Goal: Communication & Community: Answer question/provide support

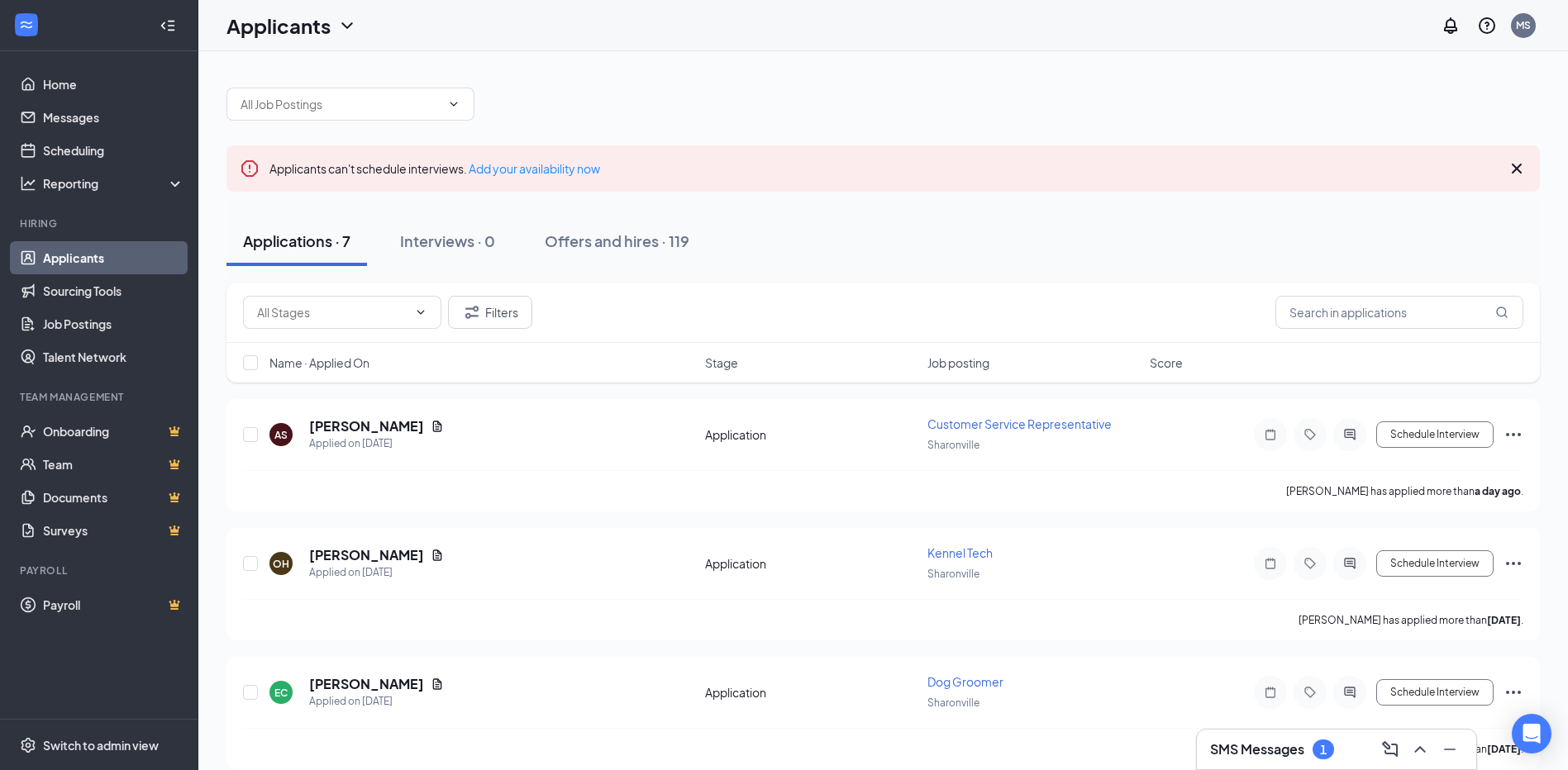
click at [1263, 753] on h3 "SMS Messages" at bounding box center [1257, 749] width 94 height 18
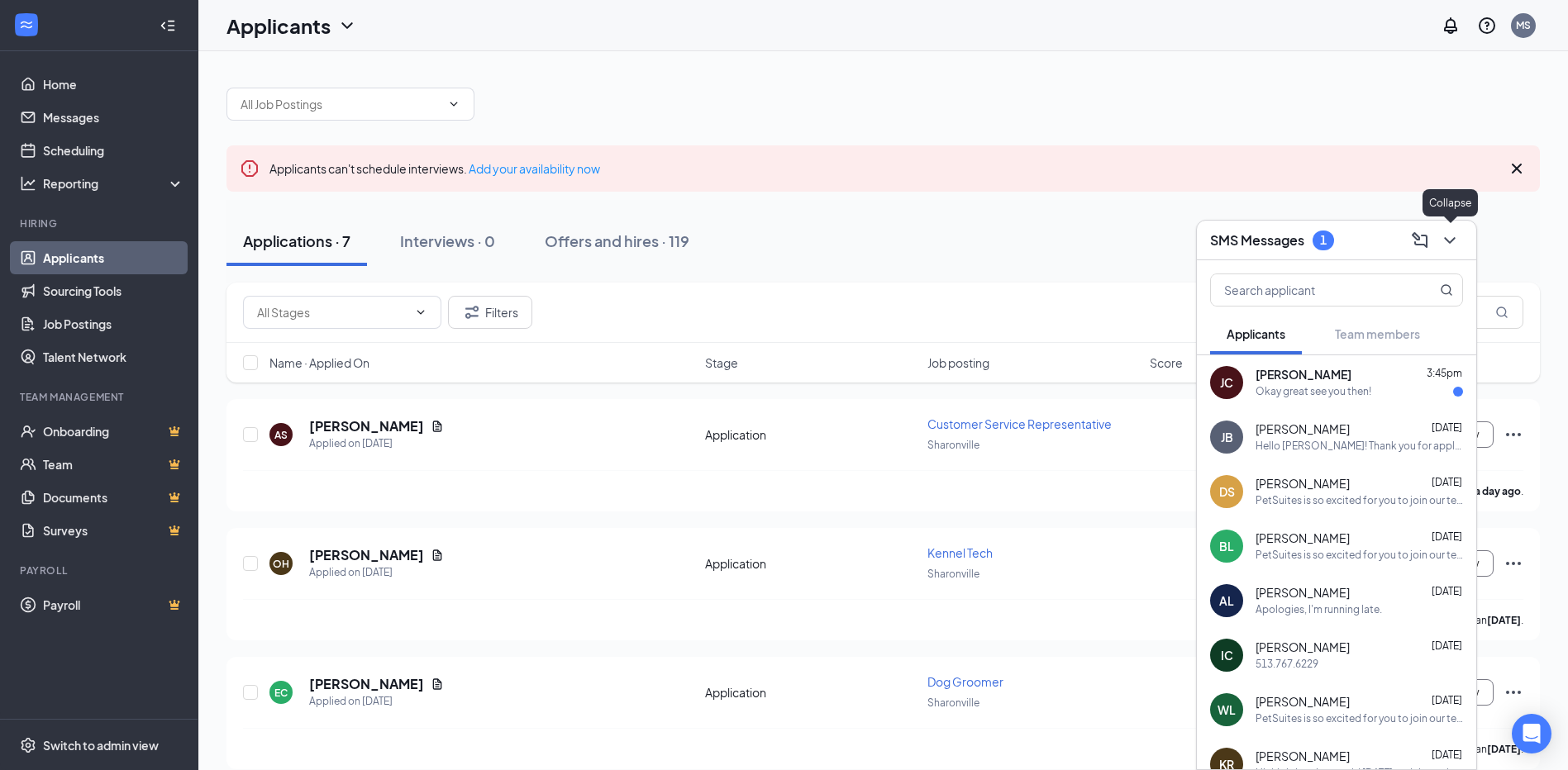
click at [1451, 243] on icon "ChevronDown" at bounding box center [1450, 240] width 20 height 20
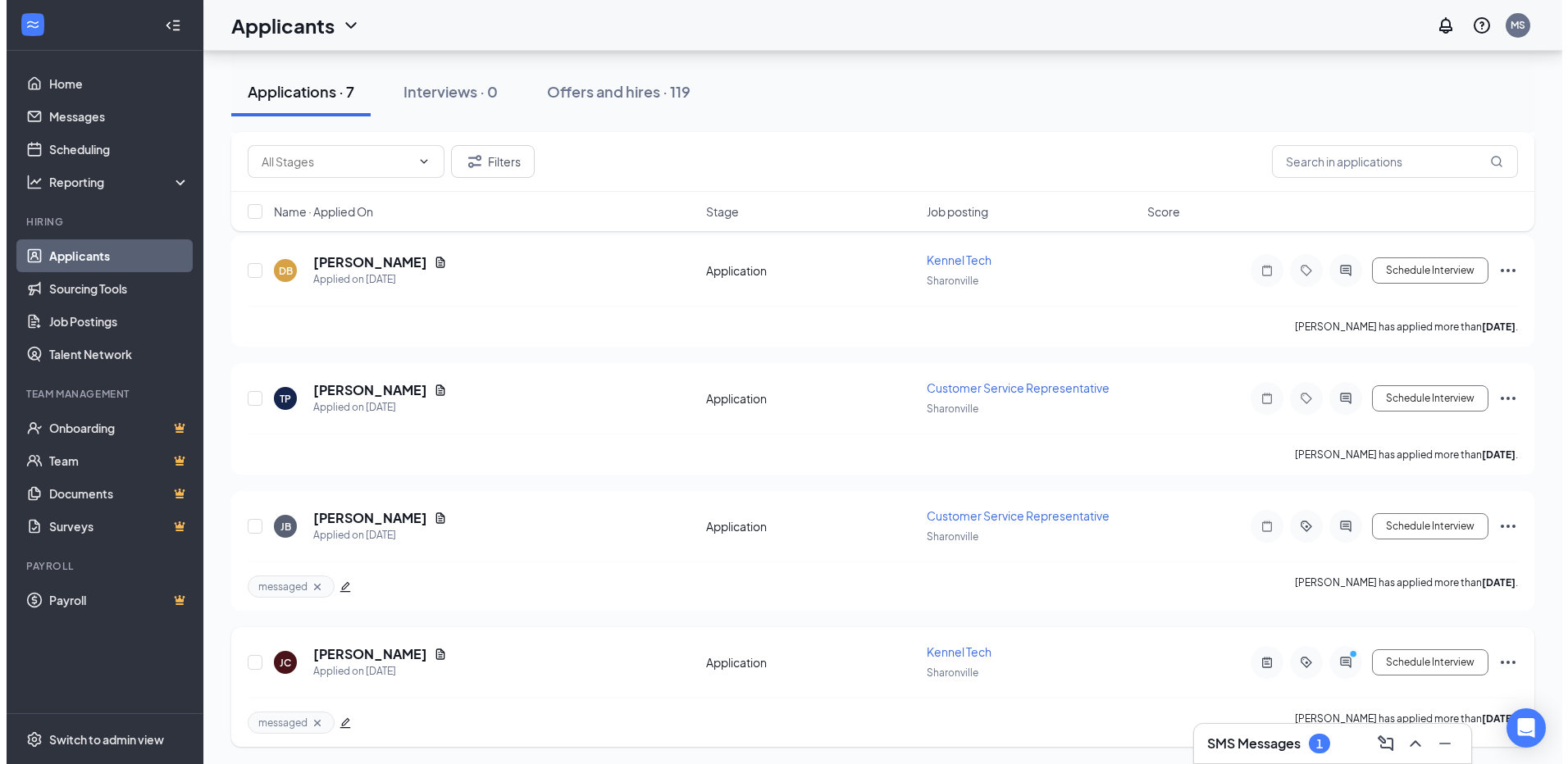
scroll to position [547, 0]
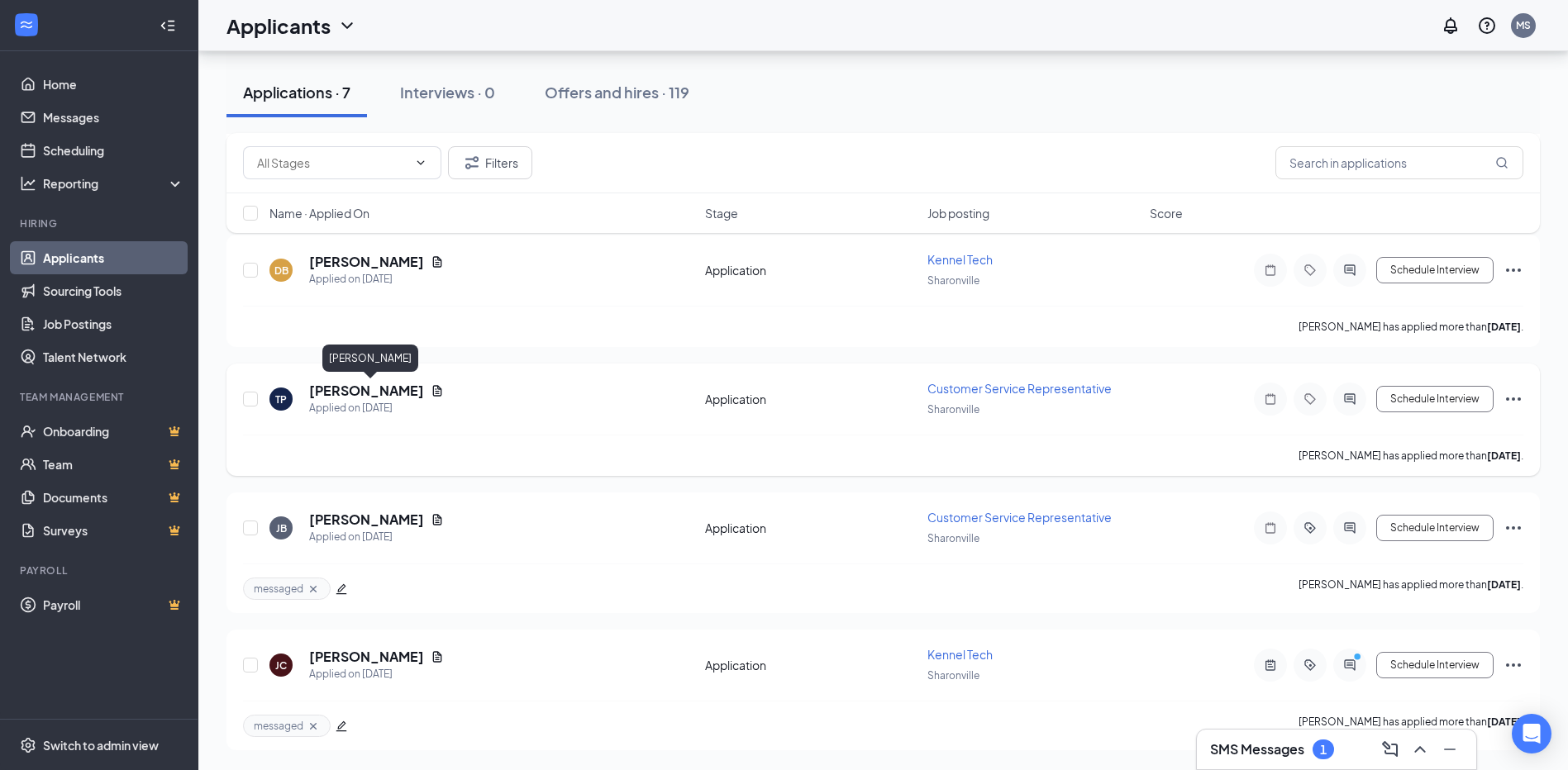
click at [399, 393] on h5 "[PERSON_NAME]" at bounding box center [367, 391] width 115 height 18
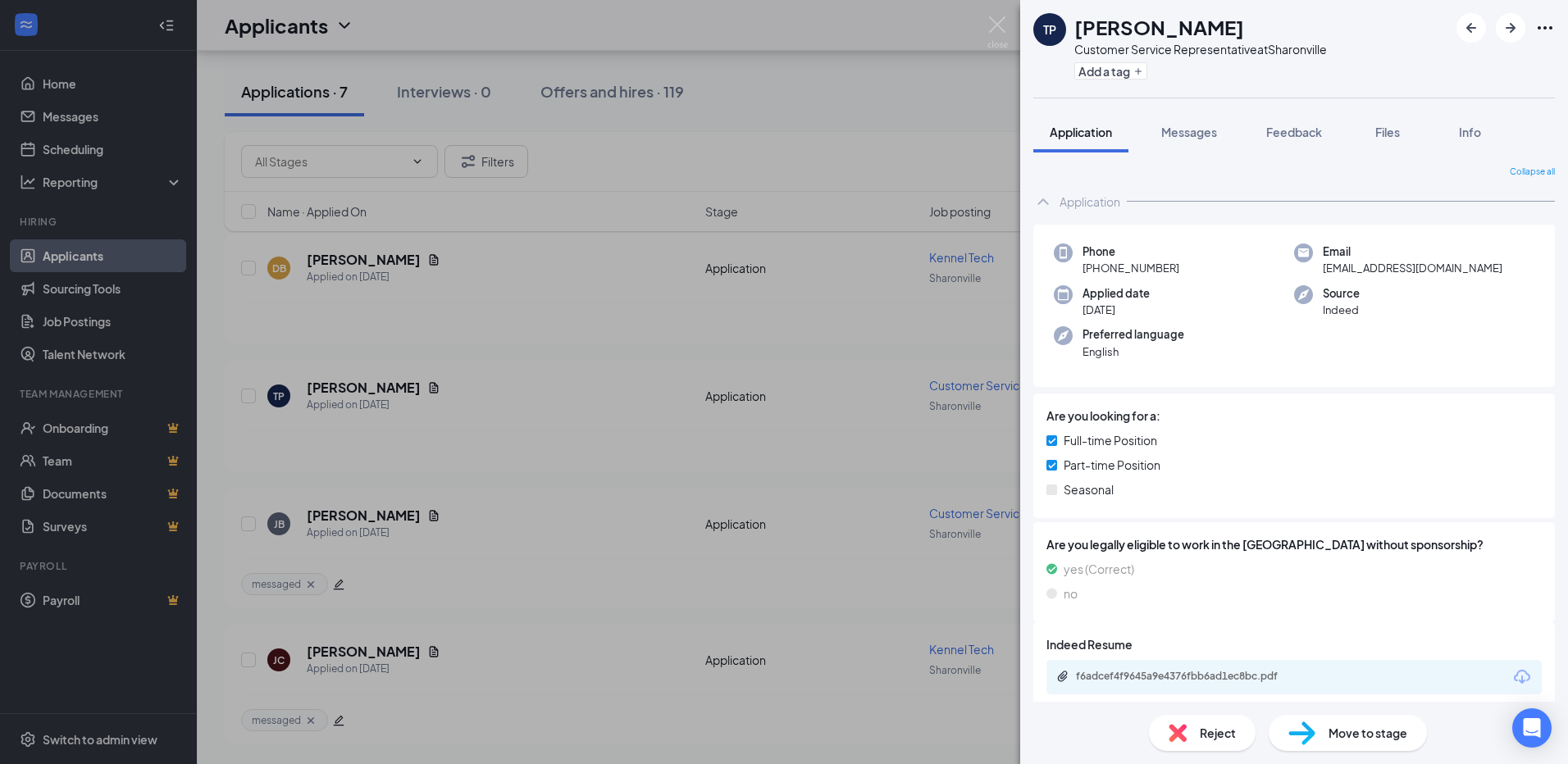
scroll to position [12, 0]
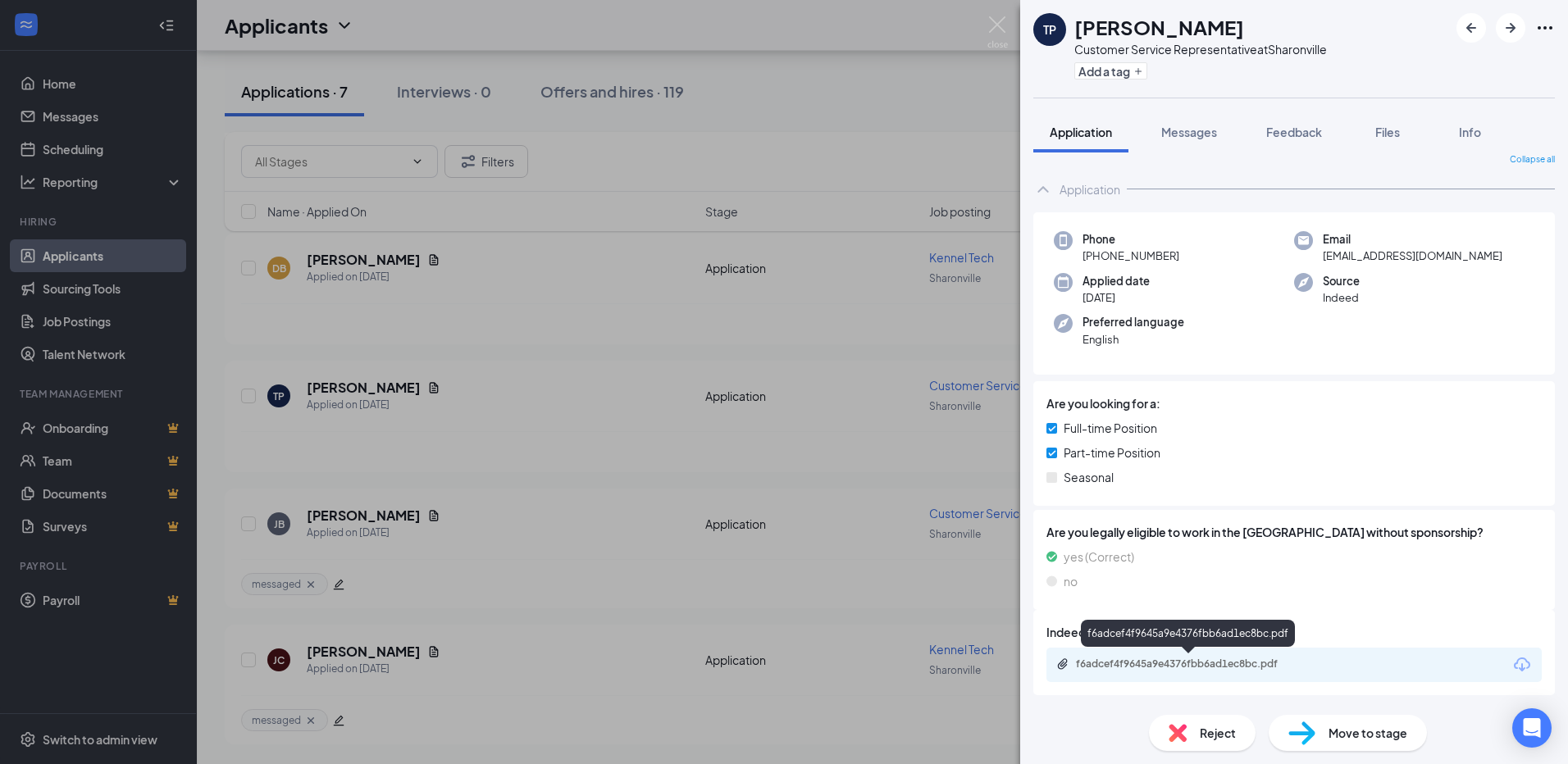
click at [1159, 662] on div "f6adcef4f9645a9e4376fbb6ad1ec8bc.pdf" at bounding box center [1191, 664] width 229 height 13
click at [1176, 137] on span "Messages" at bounding box center [1189, 132] width 55 height 15
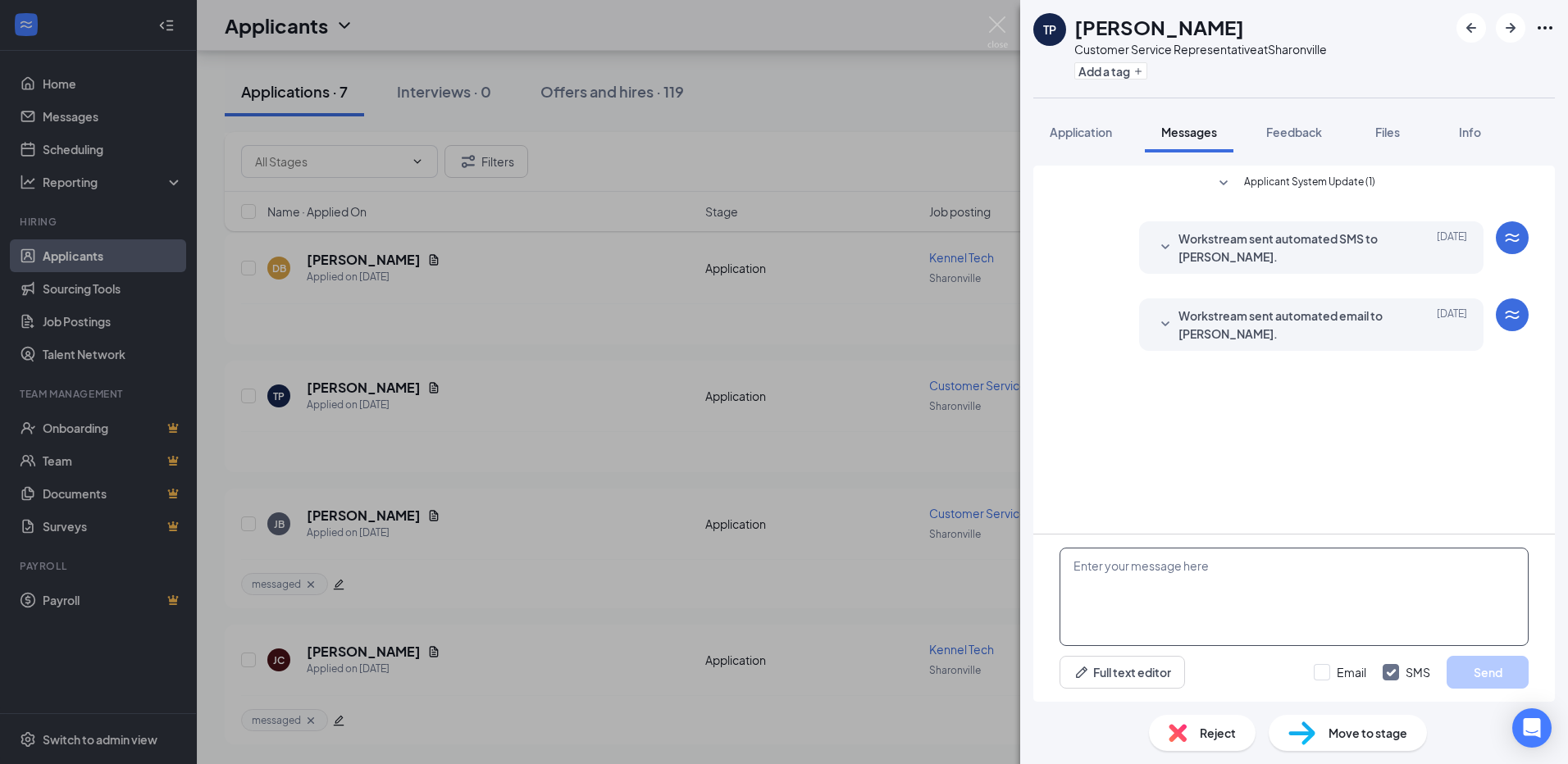
click at [1111, 572] on textarea at bounding box center [1294, 597] width 469 height 98
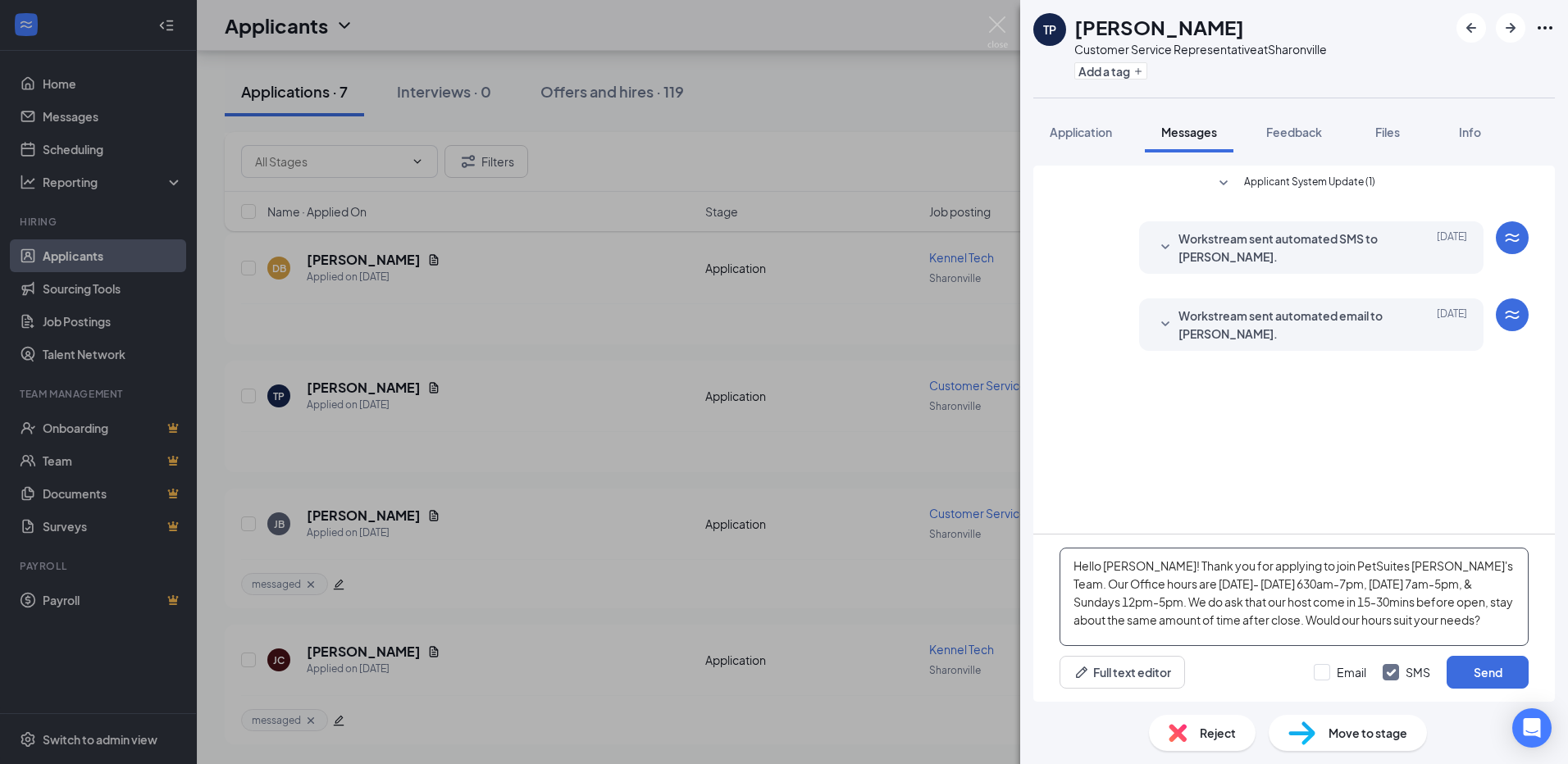
drag, startPoint x: 1467, startPoint y: 623, endPoint x: 1141, endPoint y: 562, distance: 331.7
click at [1141, 562] on textarea "Hello [PERSON_NAME]! Thank you for applying to join PetSuites [PERSON_NAME]'s T…" at bounding box center [1294, 597] width 469 height 98
type textarea "Hello [PERSON_NAME]! Thank you for applying to join PetSuites [PERSON_NAME]'s T…"
click at [1476, 675] on button "Send" at bounding box center [1488, 672] width 82 height 33
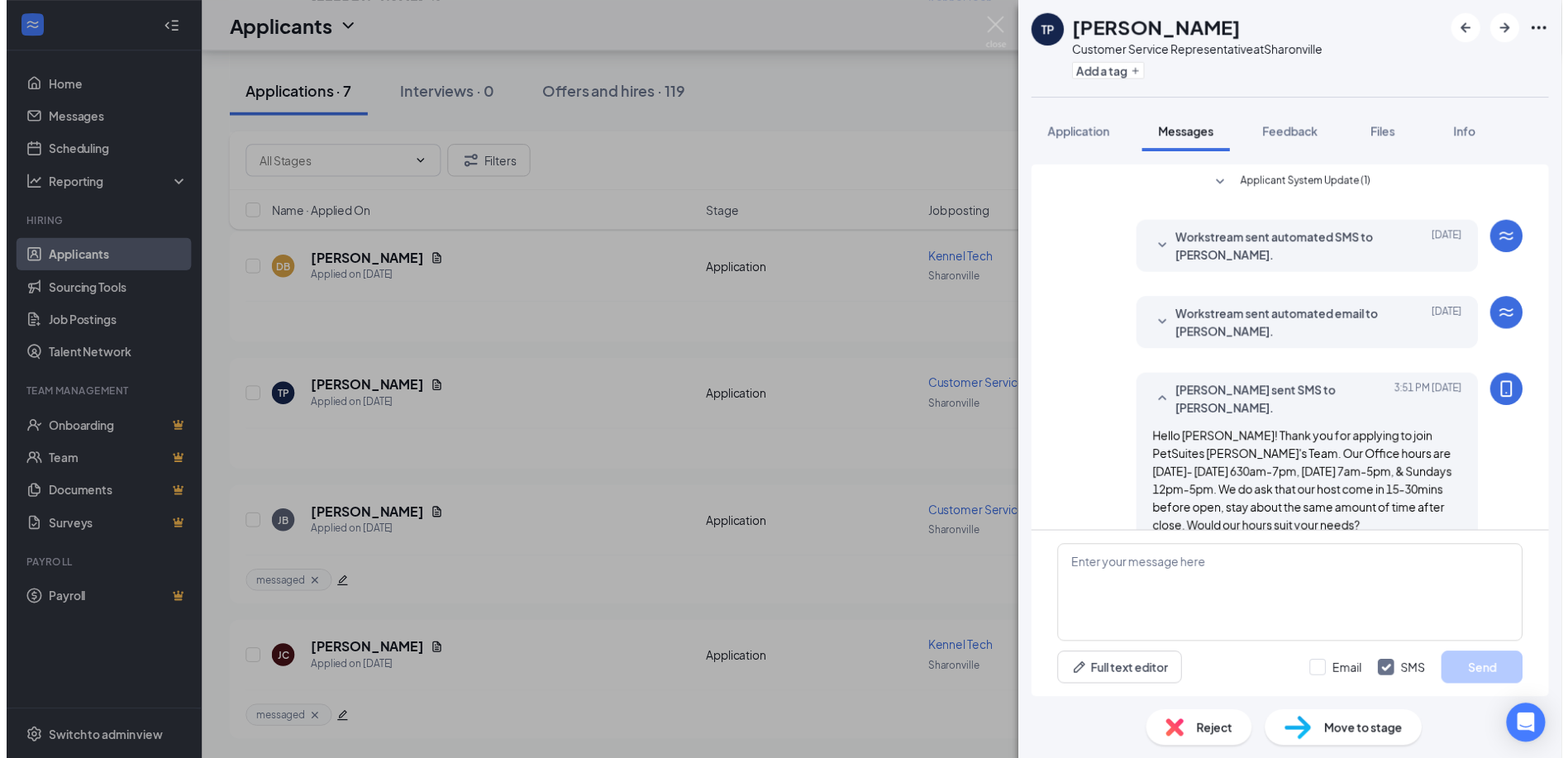
scroll to position [29, 0]
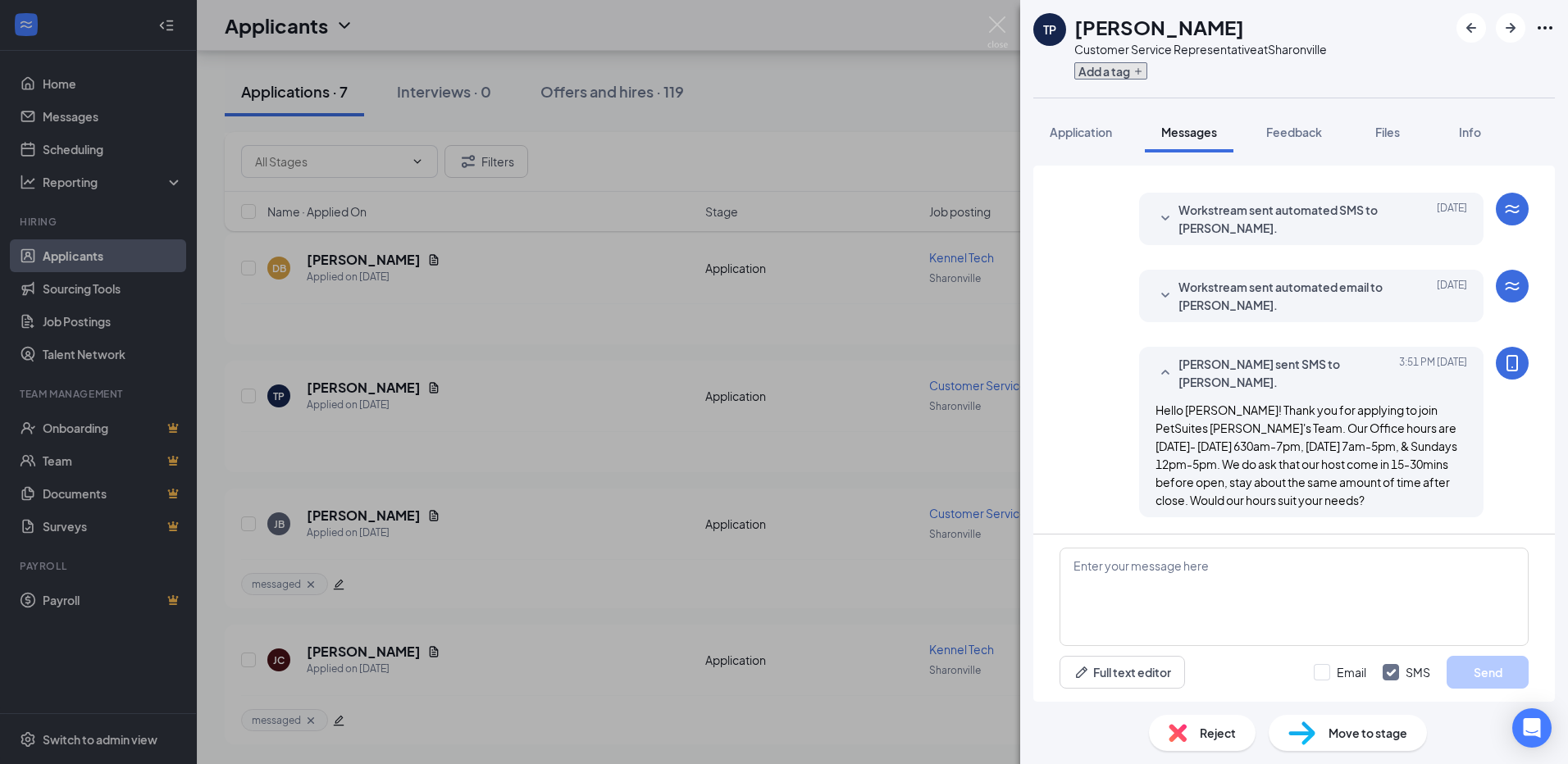
click at [1108, 69] on button "Add a tag" at bounding box center [1111, 71] width 73 height 17
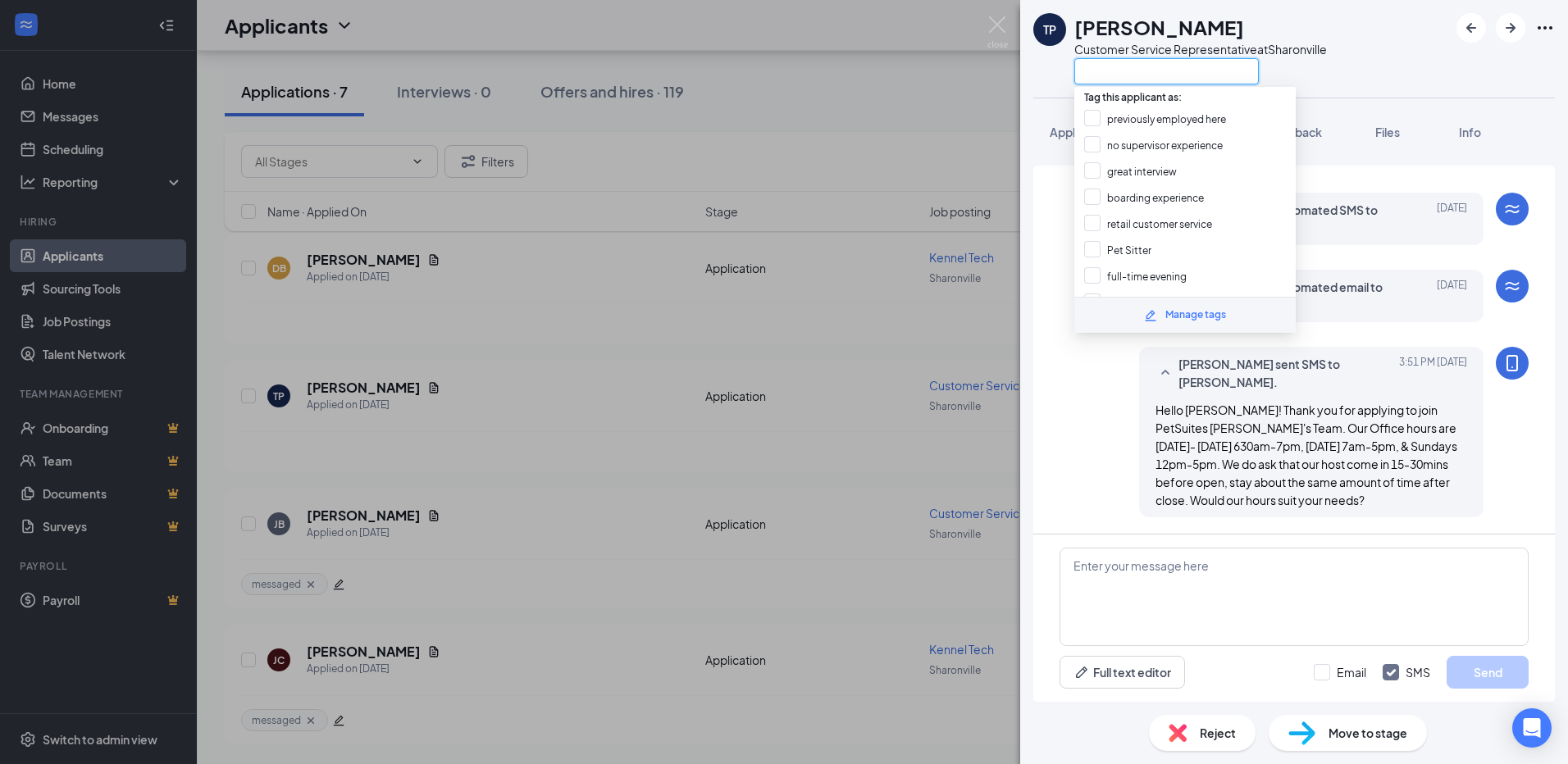
click at [1115, 76] on input "text" at bounding box center [1166, 71] width 185 height 26
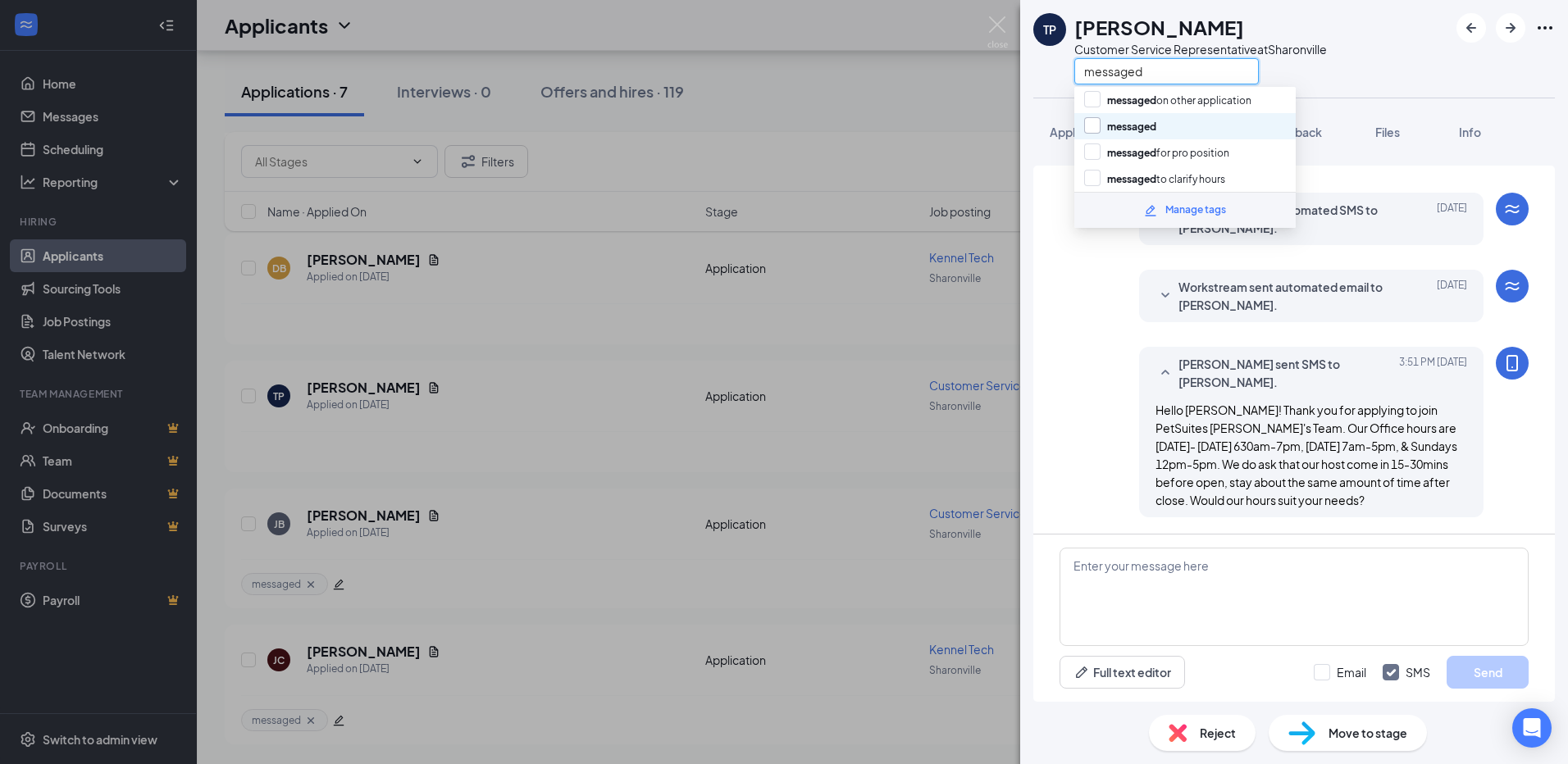
type input "messaged"
click at [1099, 124] on input "messaged" at bounding box center [1120, 126] width 72 height 18
checkbox input "true"
click at [1367, 60] on div "TP [PERSON_NAME] Customer Service Representative at [GEOGRAPHIC_DATA] messaged" at bounding box center [1294, 48] width 548 height 97
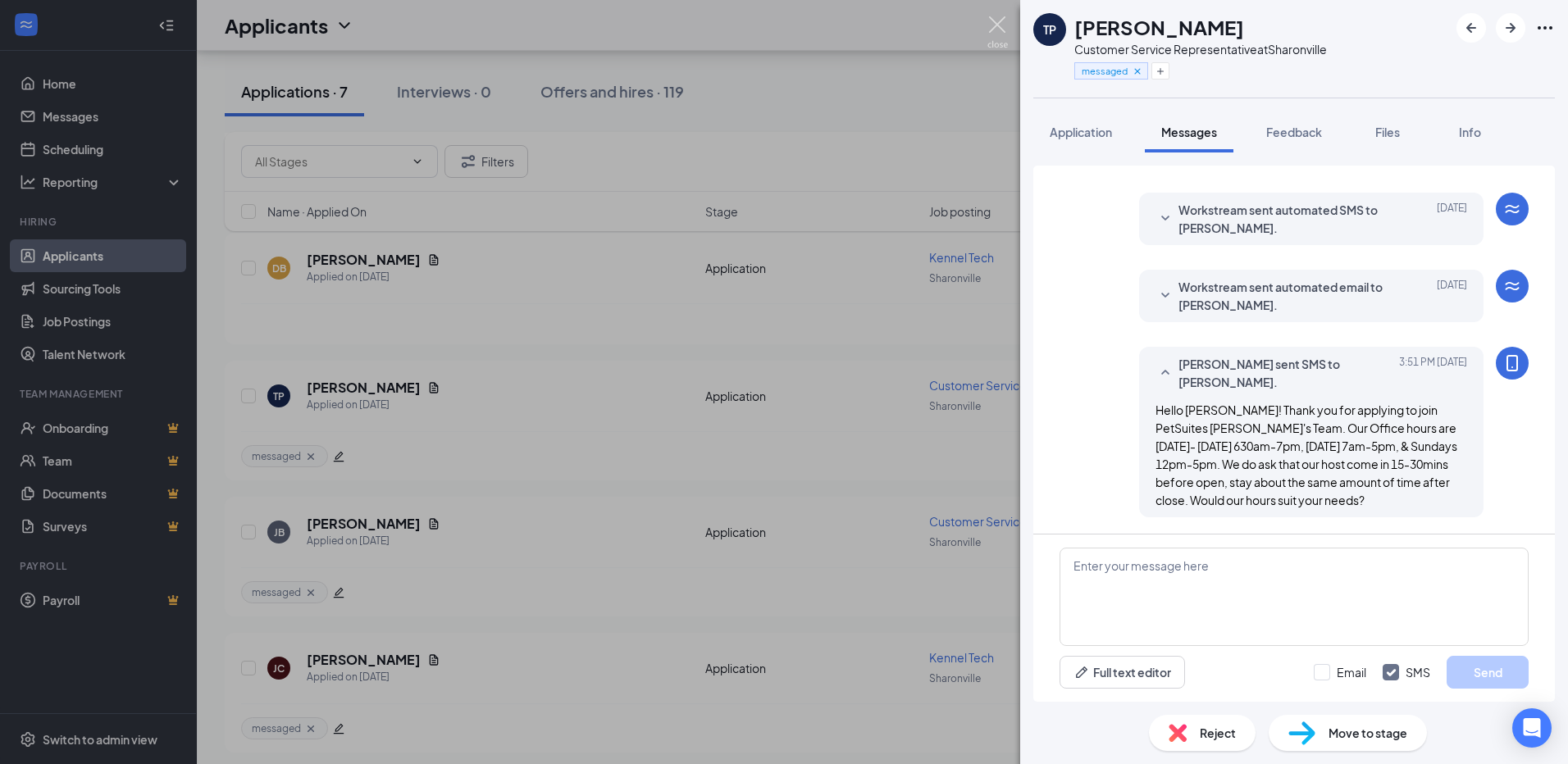
click at [993, 22] on img at bounding box center [997, 32] width 21 height 32
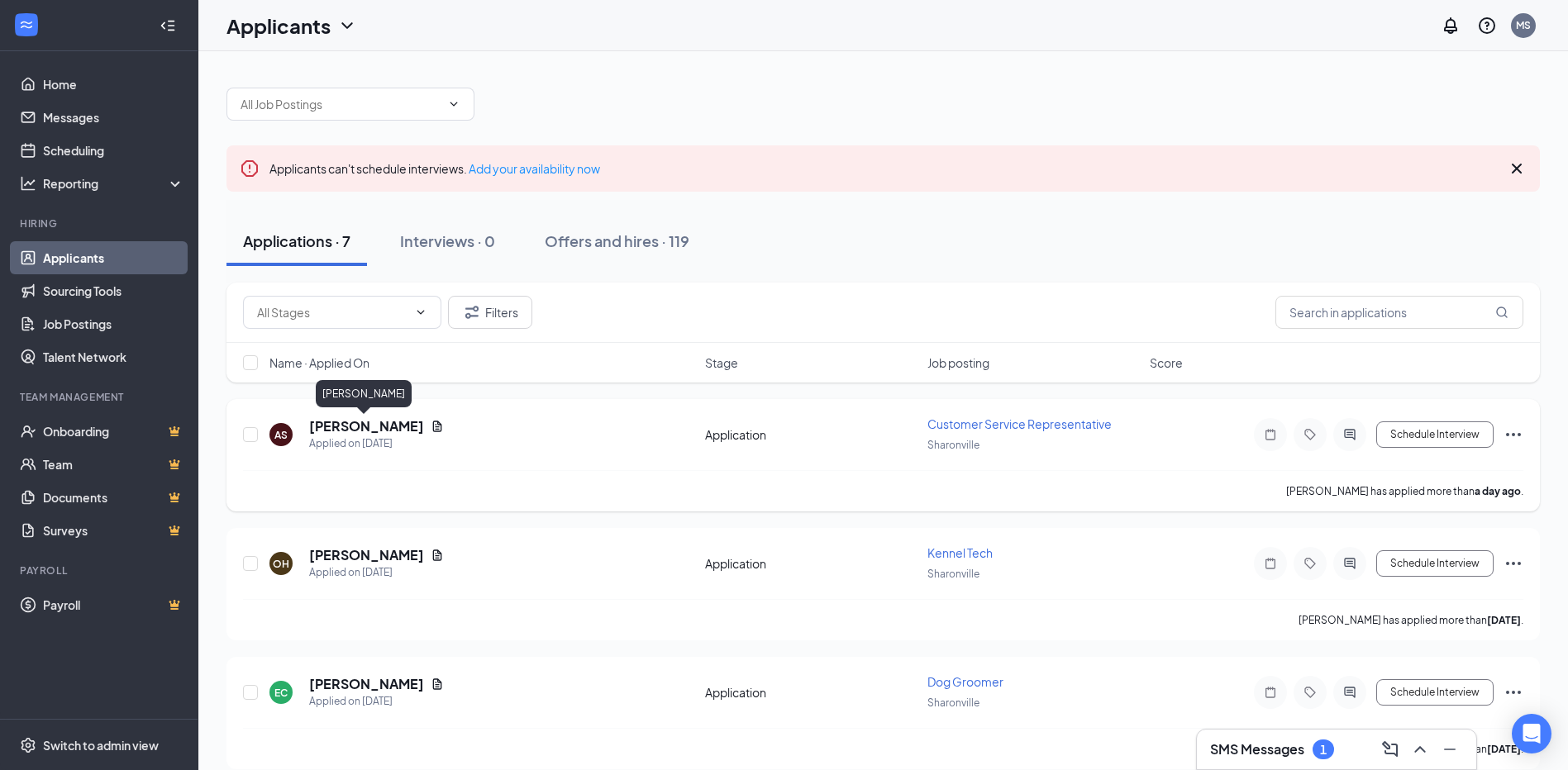
click at [374, 432] on h5 "[PERSON_NAME]" at bounding box center [367, 426] width 115 height 18
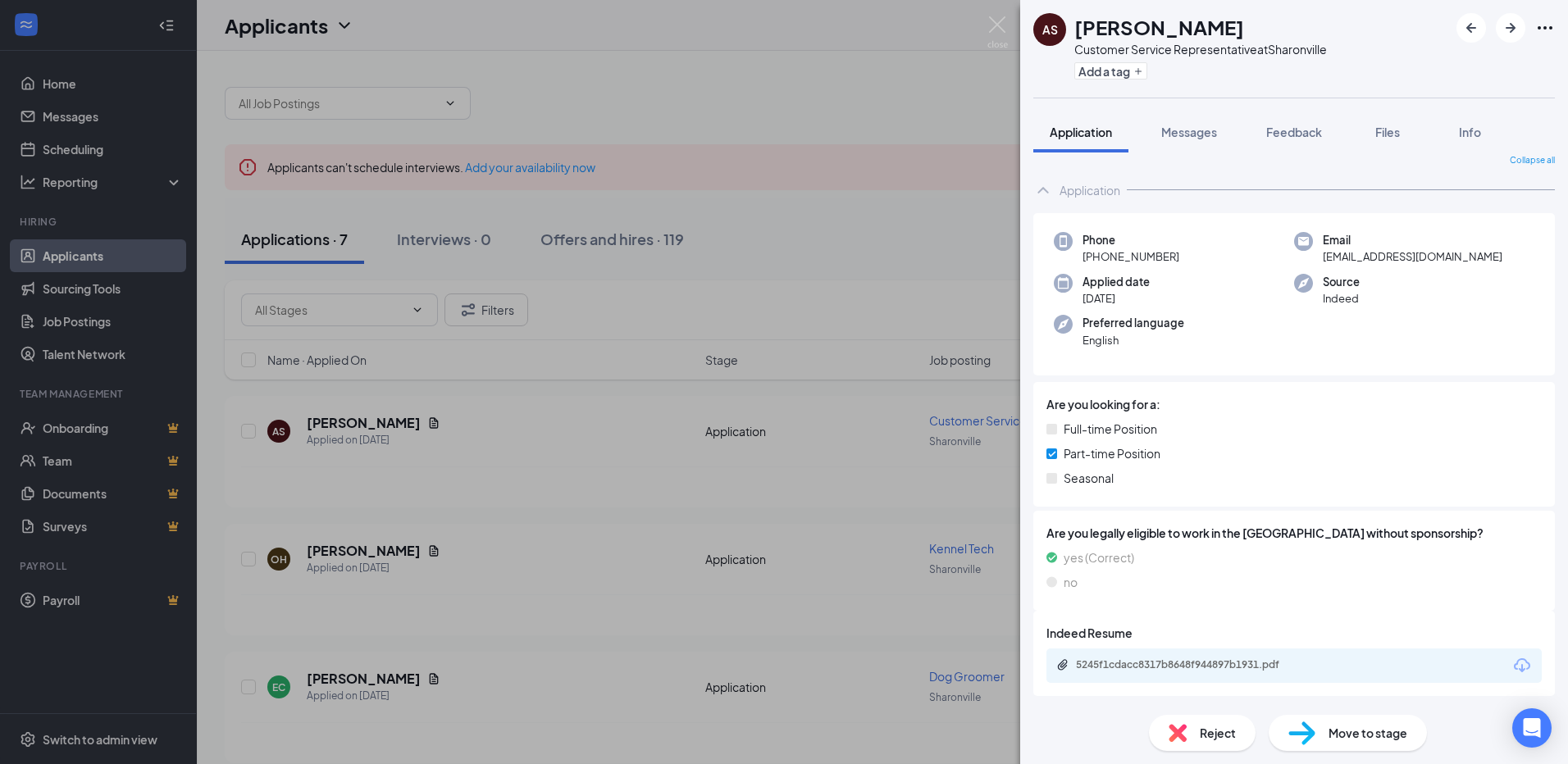
scroll to position [12, 0]
click at [1194, 656] on div "5245f1cdacc8317b8648f944897b1931.pdf" at bounding box center [1294, 665] width 495 height 35
click at [1152, 663] on div "5245f1cdacc8317b8648f944897b1931.pdf" at bounding box center [1191, 664] width 229 height 13
click at [1116, 73] on button "Add a tag" at bounding box center [1111, 71] width 73 height 17
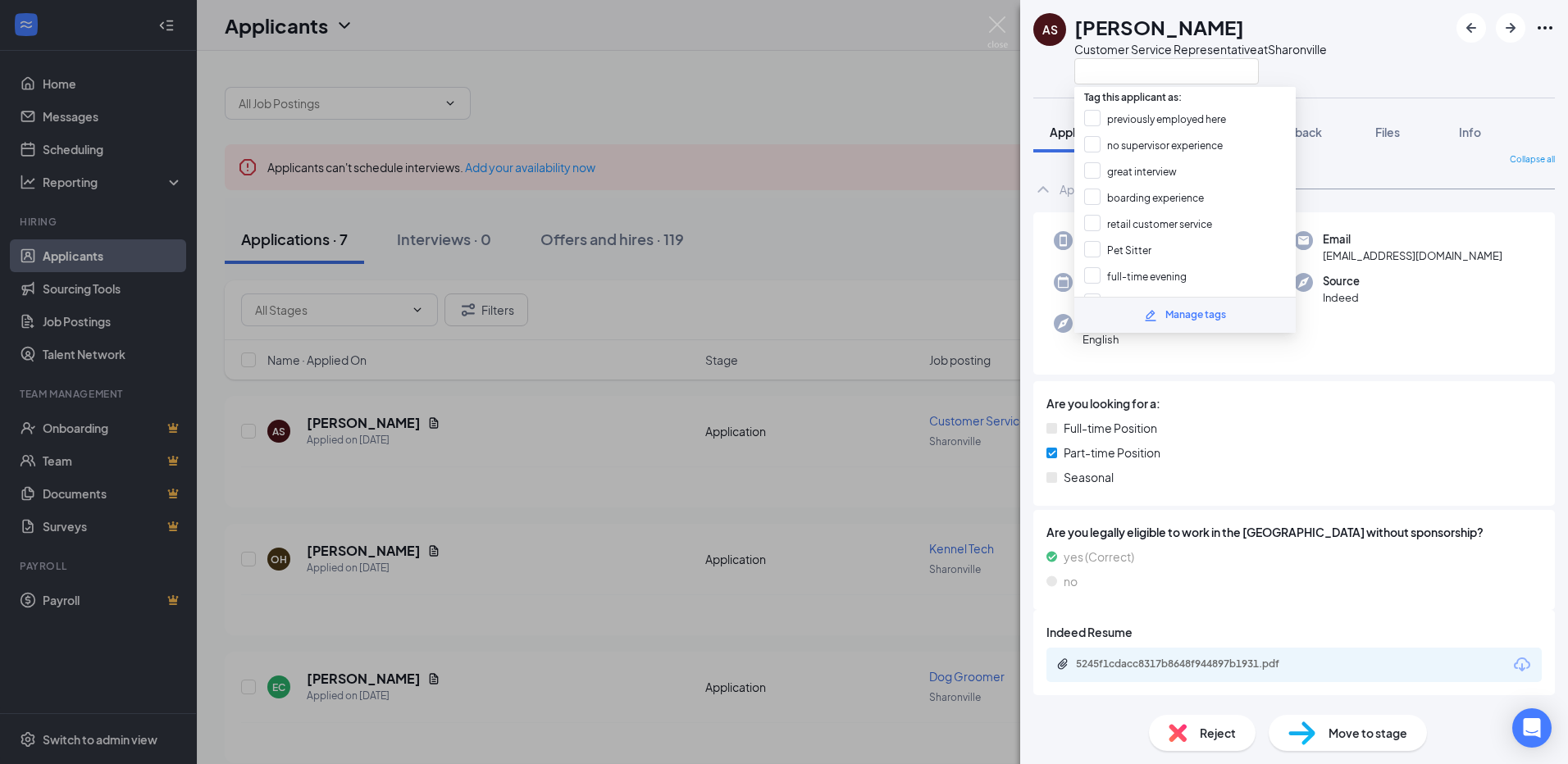
click at [1327, 71] on div at bounding box center [1200, 71] width 253 height 27
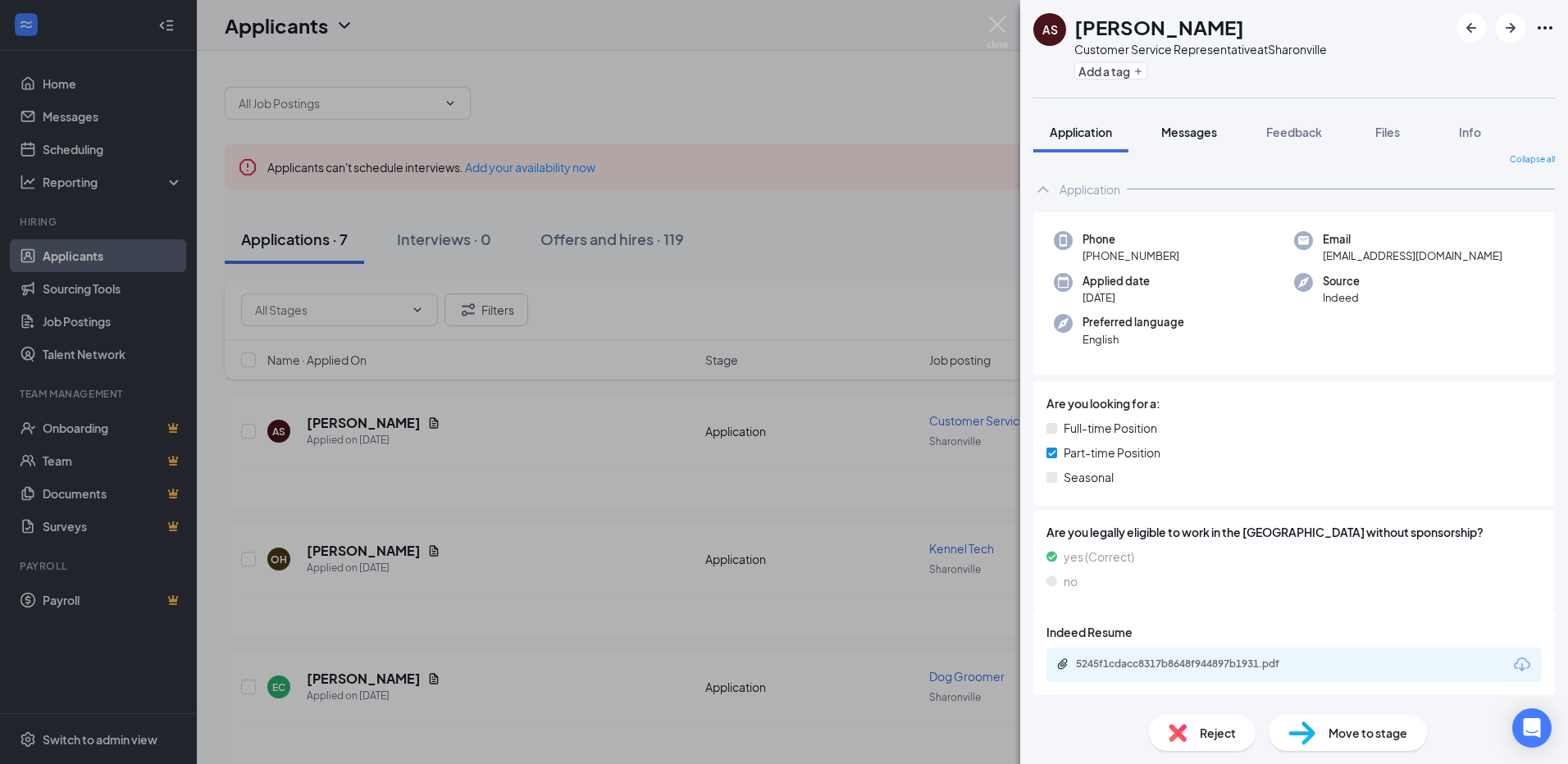
click at [1202, 131] on span "Messages" at bounding box center [1189, 132] width 55 height 15
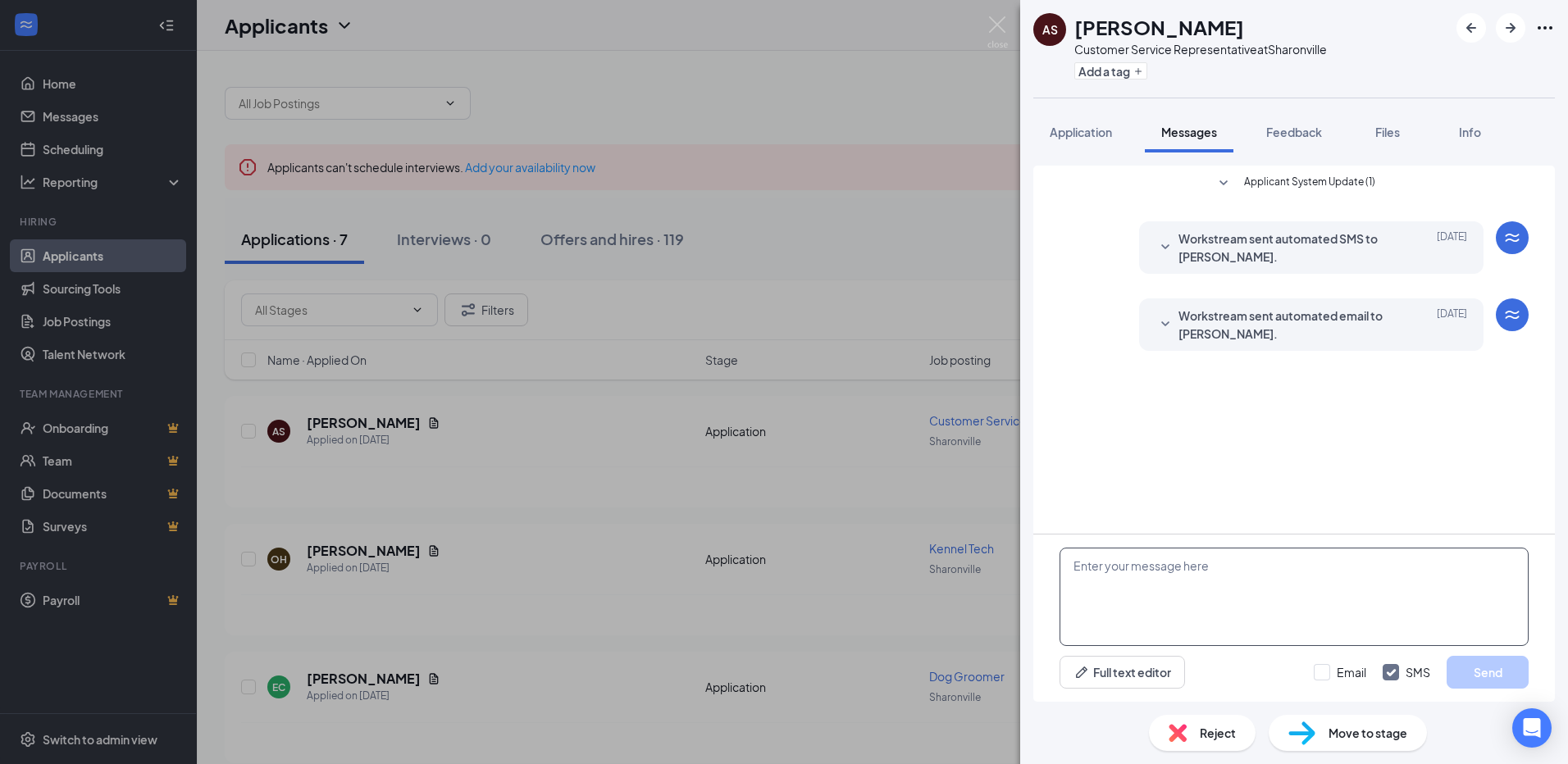
click at [1111, 567] on textarea at bounding box center [1294, 597] width 469 height 98
paste textarea "Thank you for applying to join PetSuites Sharonville's Team. Our Office hours a…"
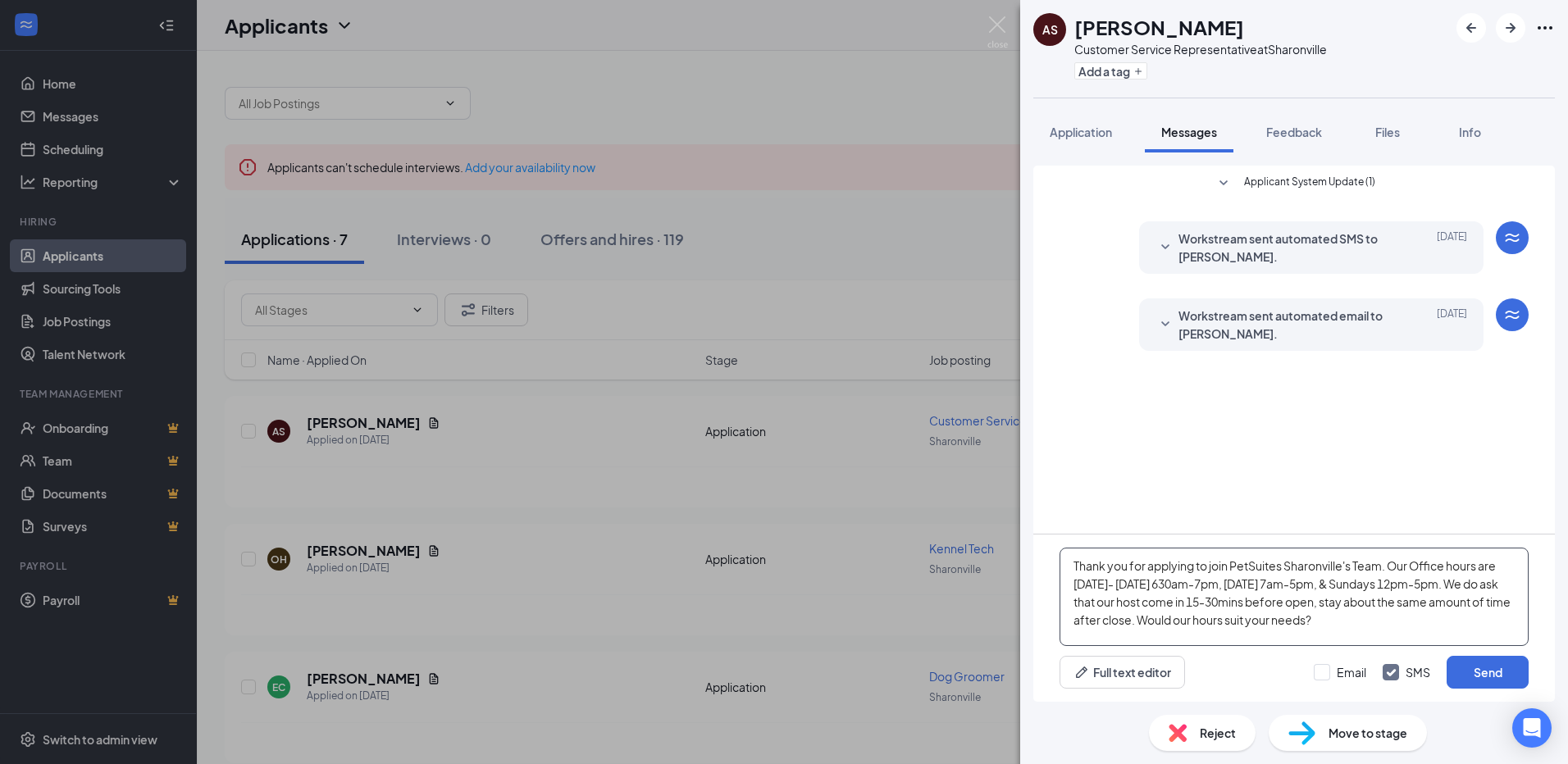
click at [1074, 569] on textarea "Thank you for applying to join PetSuites Sharonville's Team. Our Office hours a…" at bounding box center [1294, 597] width 469 height 98
type textarea "Hello [PERSON_NAME]! Thank you for applying to join PetSuites [PERSON_NAME]'s T…"
click at [1506, 669] on button "Send" at bounding box center [1488, 672] width 82 height 33
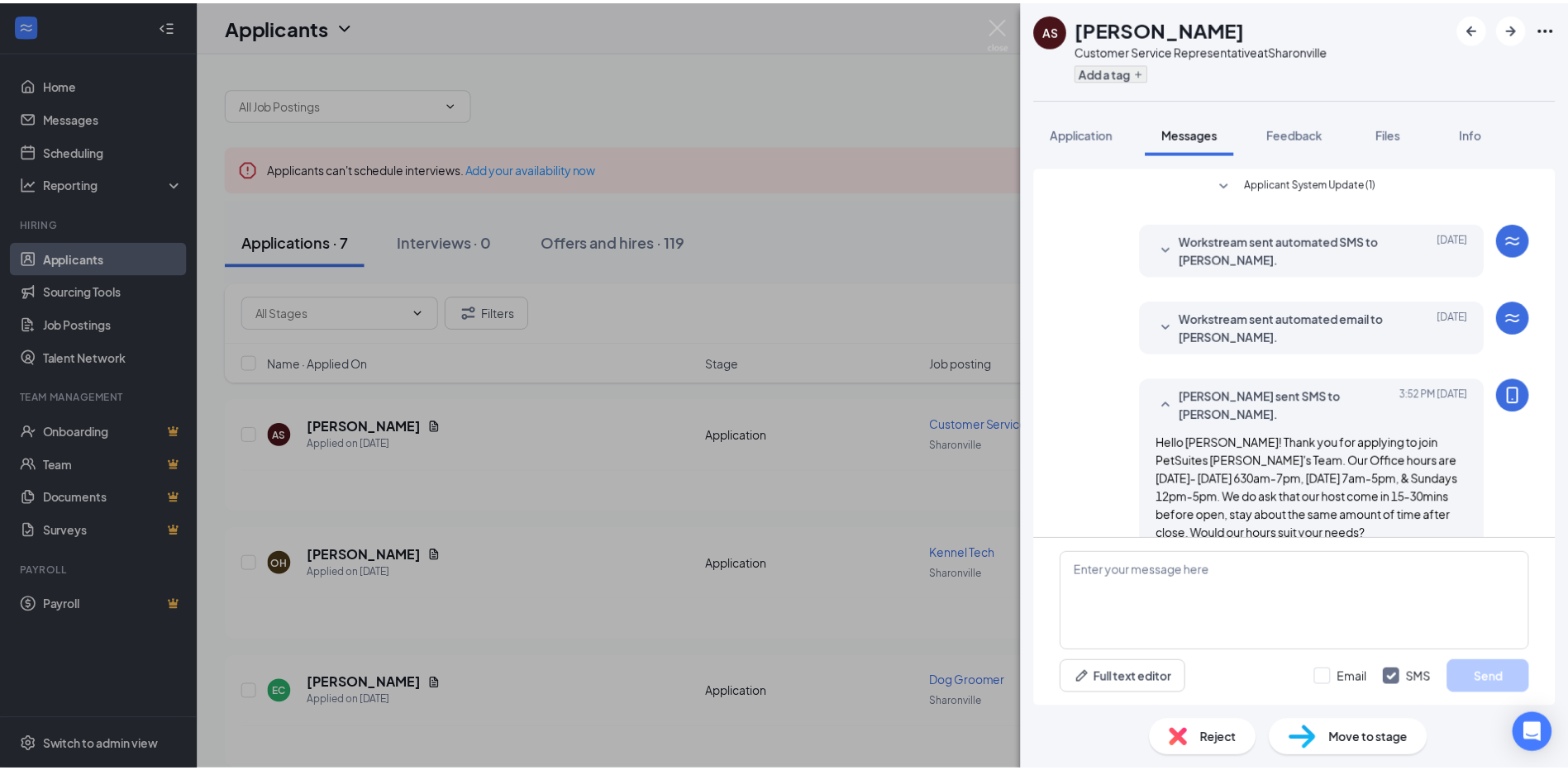
scroll to position [29, 0]
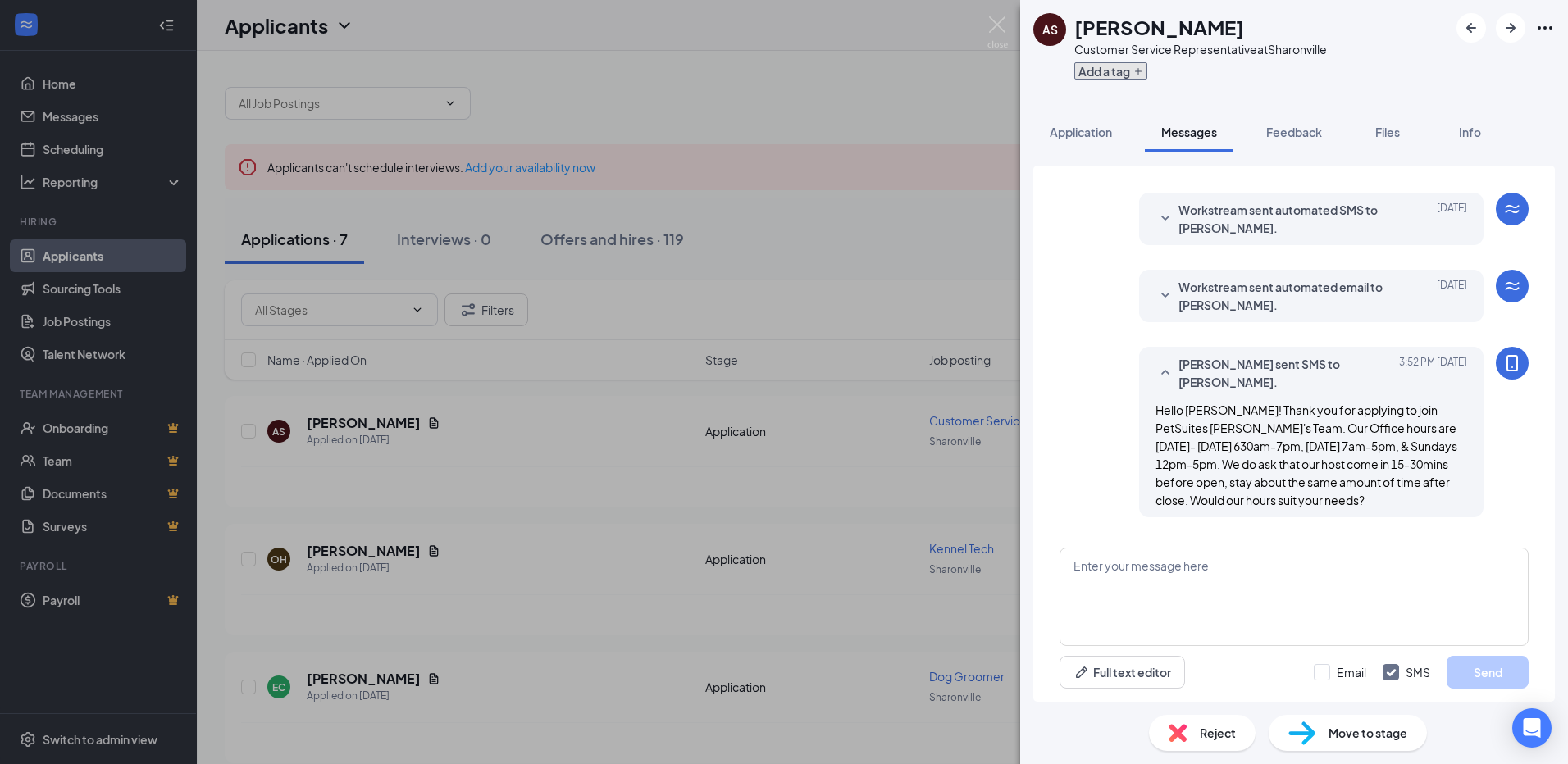
click at [1120, 69] on button "Add a tag" at bounding box center [1111, 71] width 73 height 17
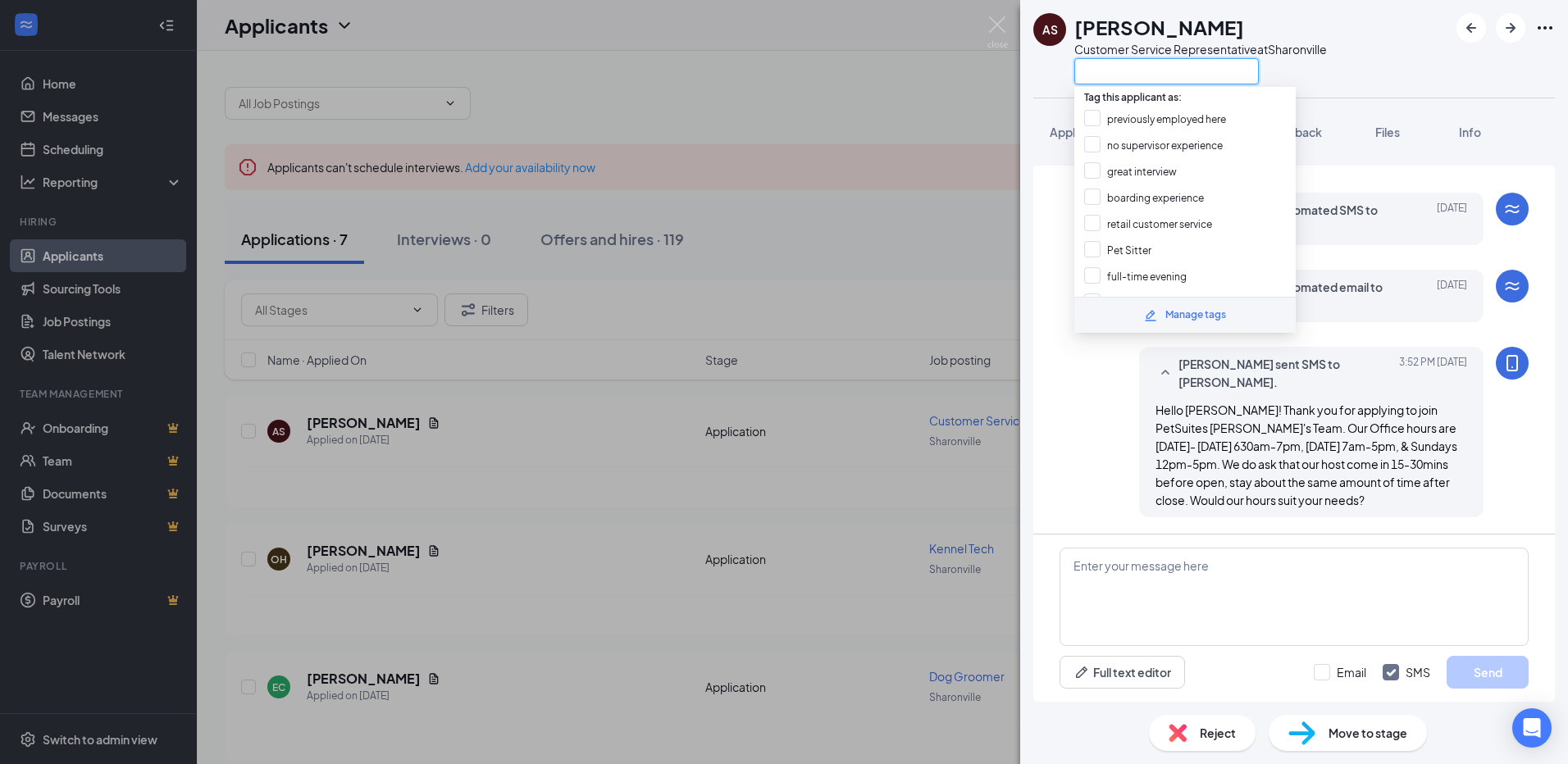
click at [1137, 76] on input "text" at bounding box center [1166, 71] width 185 height 26
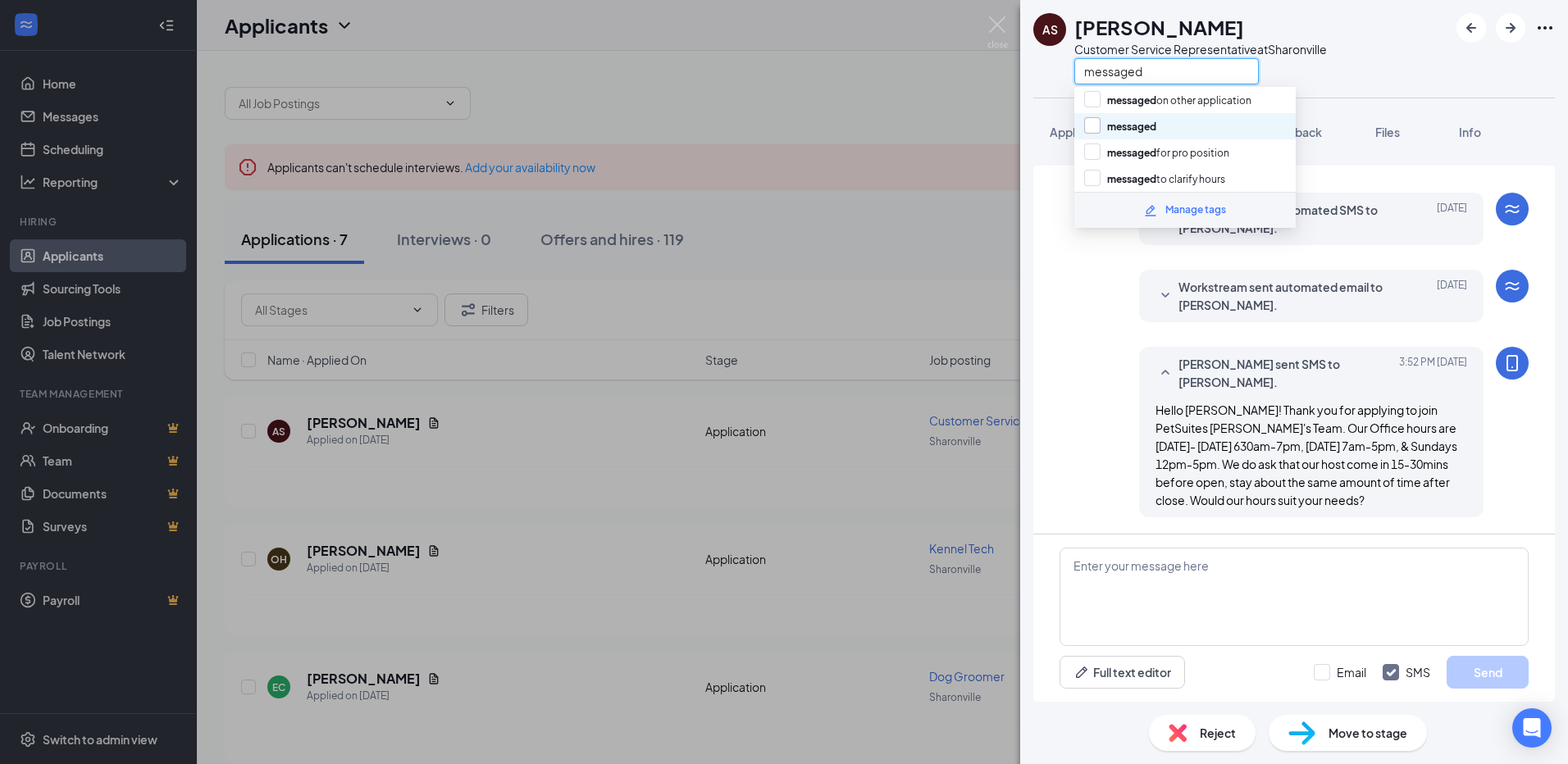
type input "messaged"
click at [1091, 128] on input "messaged" at bounding box center [1120, 126] width 72 height 18
checkbox input "true"
click at [992, 28] on img at bounding box center [997, 32] width 21 height 32
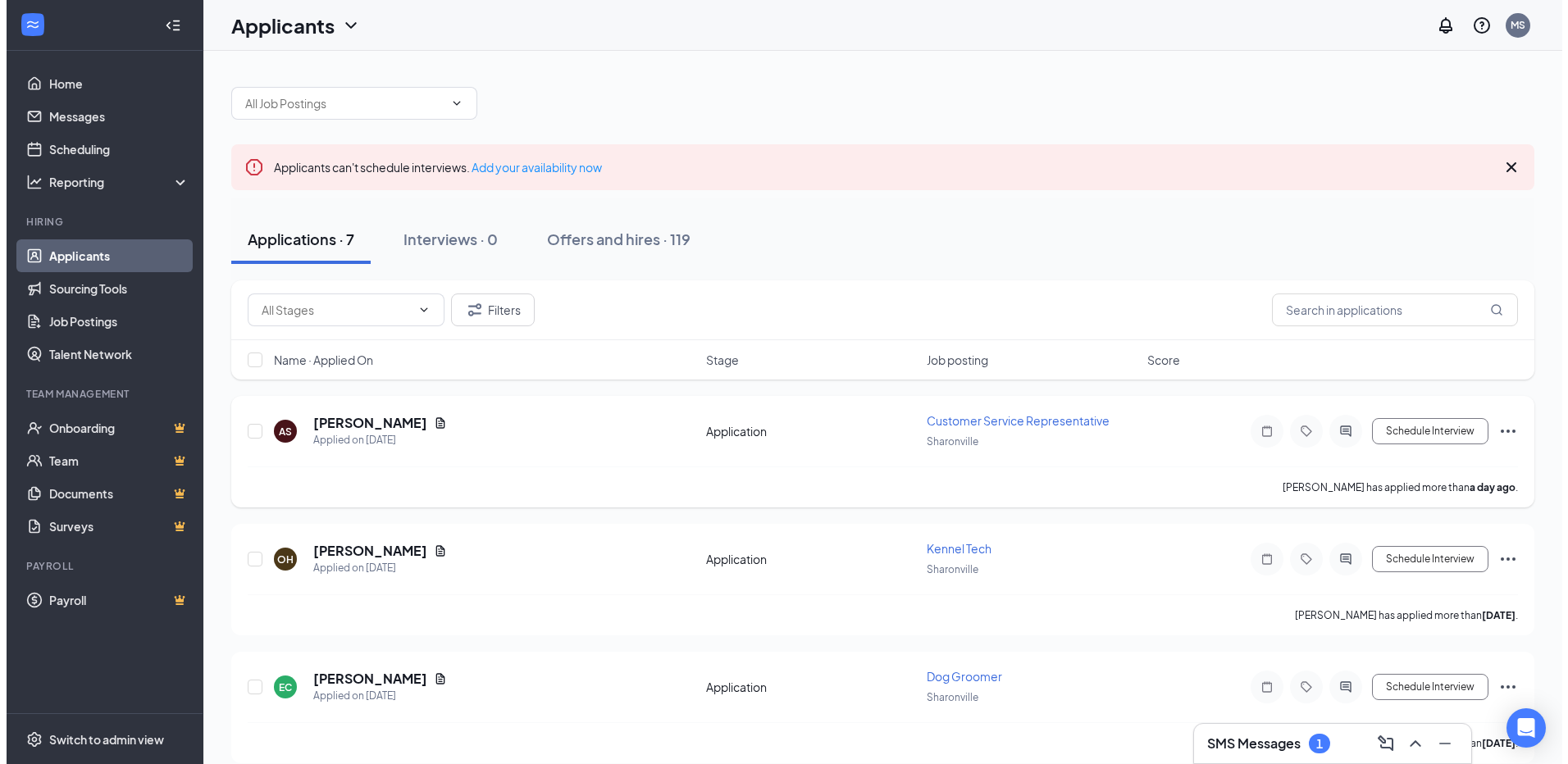
scroll to position [82, 0]
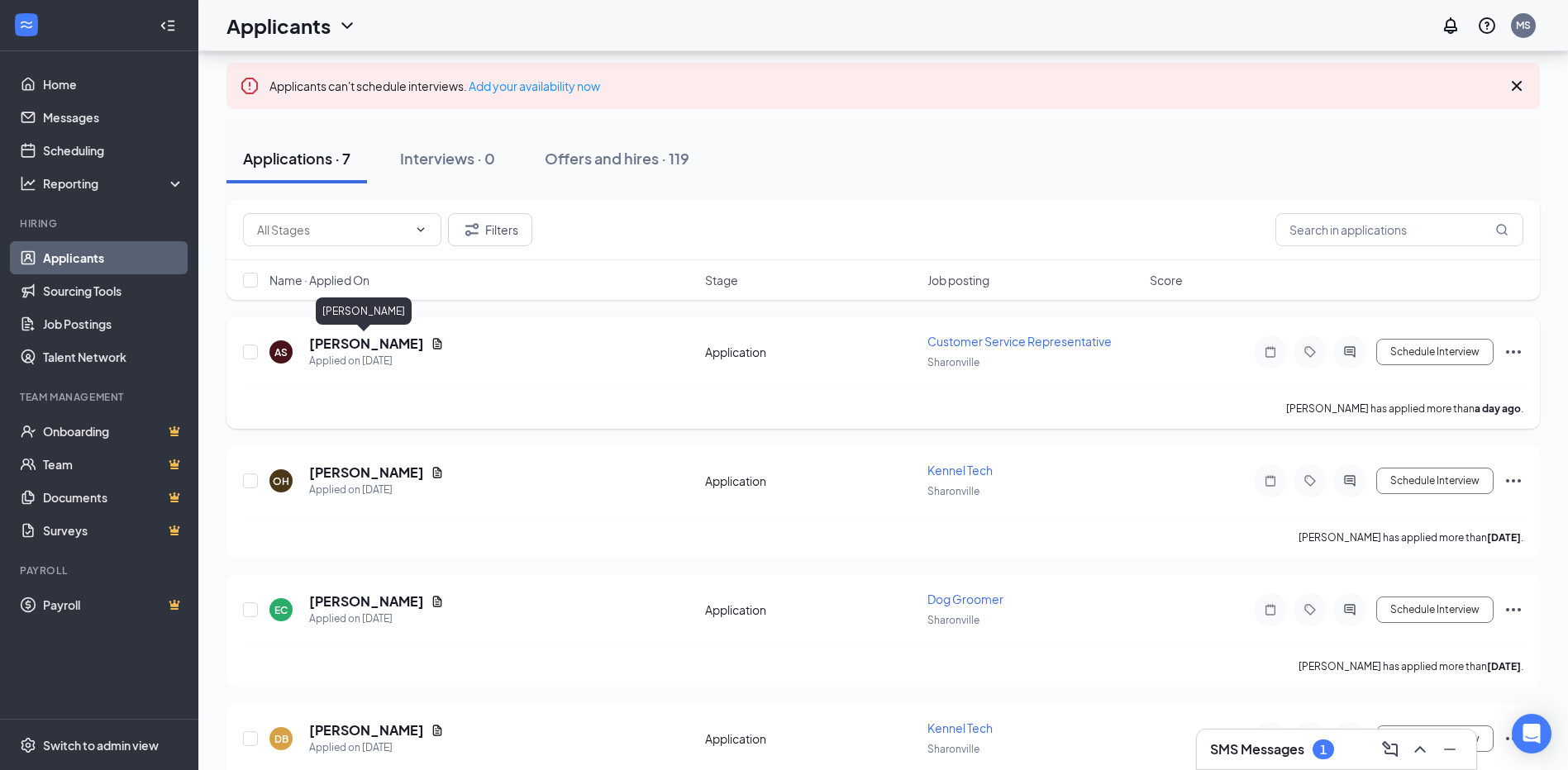
click at [347, 345] on h5 "[PERSON_NAME]" at bounding box center [367, 344] width 115 height 18
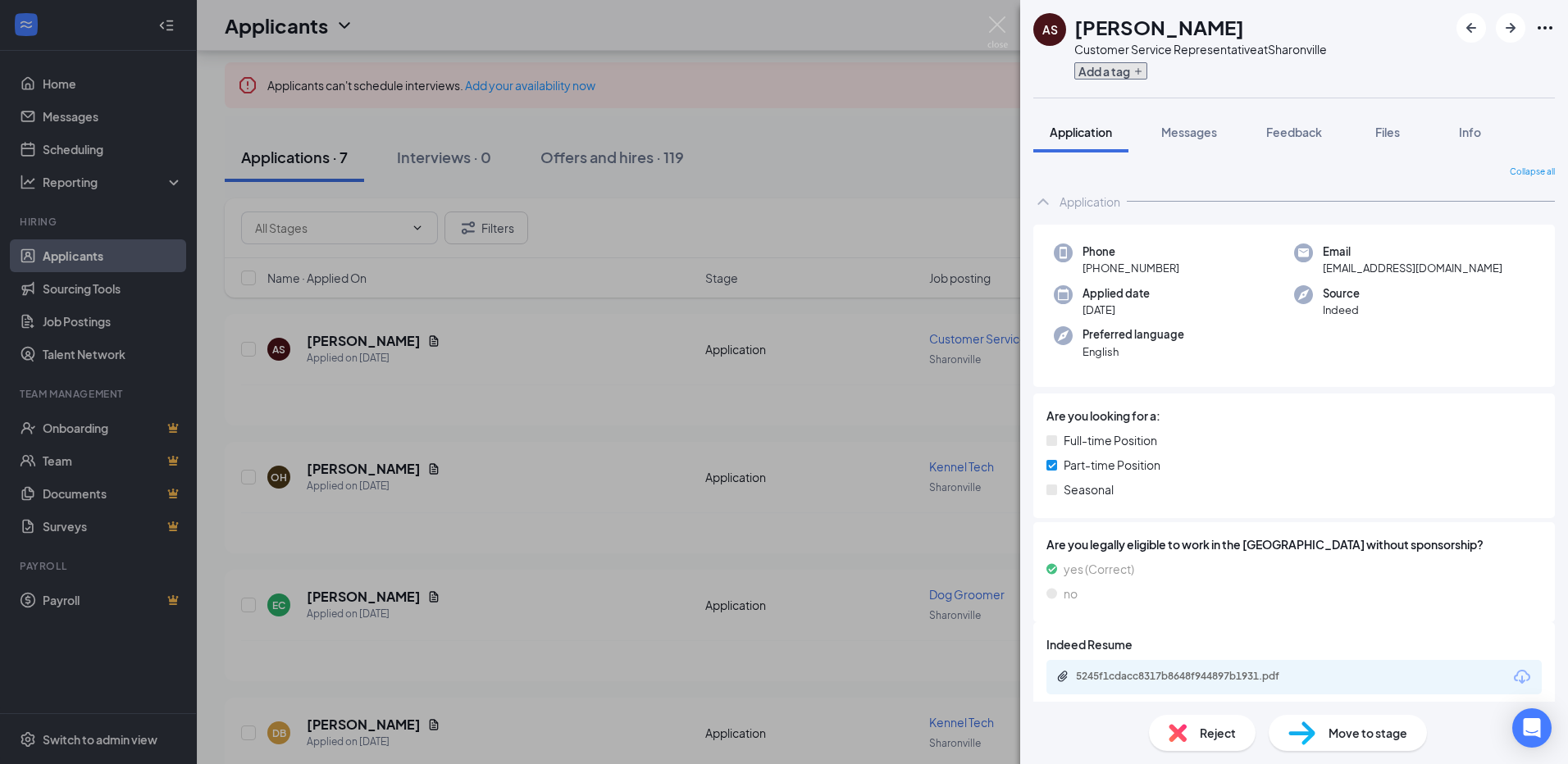
click at [1109, 73] on button "Add a tag" at bounding box center [1111, 71] width 73 height 17
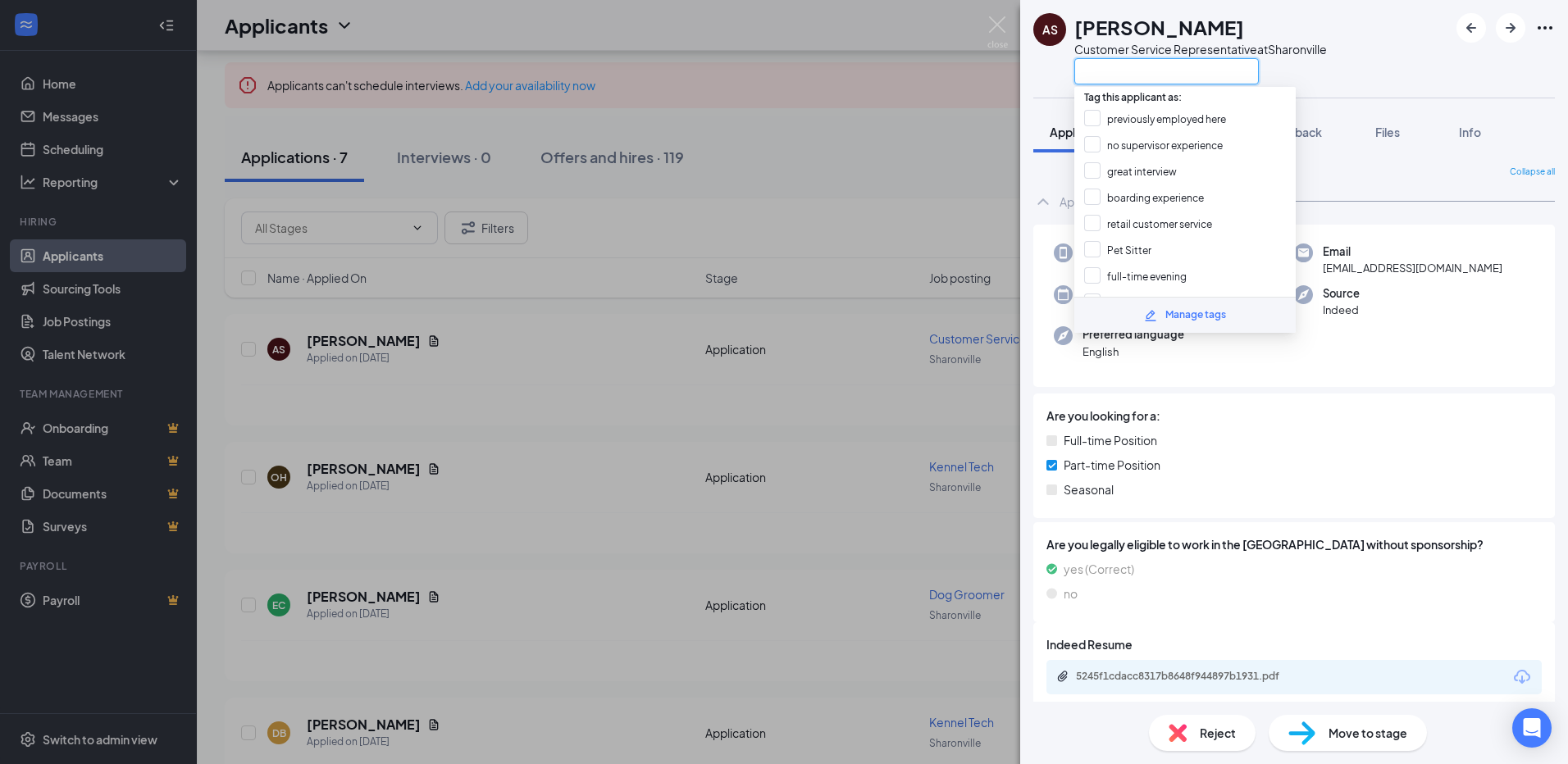
click at [1108, 74] on input "text" at bounding box center [1166, 71] width 185 height 26
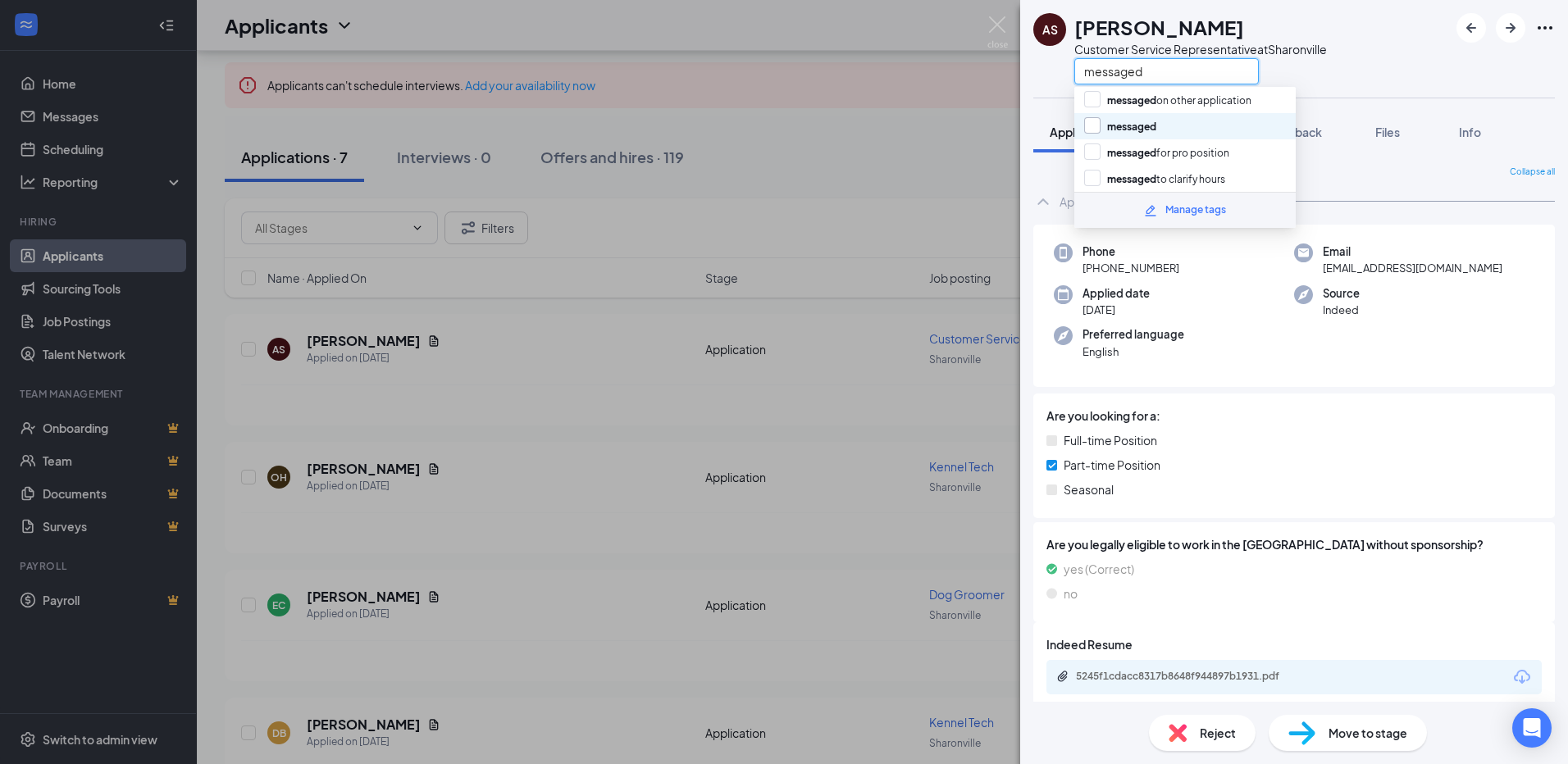
type input "messaged"
click at [1089, 127] on input "messaged" at bounding box center [1120, 126] width 72 height 18
checkbox input "true"
click at [1050, 112] on button "Application" at bounding box center [1081, 132] width 95 height 41
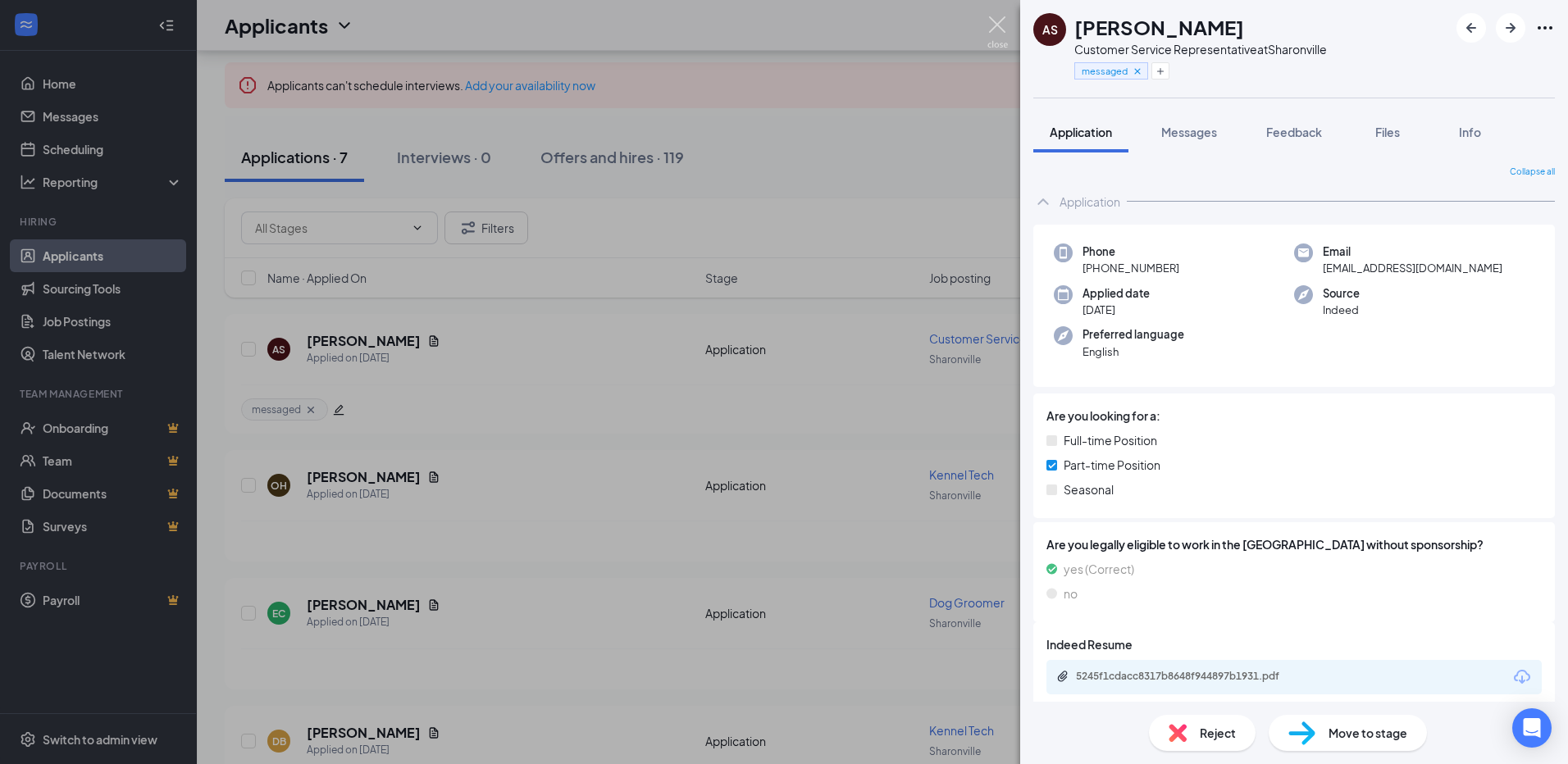
click at [997, 25] on img at bounding box center [997, 32] width 21 height 32
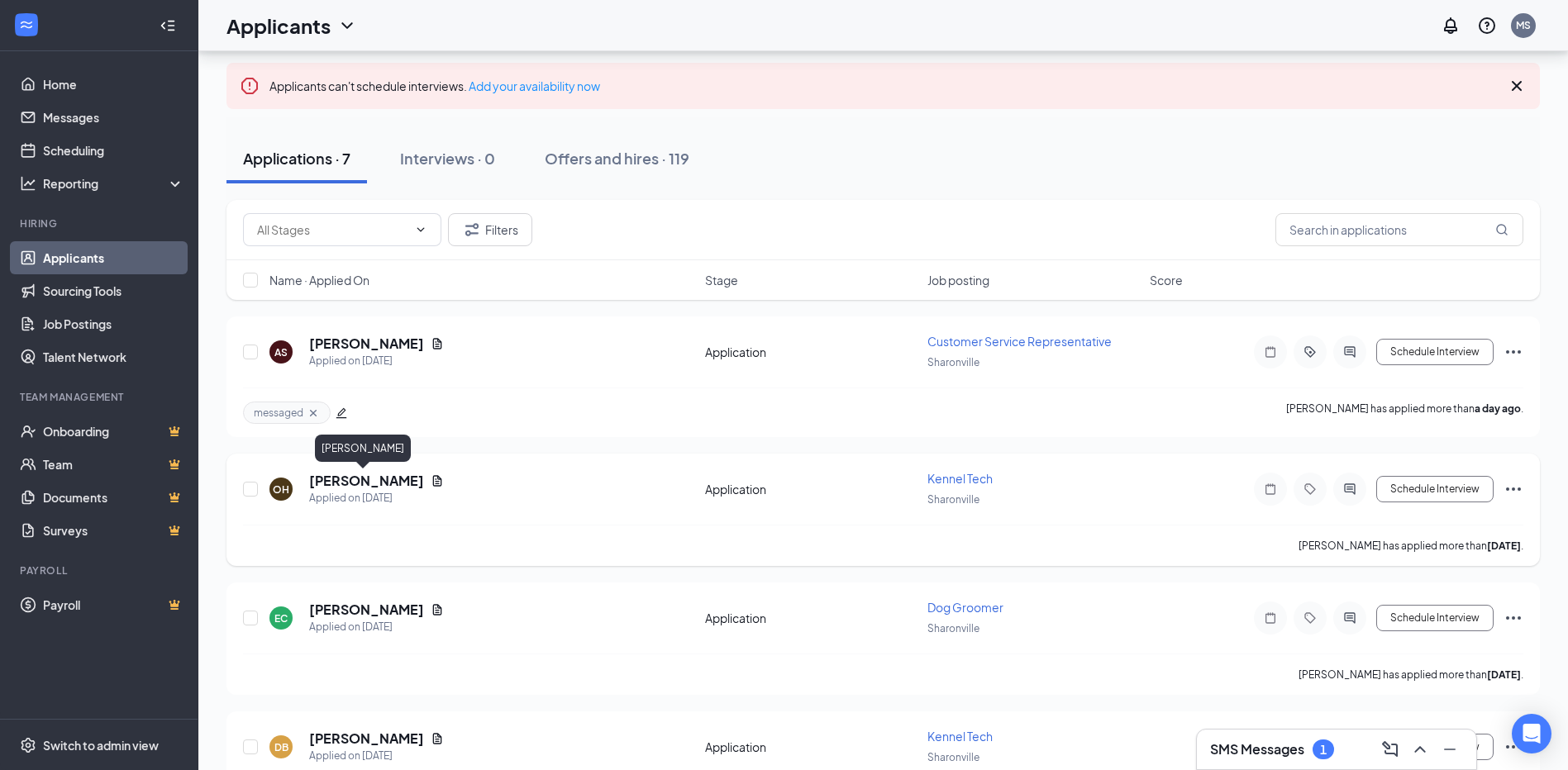
click at [360, 480] on h5 "[PERSON_NAME]" at bounding box center [367, 481] width 115 height 18
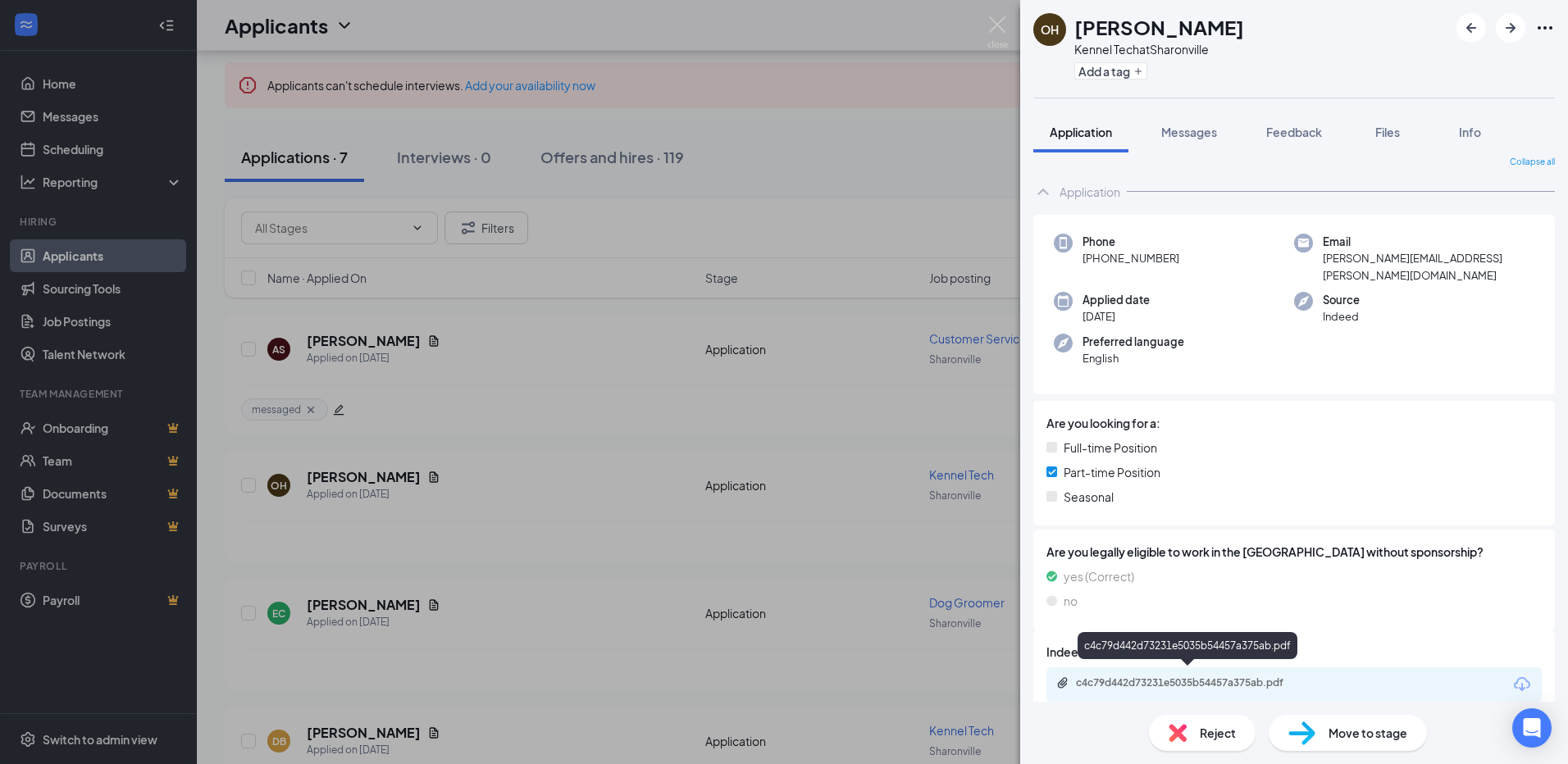
scroll to position [12, 0]
click at [1152, 674] on div "c4c79d442d73231e5035b54457a375ab.pdf" at bounding box center [1191, 680] width 229 height 13
click at [1180, 130] on span "Messages" at bounding box center [1189, 132] width 55 height 15
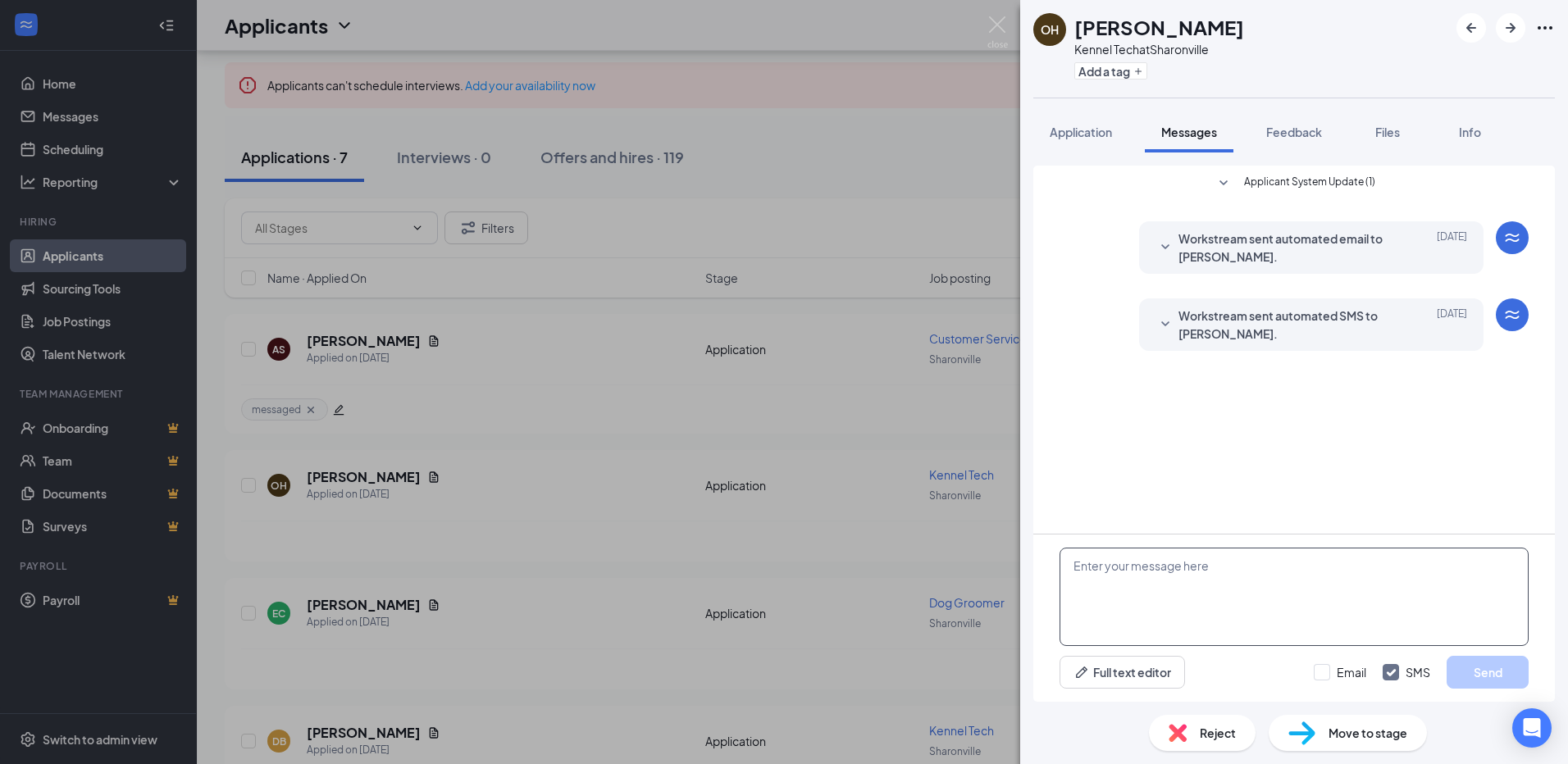
click at [1117, 565] on textarea at bounding box center [1294, 597] width 469 height 98
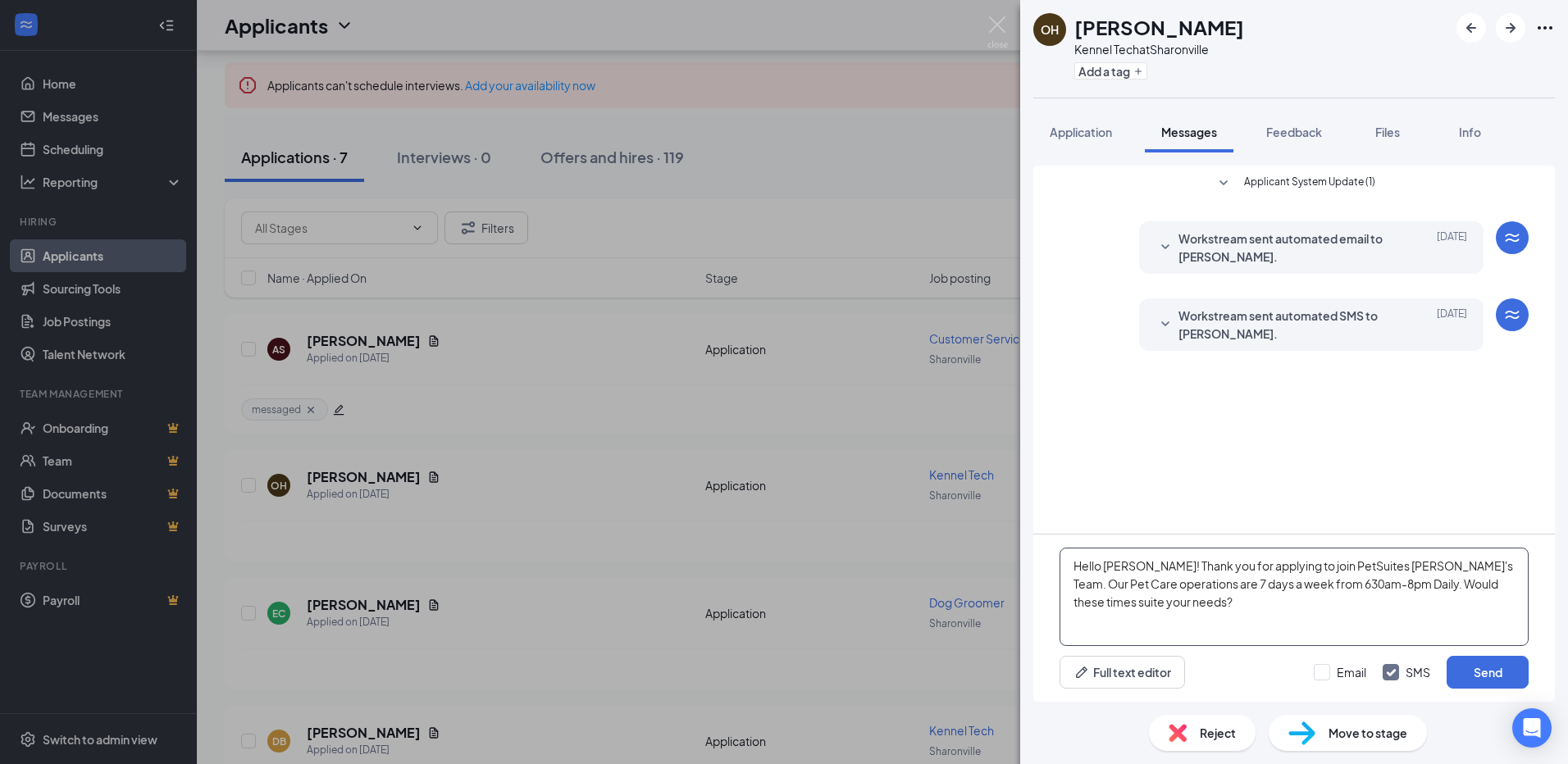
type textarea "Hello [PERSON_NAME]! Thank you for applying to join PetSuites [PERSON_NAME]'s T…"
click at [1492, 690] on div "Hello [PERSON_NAME]! Thank you for applying to join PetSuites [PERSON_NAME]'s T…" at bounding box center [1294, 618] width 521 height 167
drag, startPoint x: 1189, startPoint y: 602, endPoint x: 1139, endPoint y: 568, distance: 60.5
click at [1139, 568] on textarea "Hello [PERSON_NAME]! Thank you for applying to join PetSuites [PERSON_NAME]'s T…" at bounding box center [1294, 597] width 469 height 98
click at [1463, 667] on button "Send" at bounding box center [1488, 672] width 82 height 33
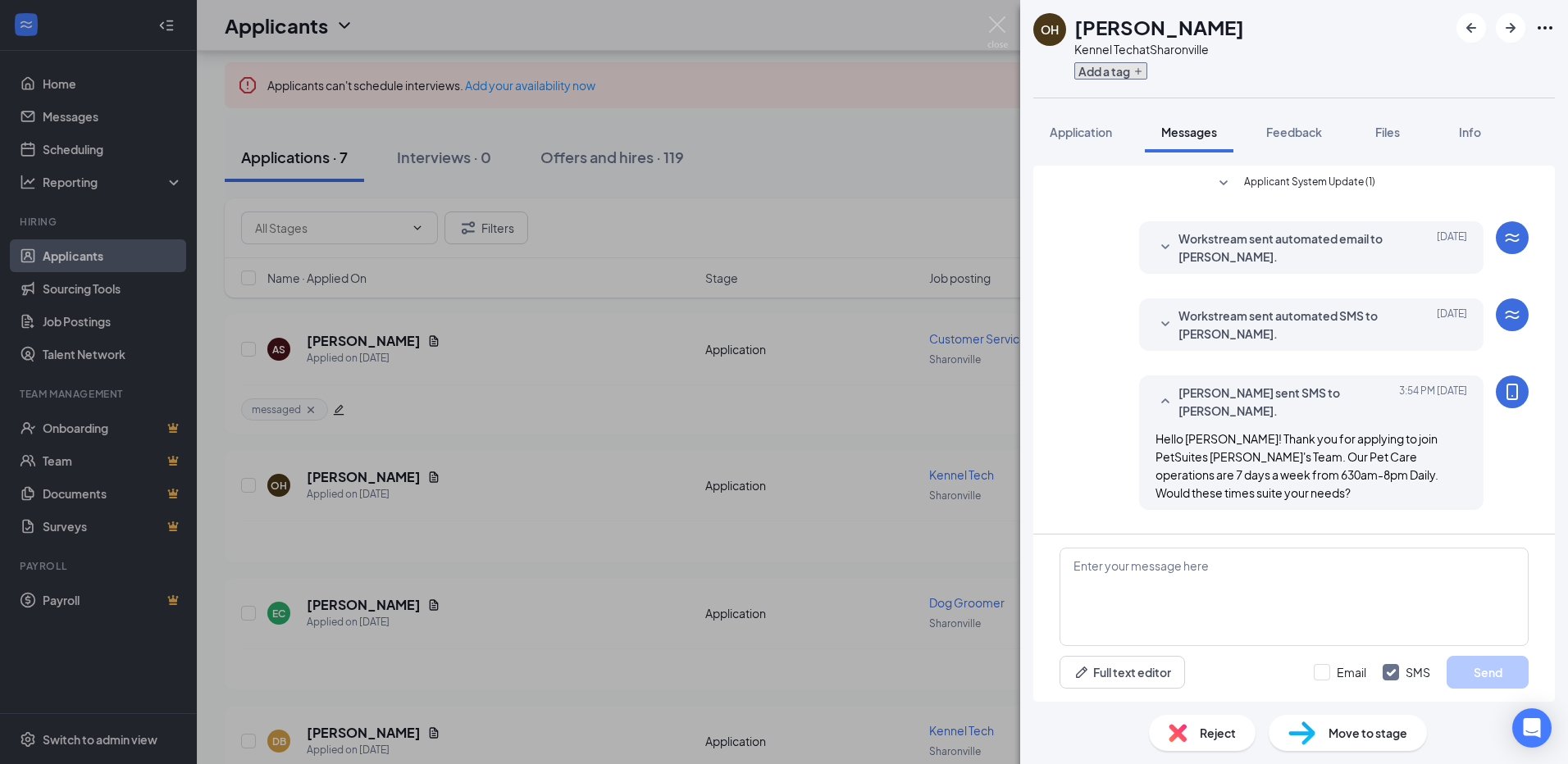
click at [1099, 75] on button "Add a tag" at bounding box center [1111, 71] width 73 height 17
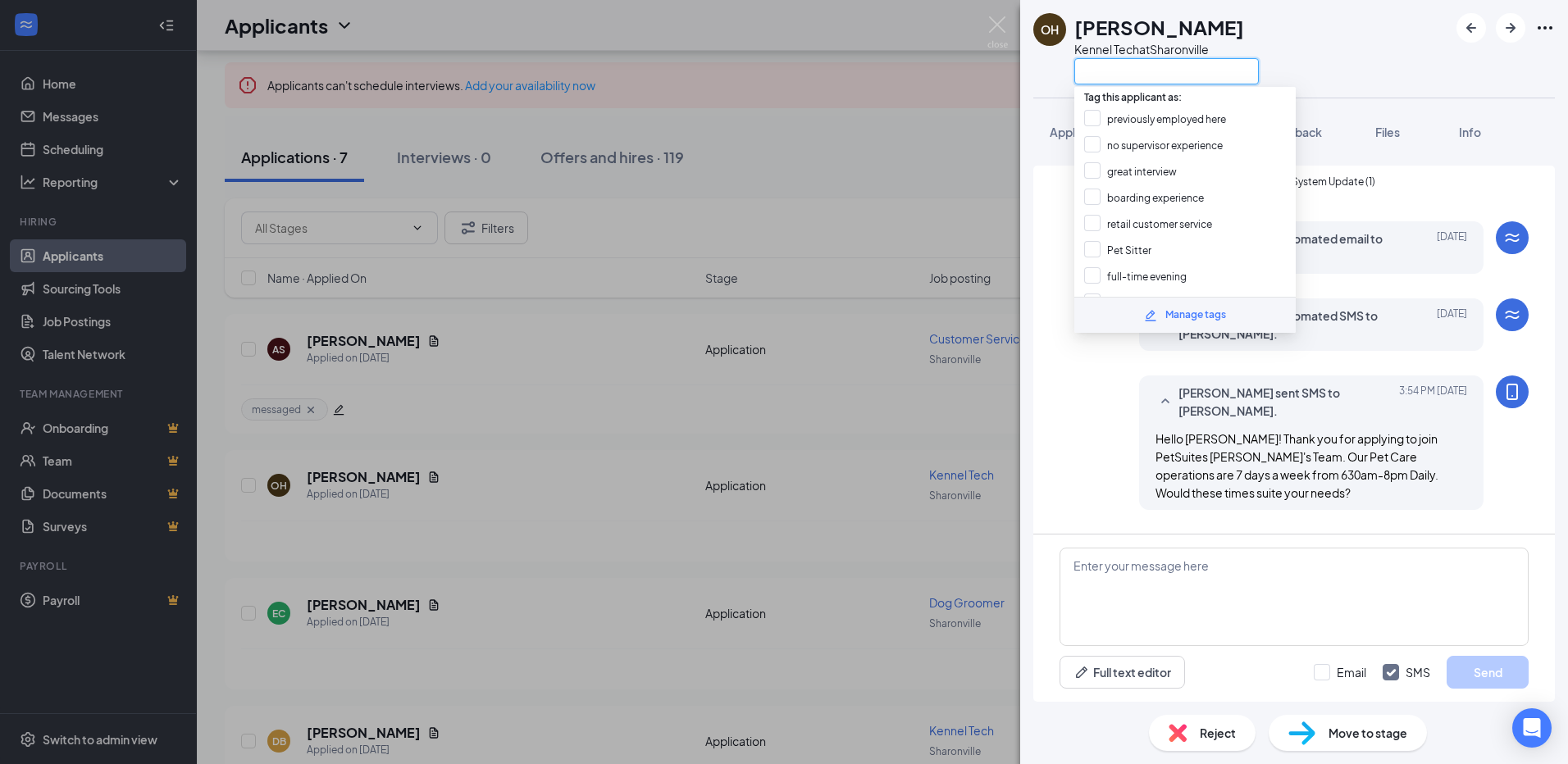
click at [1097, 83] on input "text" at bounding box center [1166, 71] width 185 height 26
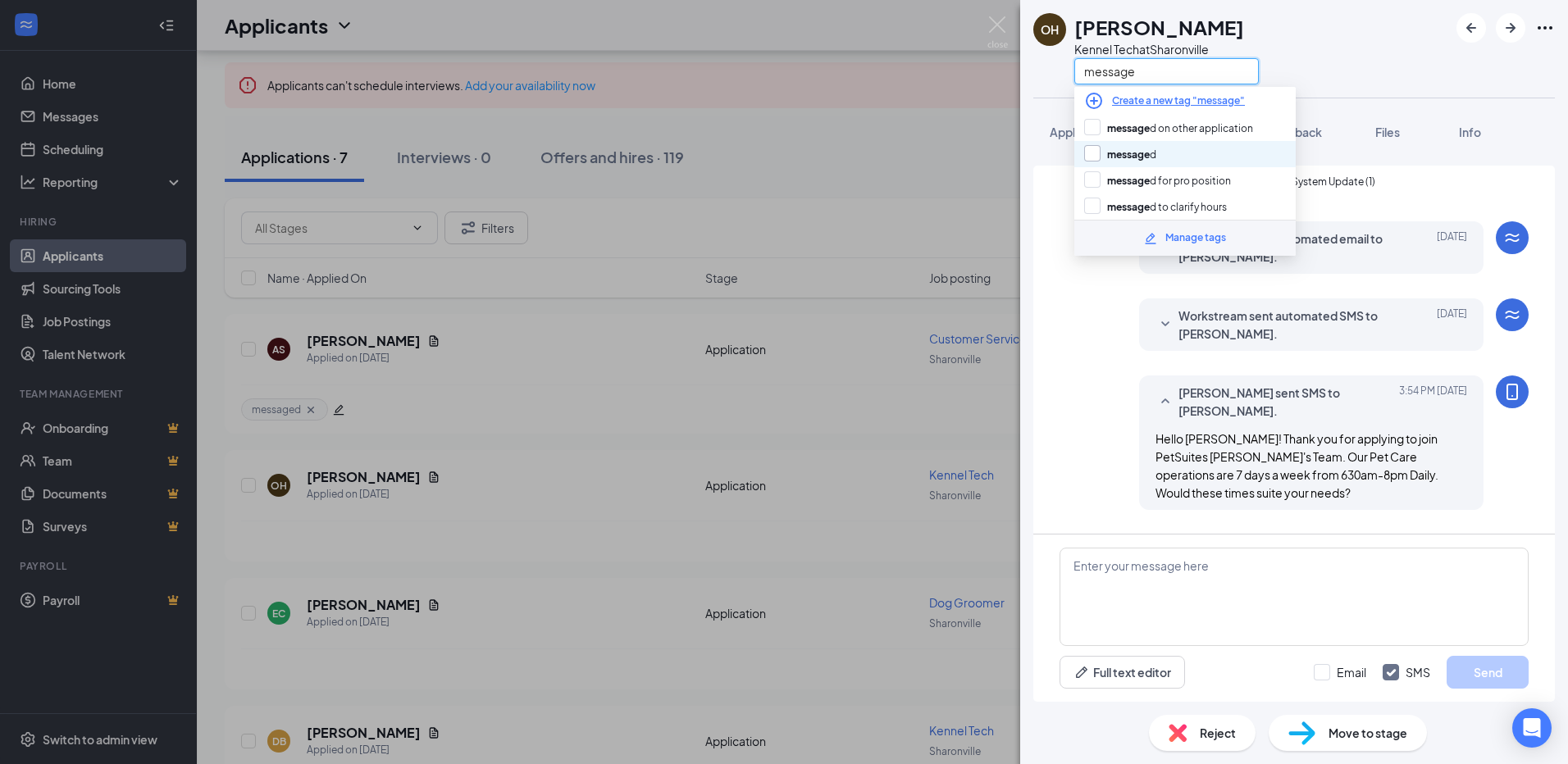
type input "message"
click at [1088, 157] on input "message d" at bounding box center [1120, 154] width 72 height 18
checkbox input "true"
click at [1049, 81] on div "OH [PERSON_NAME] Tech at [GEOGRAPHIC_DATA] message" at bounding box center [1146, 49] width 226 height 71
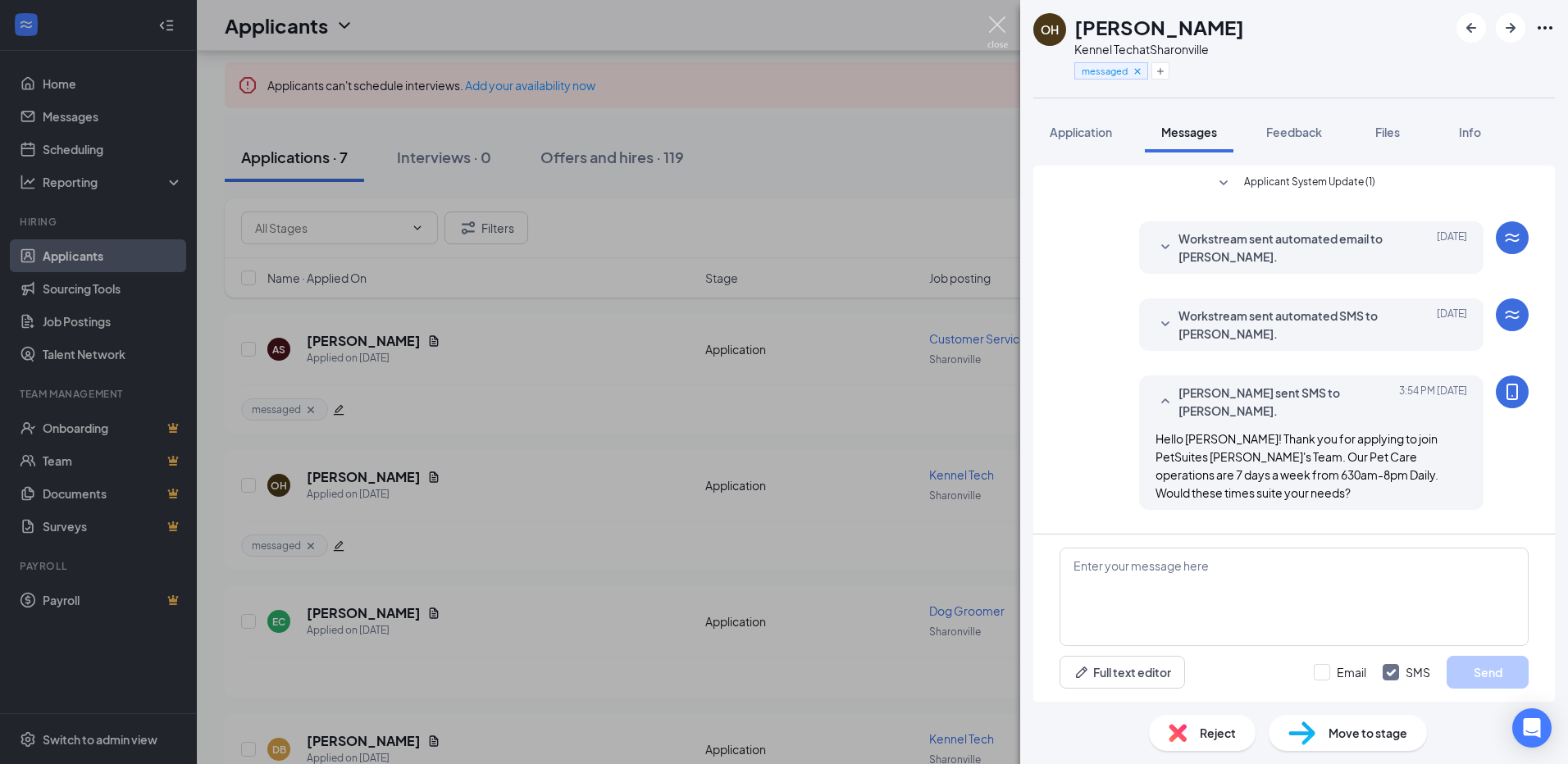
click at [998, 22] on img at bounding box center [997, 32] width 21 height 32
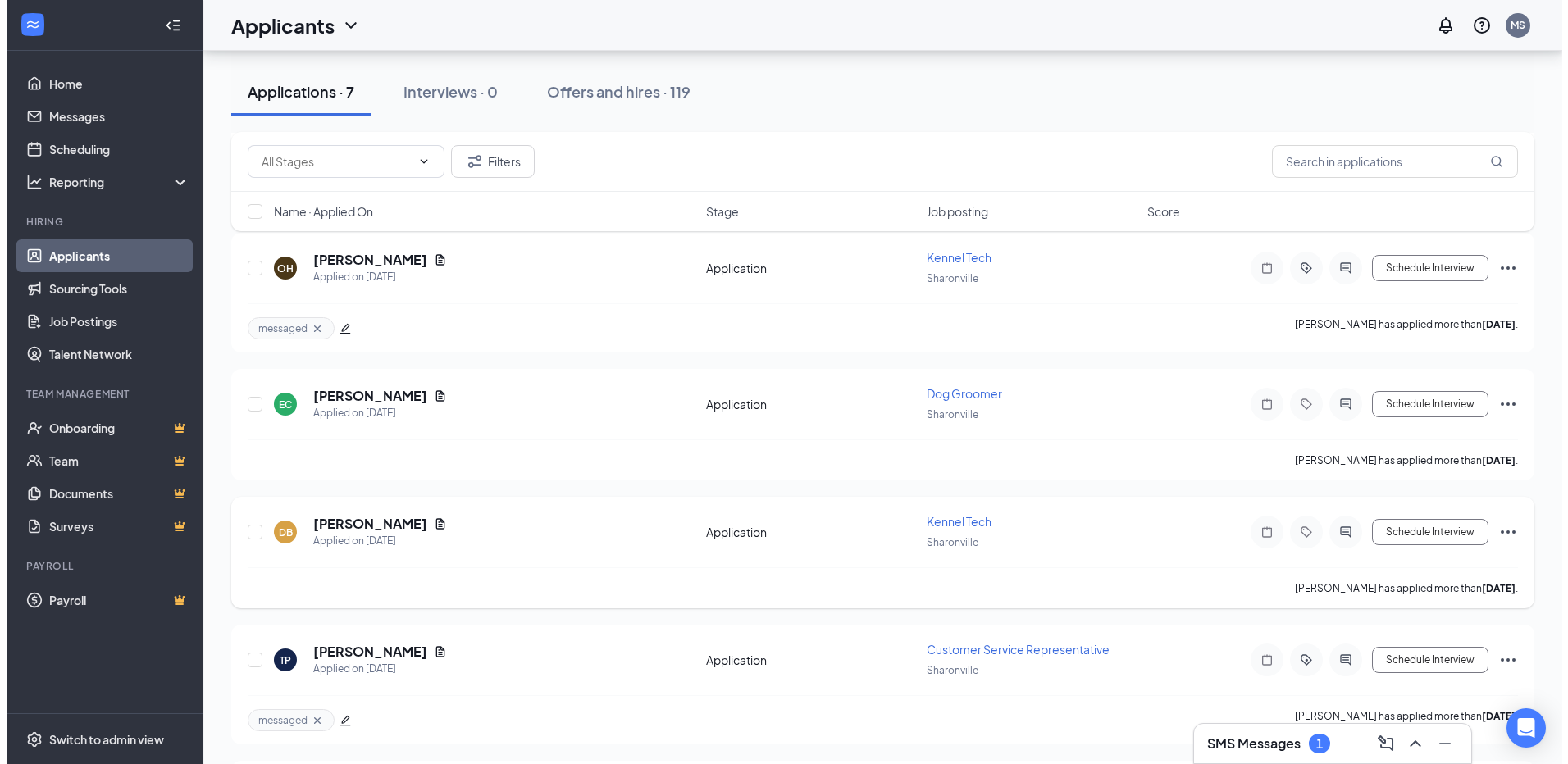
scroll to position [328, 0]
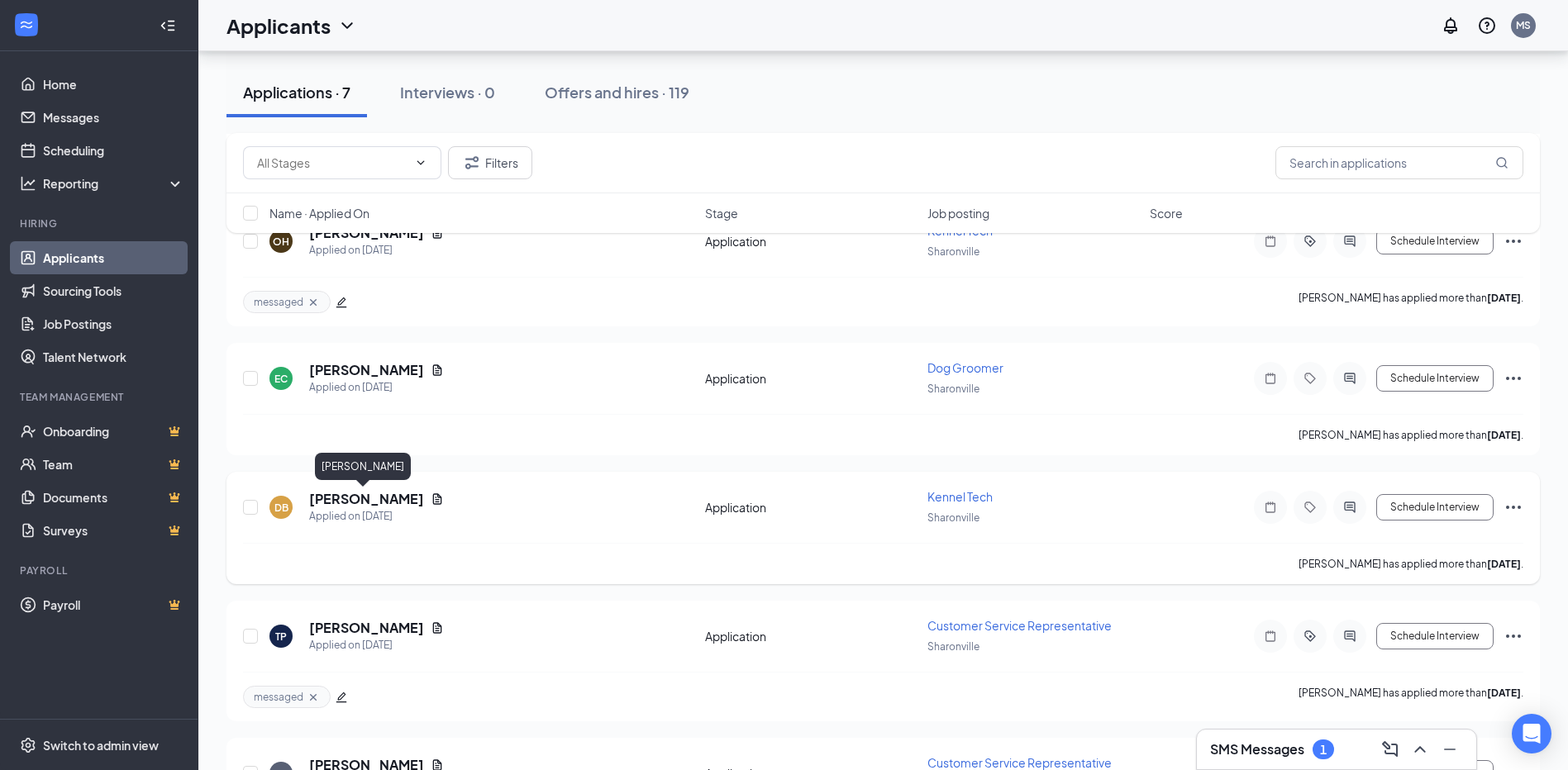
click at [379, 499] on h5 "[PERSON_NAME]" at bounding box center [367, 499] width 115 height 18
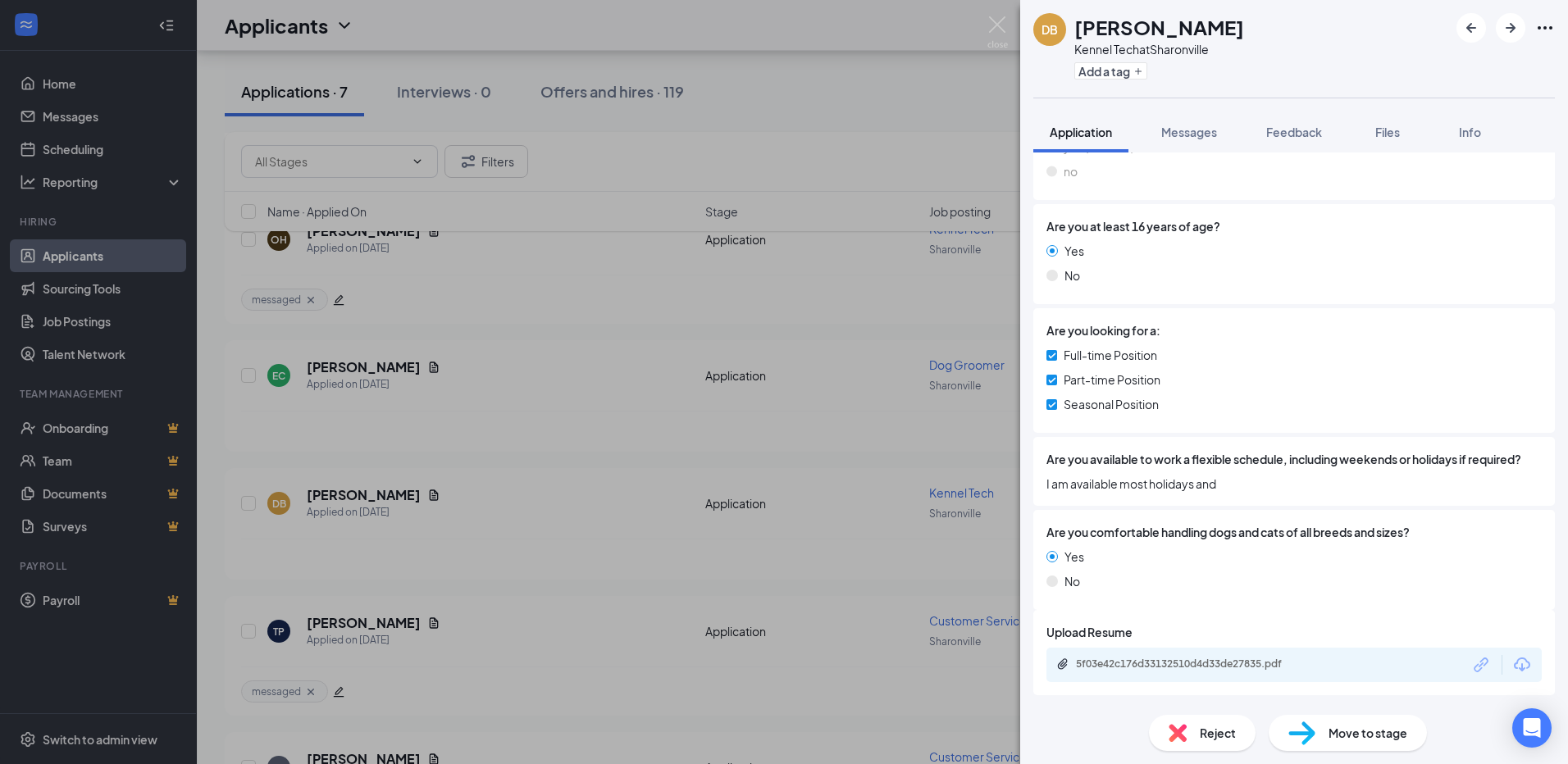
scroll to position [311, 0]
click at [1115, 658] on div "5f03e42c176d33132510d4d33de27835.pdf" at bounding box center [1191, 664] width 229 height 13
click at [1192, 137] on span "Messages" at bounding box center [1189, 132] width 55 height 15
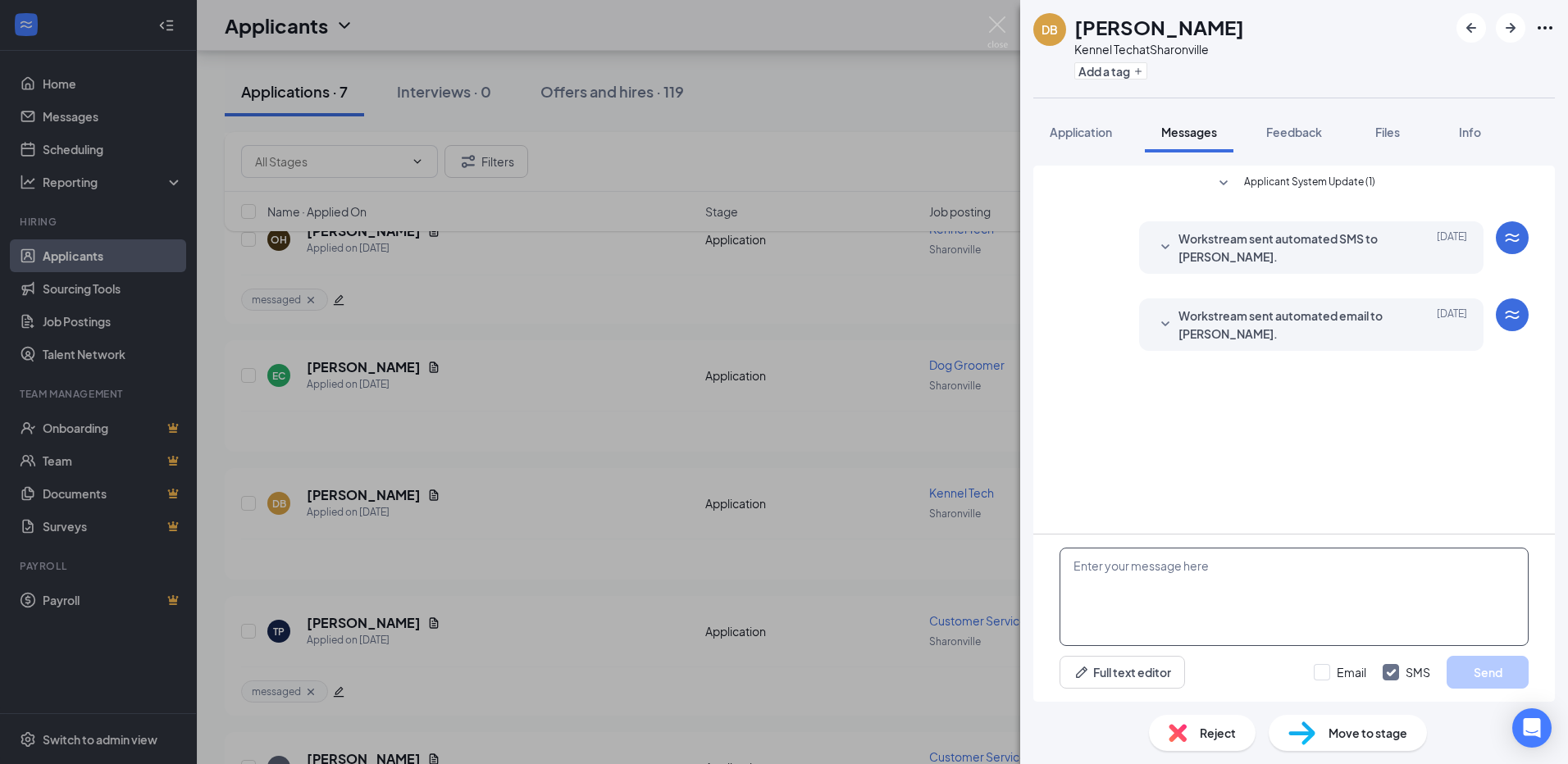
click at [1085, 565] on textarea at bounding box center [1294, 597] width 469 height 98
paste textarea "Thank you for applying to join PetSuites Sharonville's Team. Our Pet Care opera…"
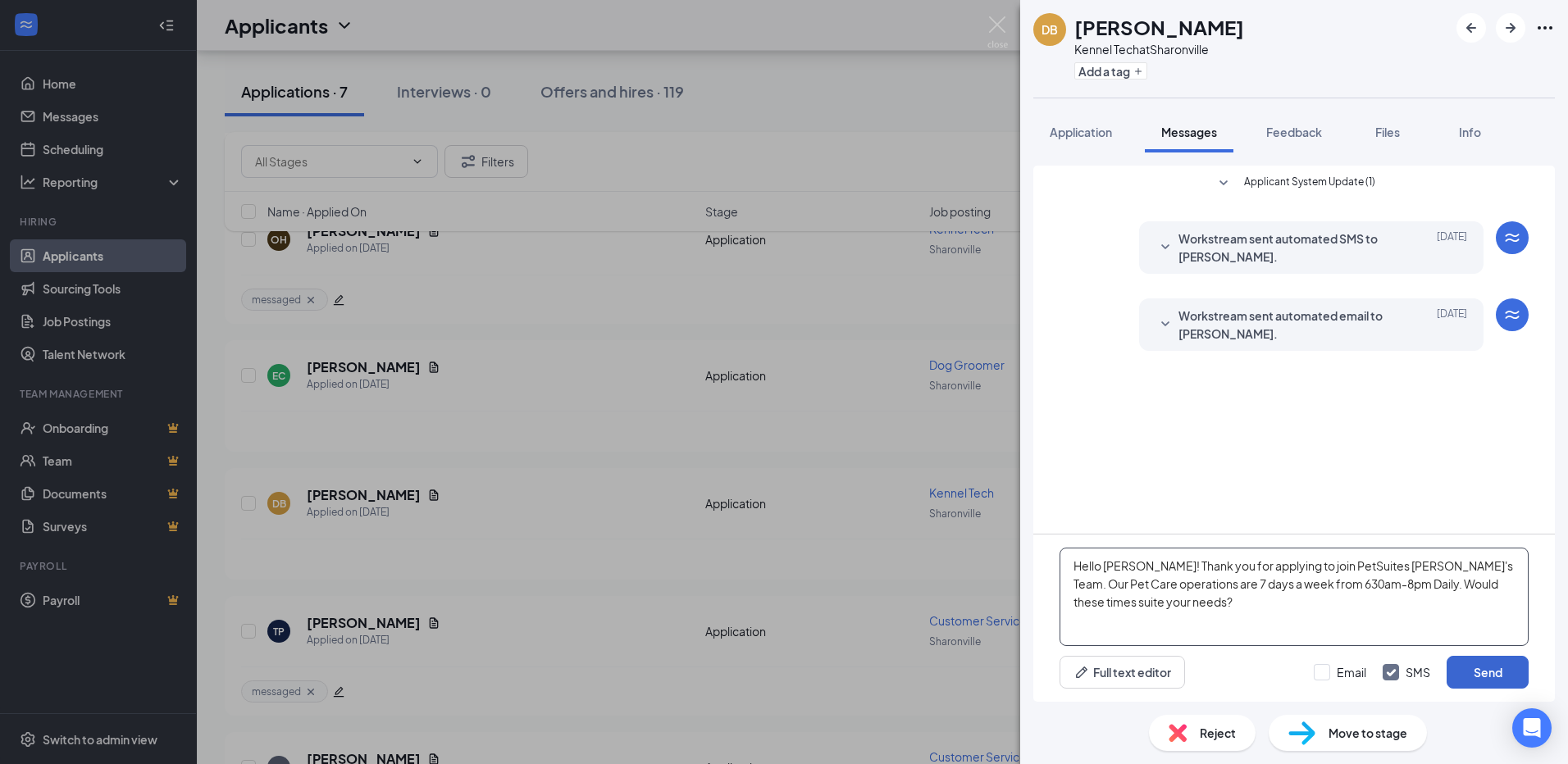
type textarea "Hello [PERSON_NAME]! Thank you for applying to join PetSuites [PERSON_NAME]'s T…"
click at [1474, 677] on button "Send" at bounding box center [1488, 672] width 82 height 33
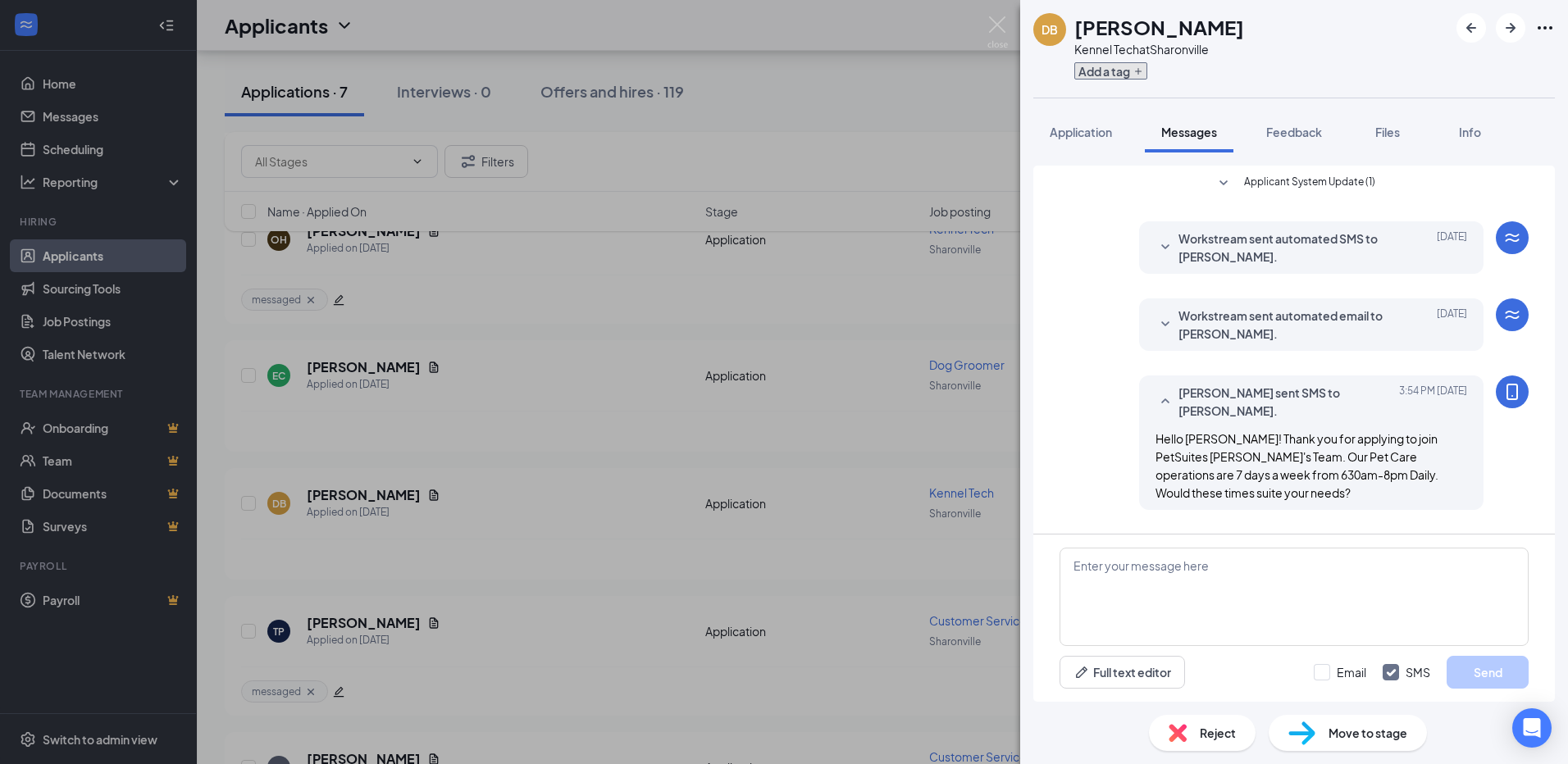
click at [1124, 71] on button "Add a tag" at bounding box center [1111, 71] width 73 height 17
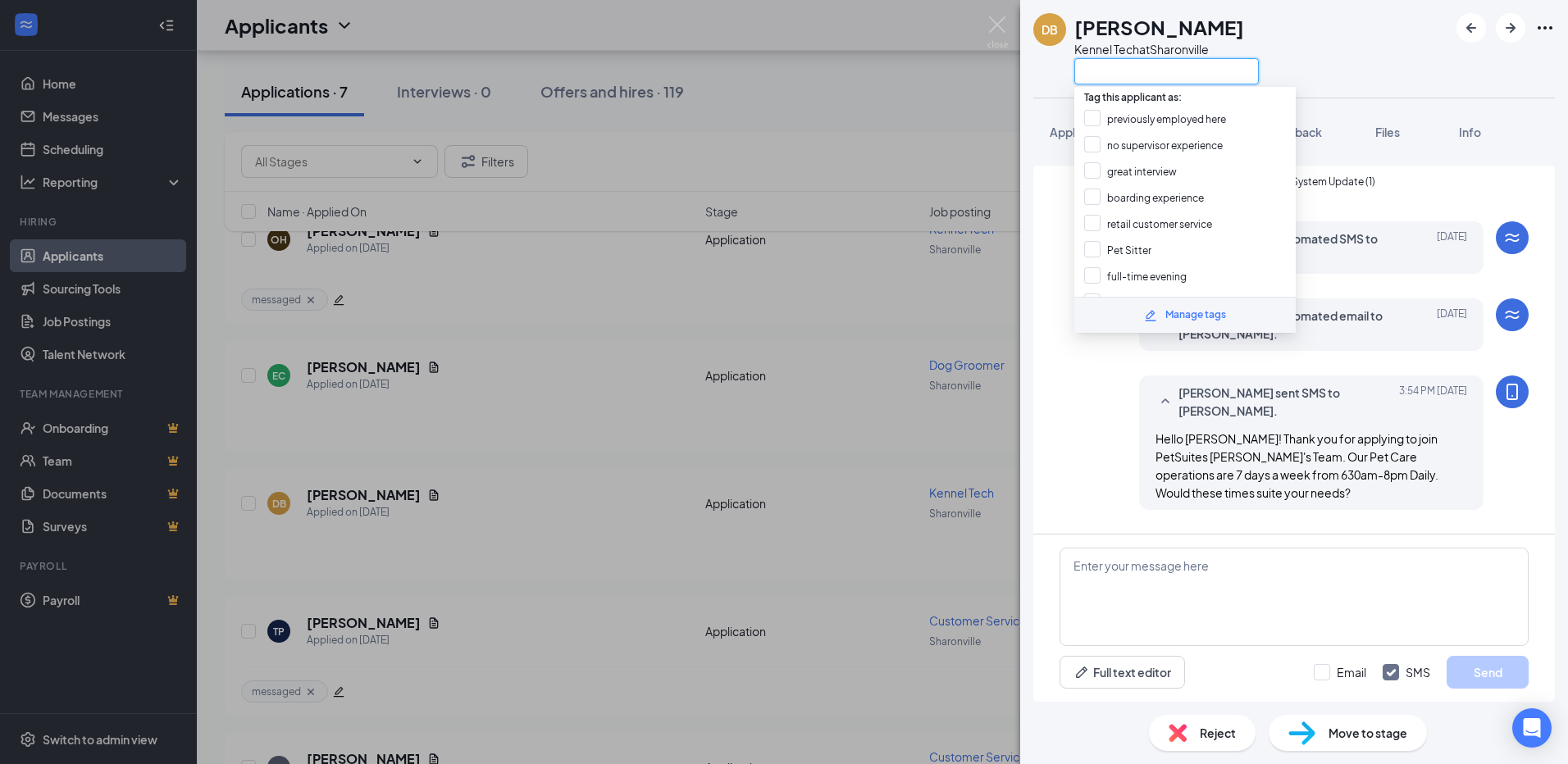
click at [1126, 78] on input "text" at bounding box center [1166, 71] width 185 height 26
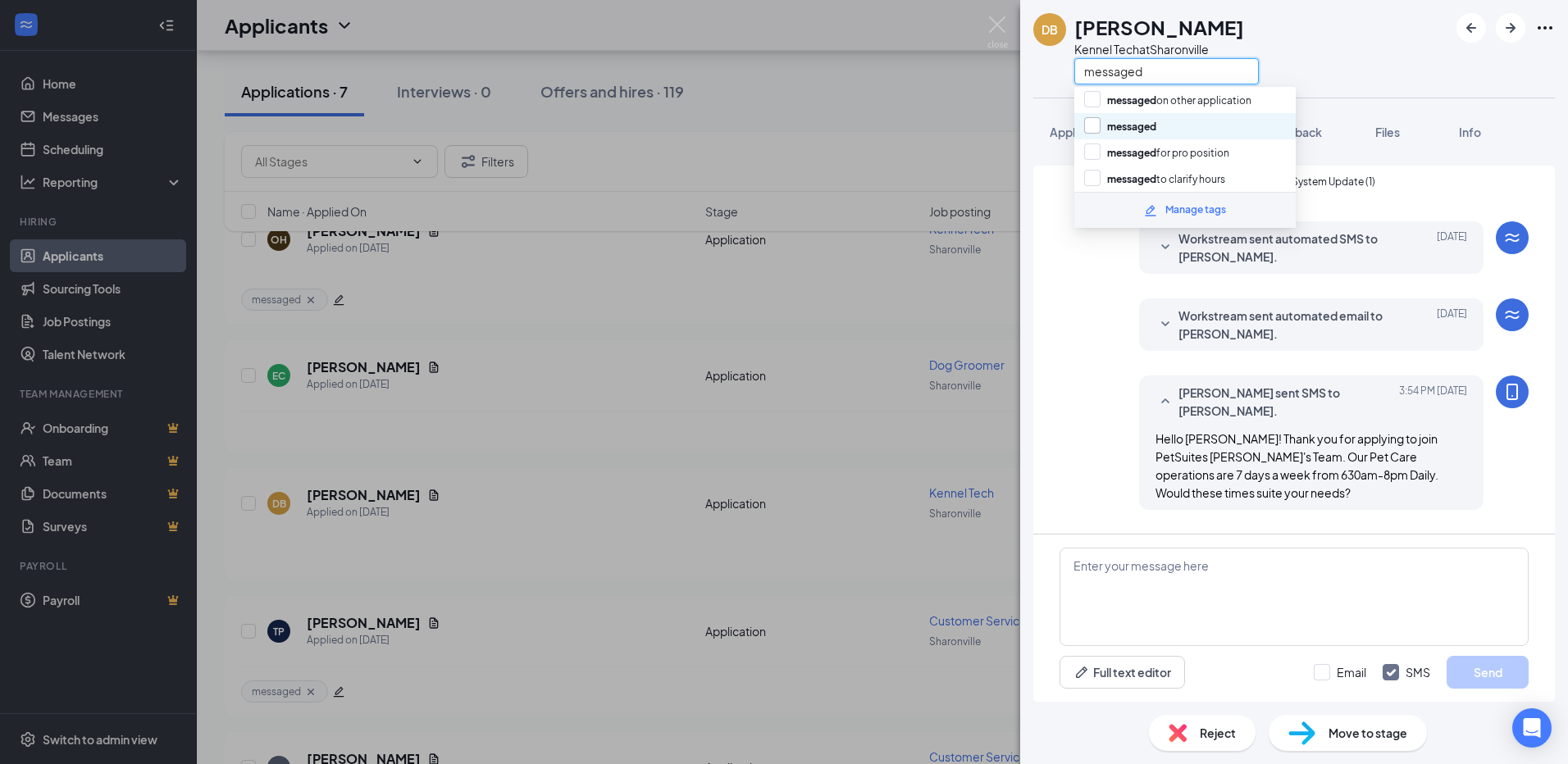
type input "messaged"
click at [1093, 123] on input "messaged" at bounding box center [1120, 126] width 72 height 18
checkbox input "true"
click at [1161, 562] on textarea at bounding box center [1294, 597] width 469 height 98
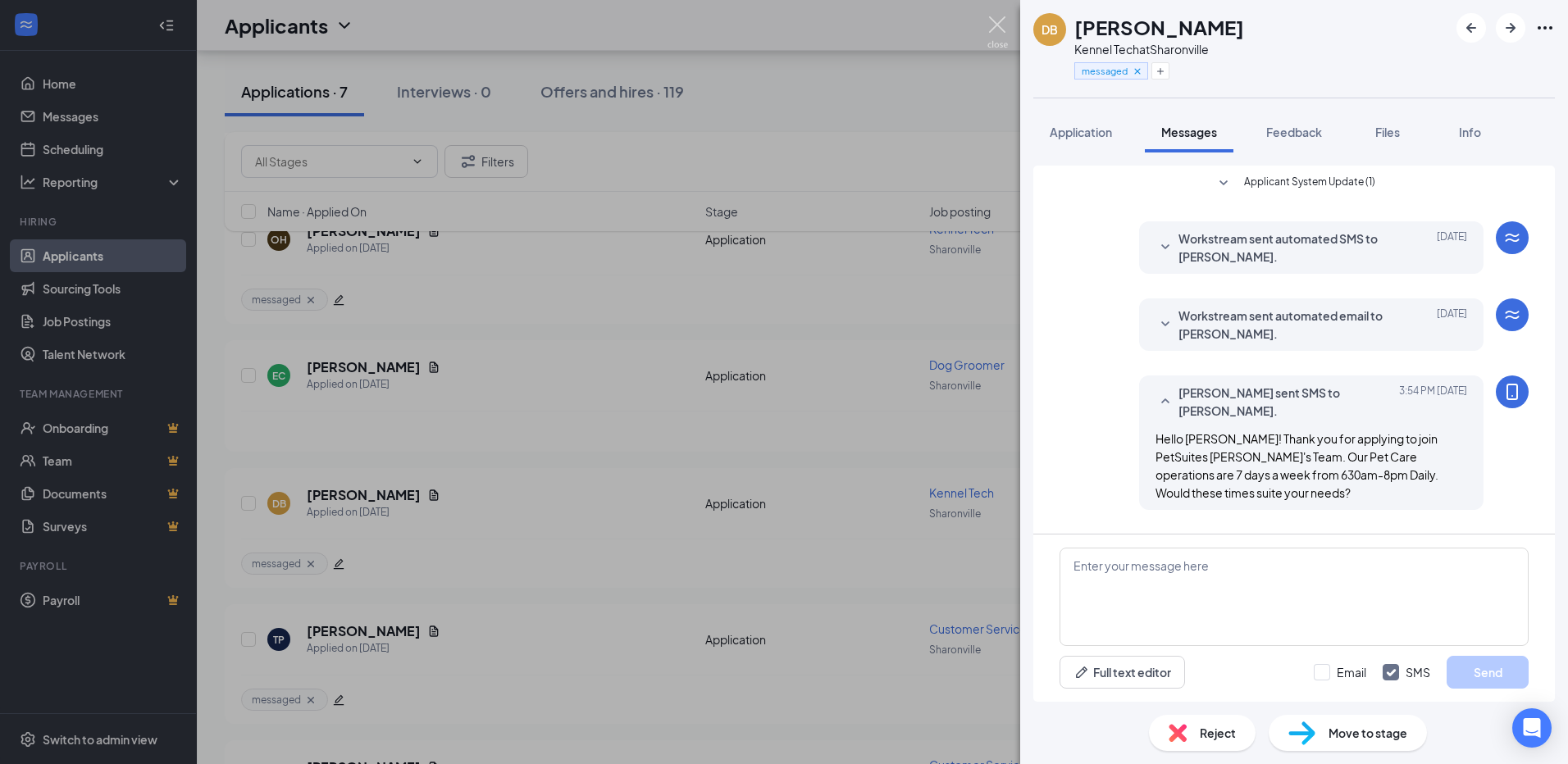
click at [992, 27] on img at bounding box center [997, 32] width 21 height 32
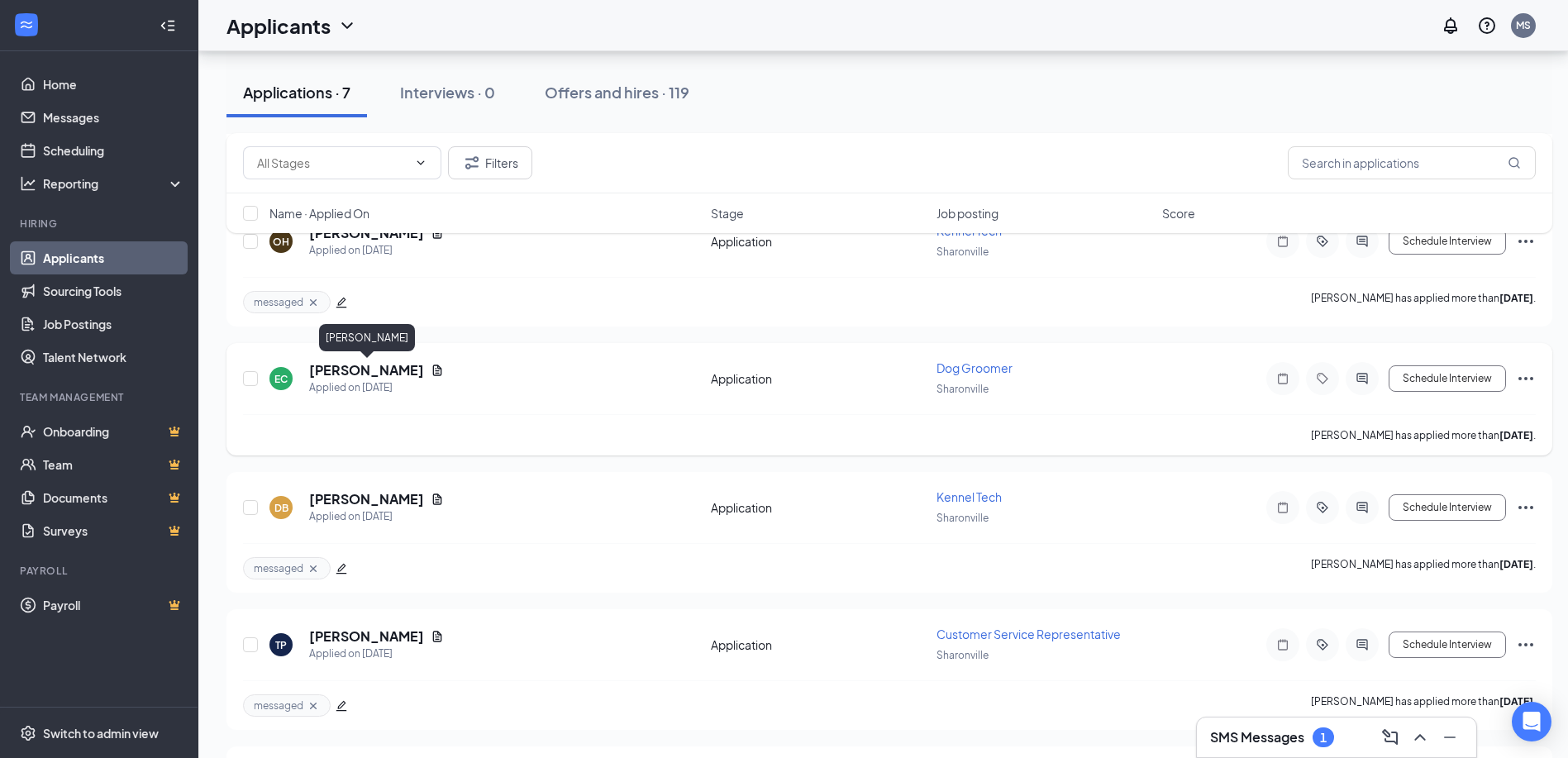
click at [400, 378] on h5 "[PERSON_NAME]" at bounding box center [367, 370] width 115 height 18
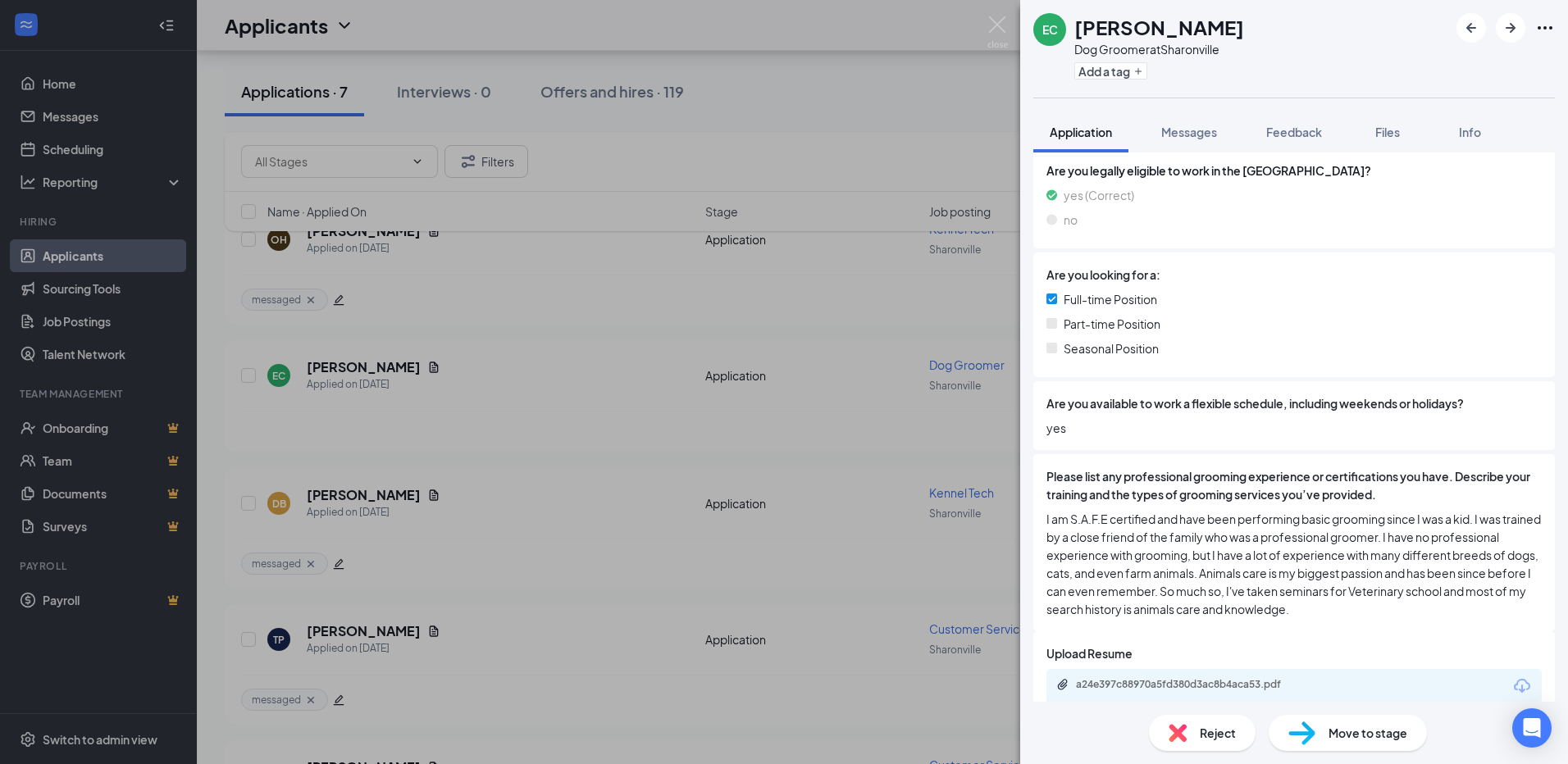
scroll to position [267, 0]
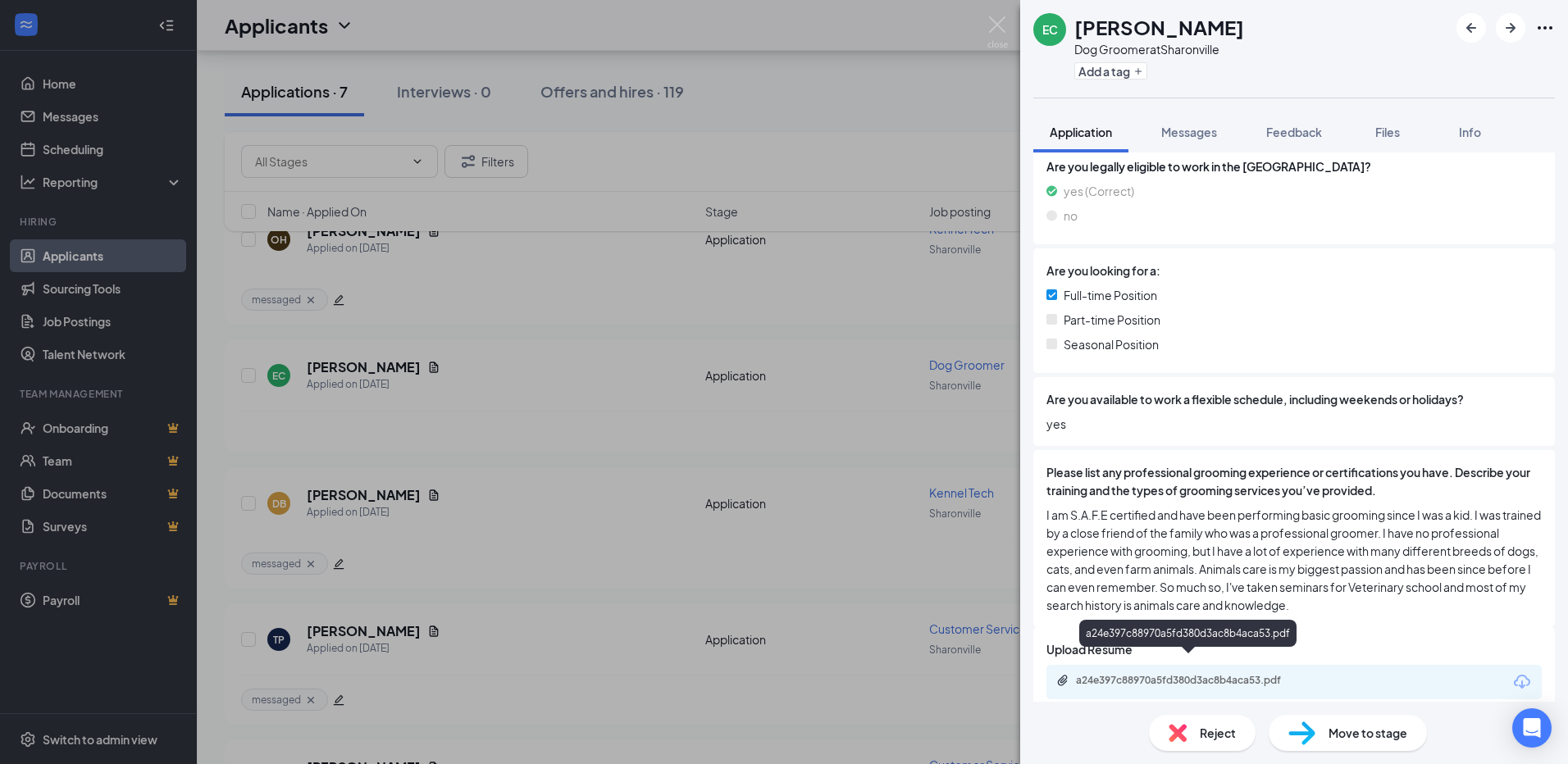
click at [1169, 674] on div "a24e397c88970a5fd380d3ac8b4aca53.pdf" at bounding box center [1191, 680] width 229 height 13
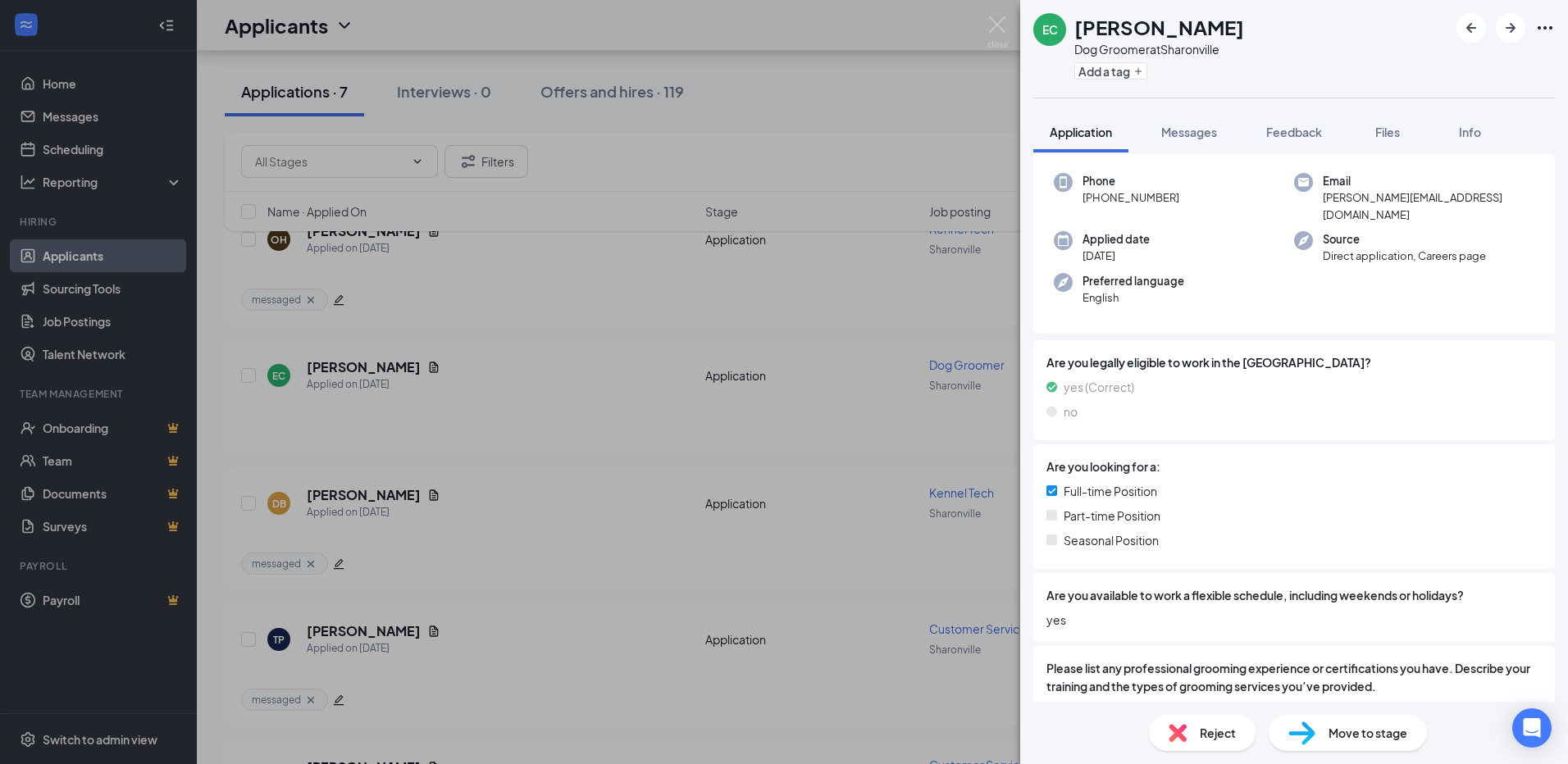
scroll to position [15, 0]
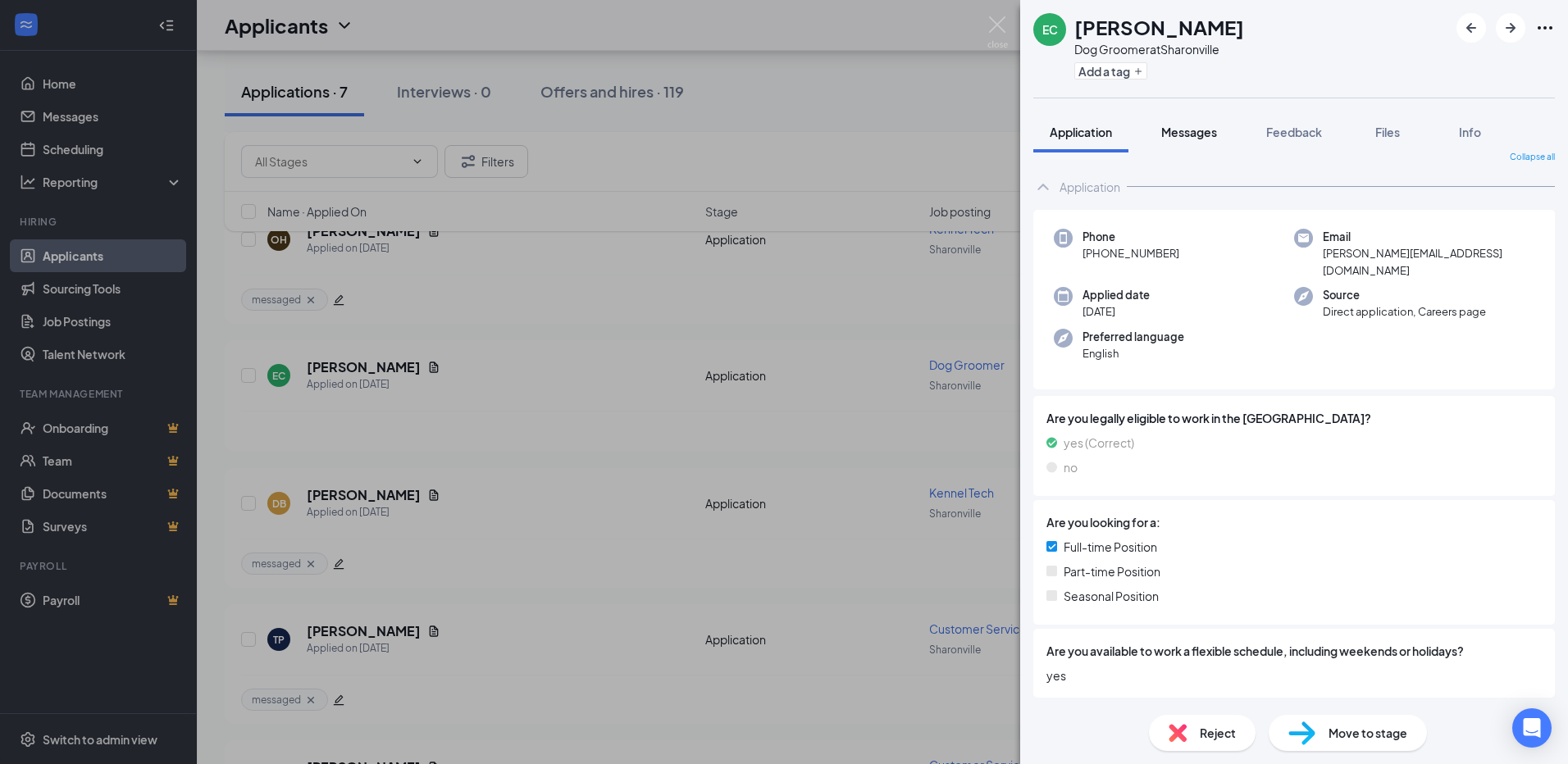
click at [1199, 137] on span "Messages" at bounding box center [1189, 132] width 55 height 15
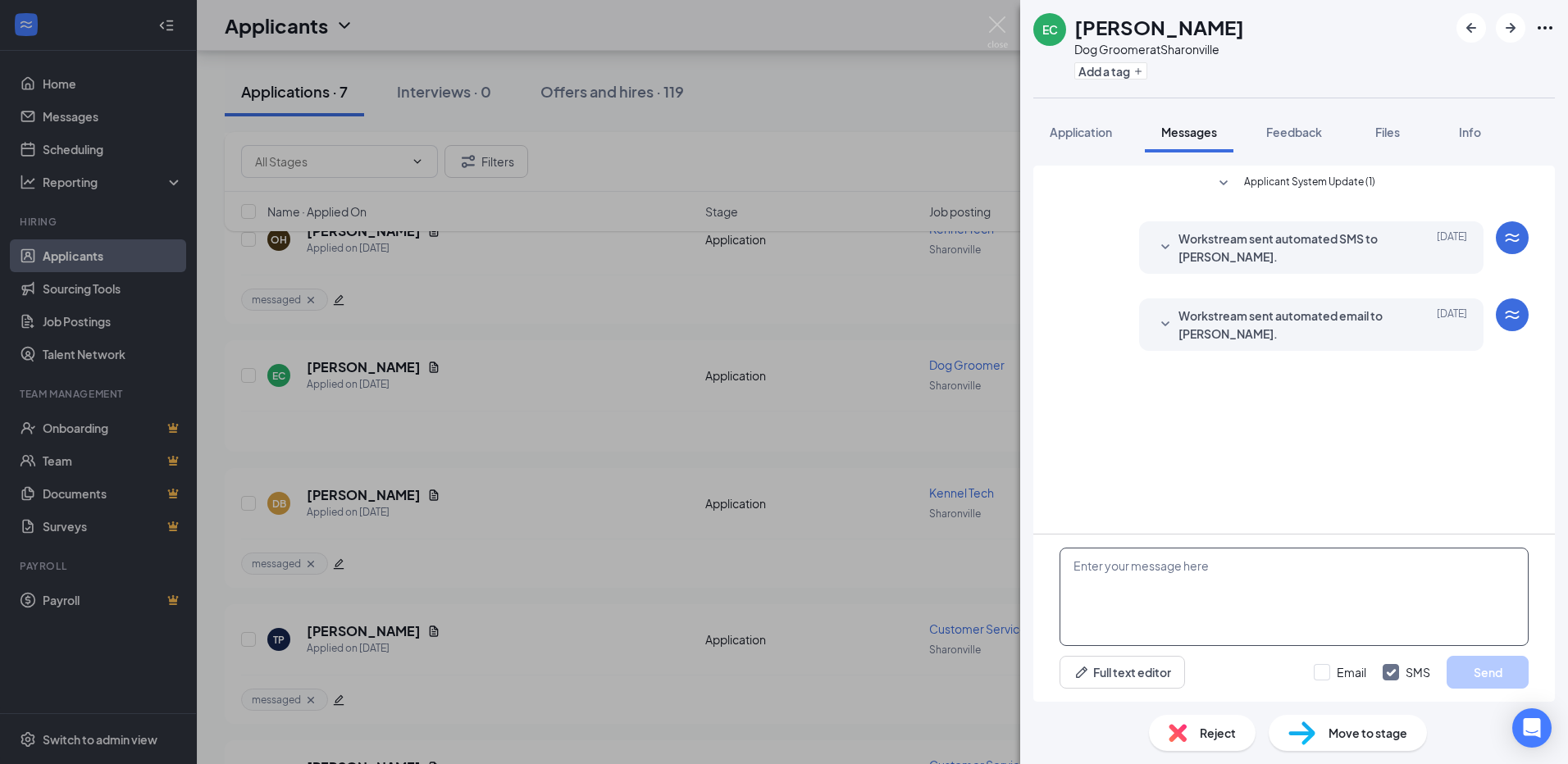
click at [1118, 573] on textarea at bounding box center [1294, 597] width 469 height 98
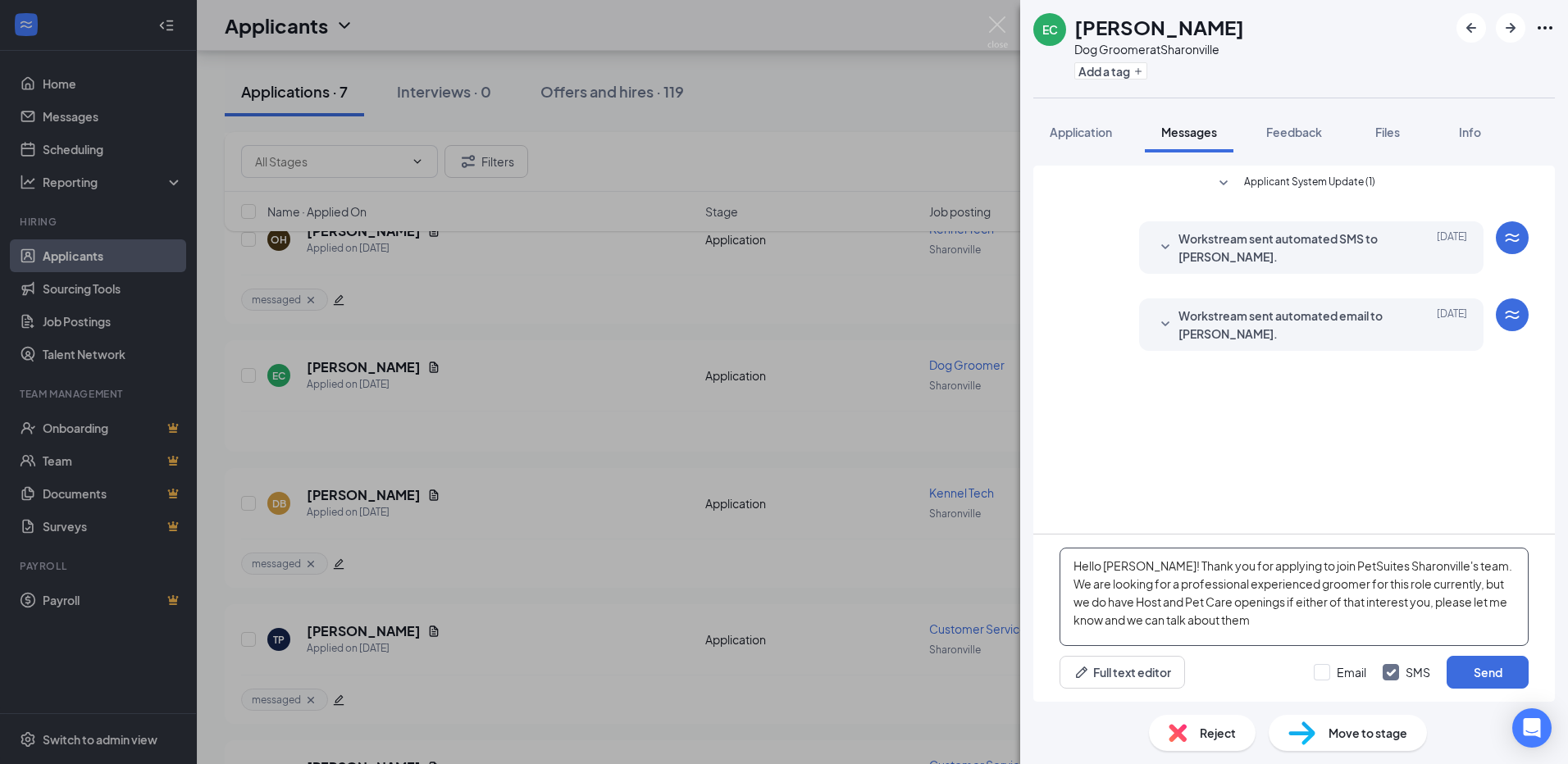
click at [1228, 619] on textarea "Hello [PERSON_NAME]! Thank you for applying to join PetSuites Sharonville's tea…" at bounding box center [1294, 597] width 469 height 98
type textarea "Hello [PERSON_NAME]! Thank you for applying to join PetSuites Sharonville's tea…"
click at [1456, 666] on button "Send" at bounding box center [1488, 672] width 82 height 33
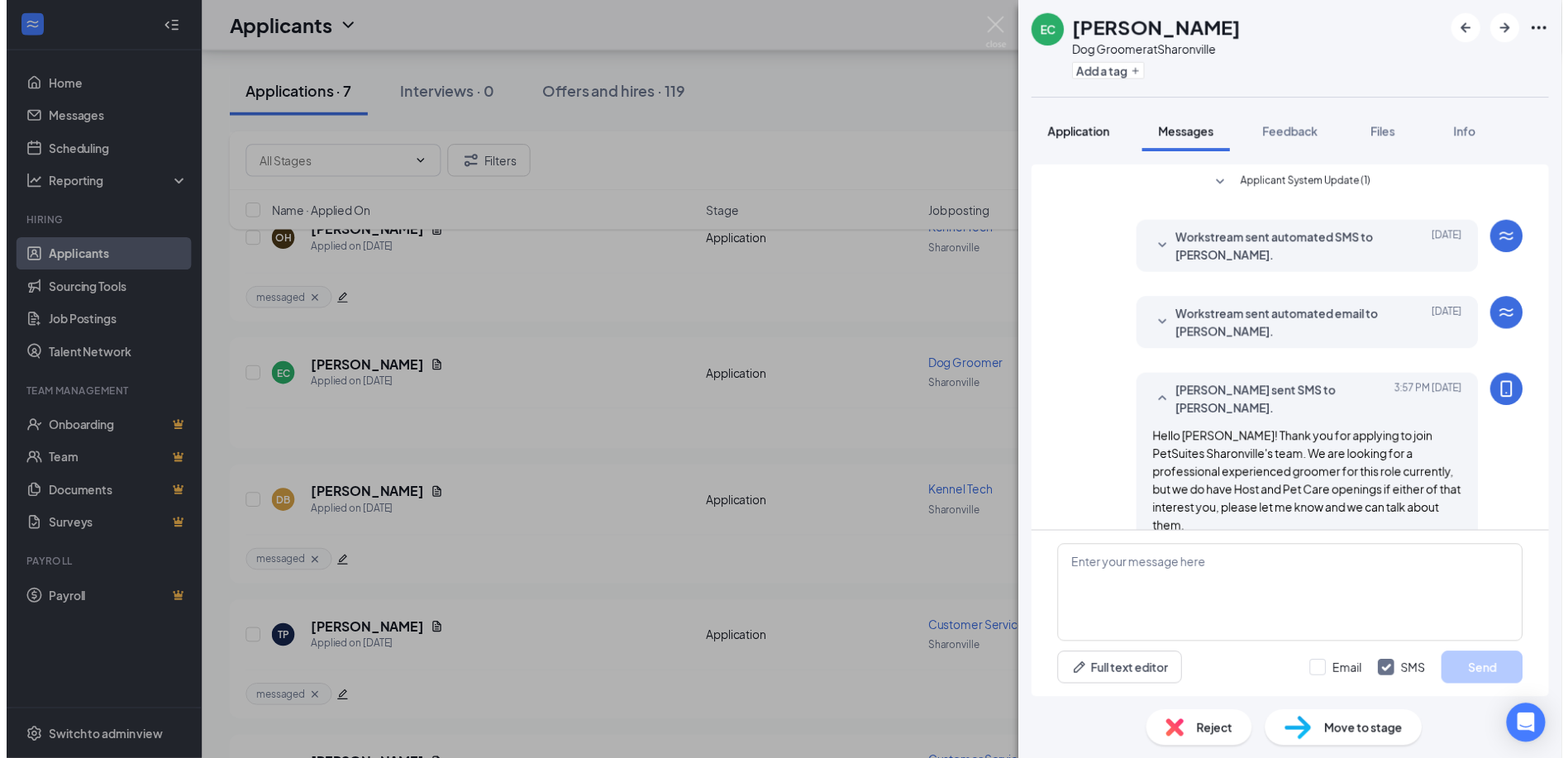
scroll to position [11, 0]
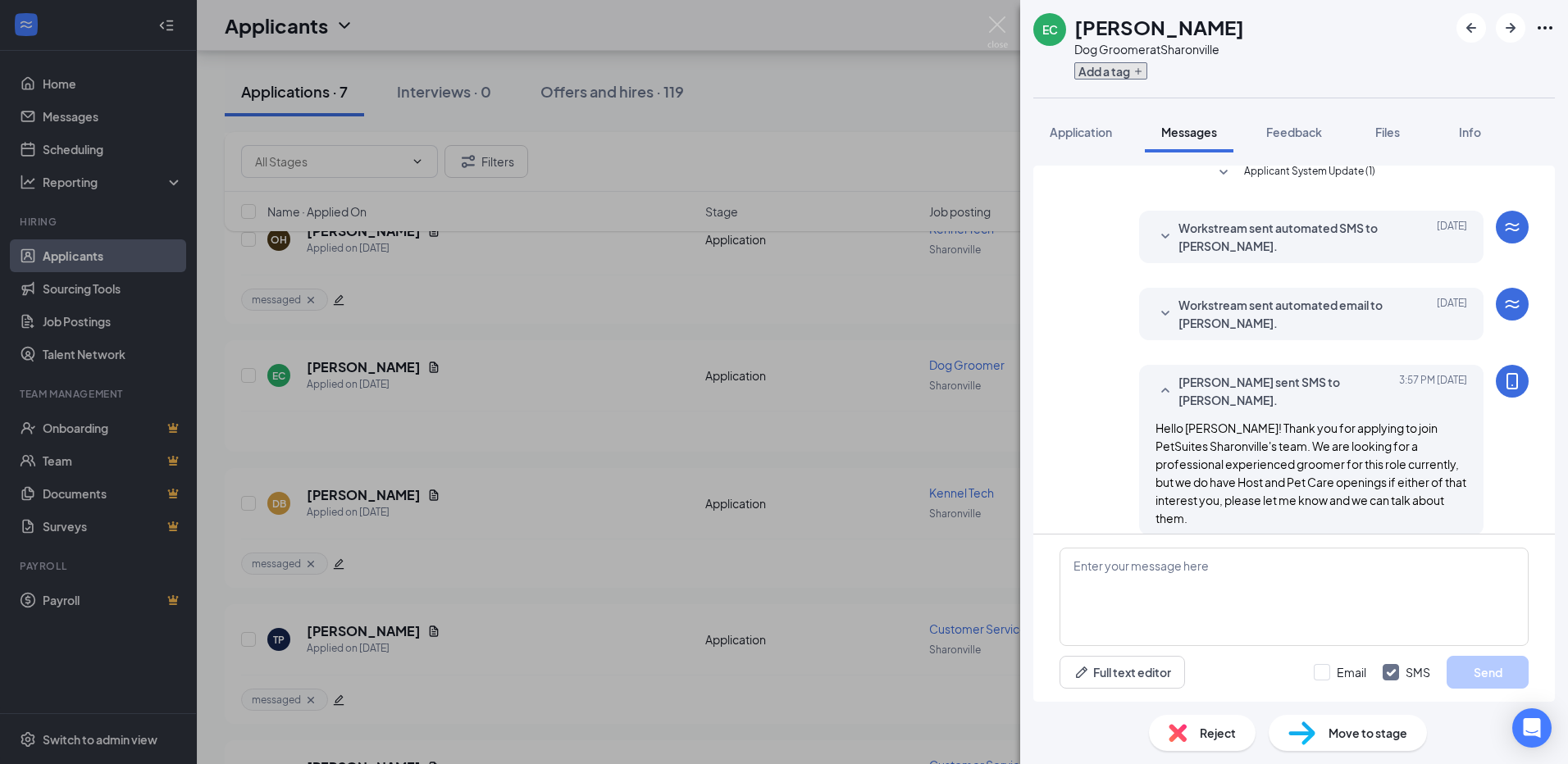
click at [1107, 72] on button "Add a tag" at bounding box center [1111, 71] width 73 height 17
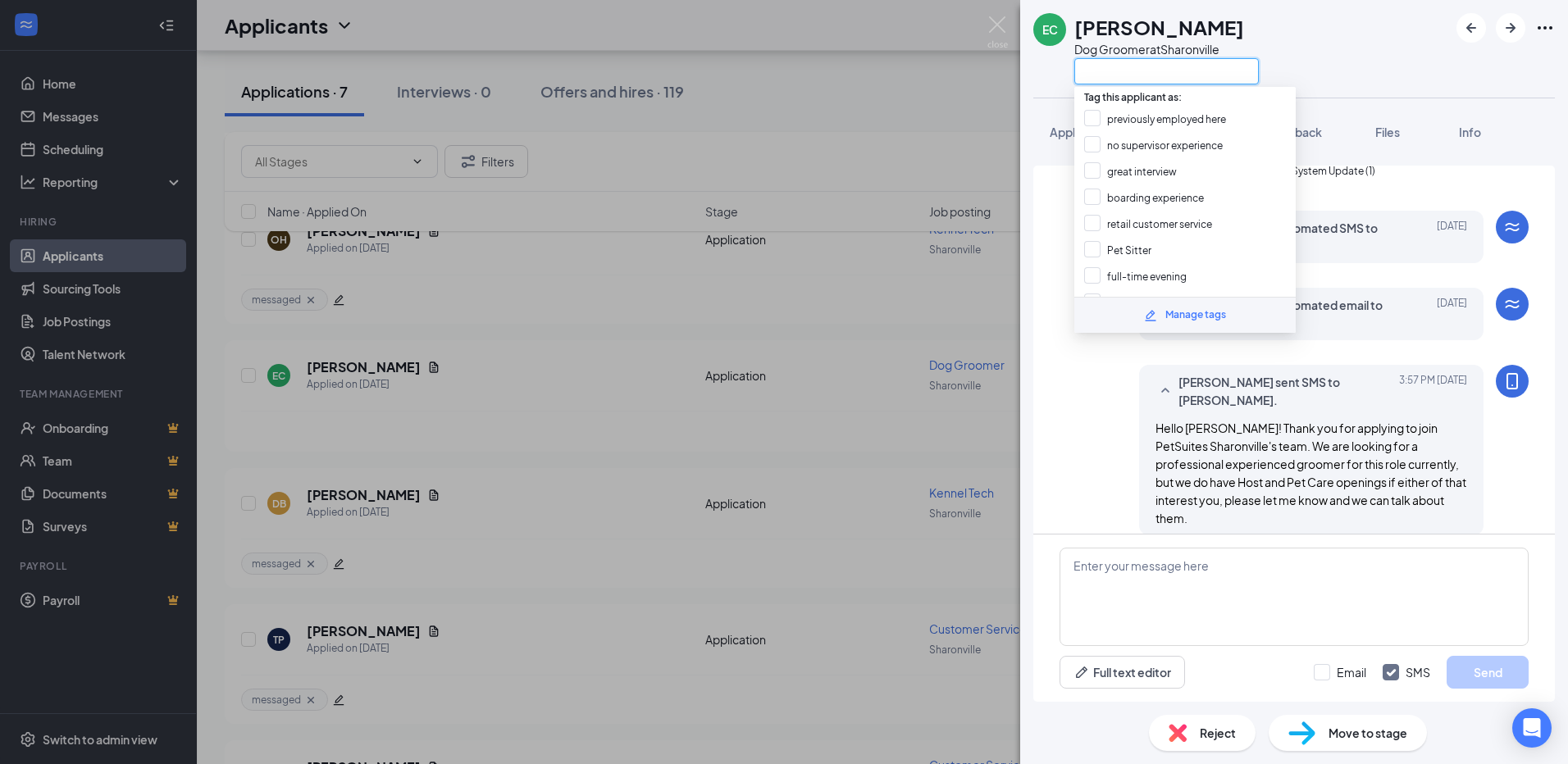
click at [1122, 71] on input "text" at bounding box center [1166, 71] width 185 height 26
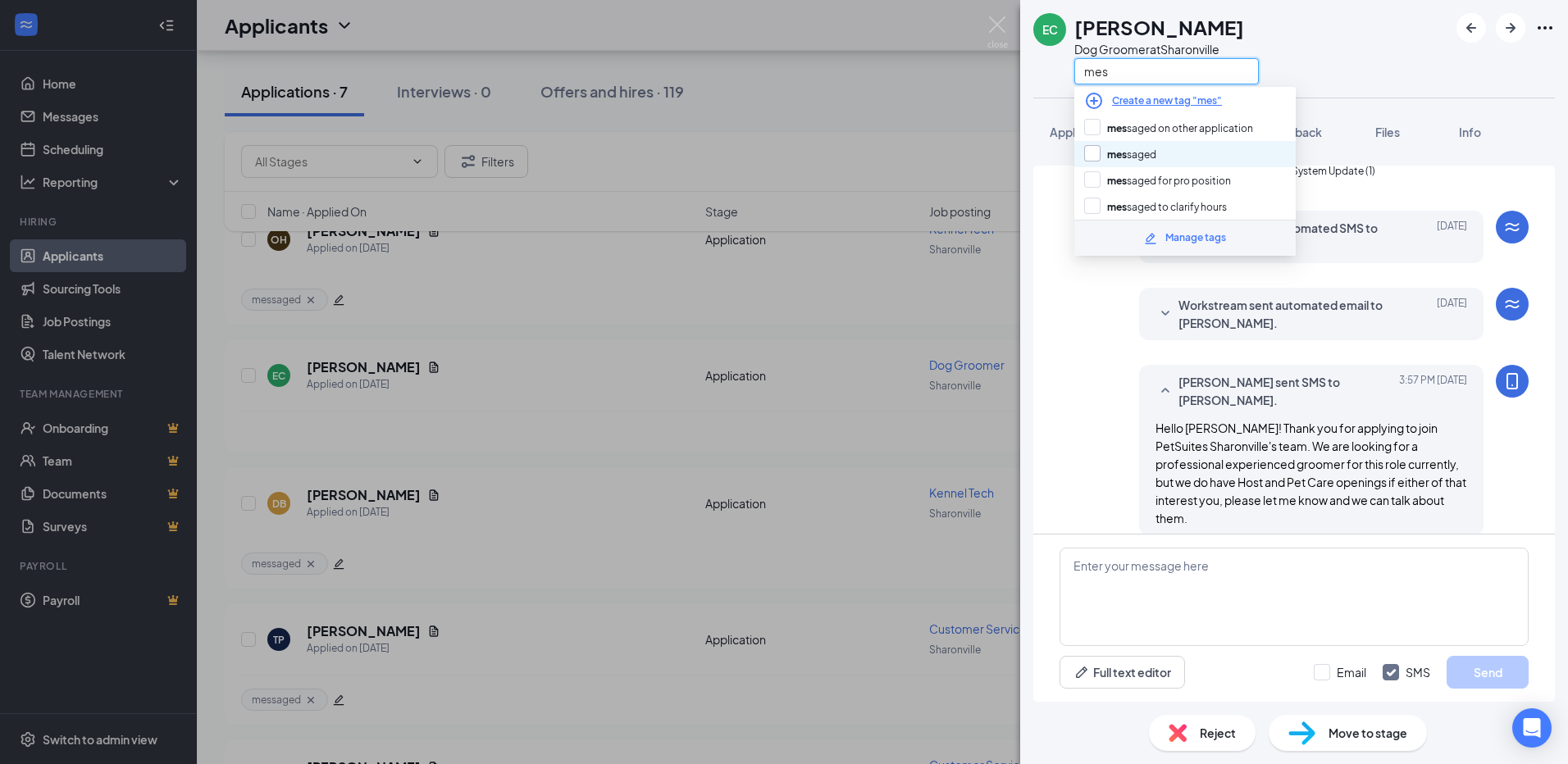
type input "mes"
click at [1096, 148] on input "mes saged" at bounding box center [1120, 154] width 72 height 18
checkbox input "true"
click at [1057, 77] on div "EC [PERSON_NAME] Dog Groomer at [GEOGRAPHIC_DATA] mes" at bounding box center [1146, 49] width 226 height 71
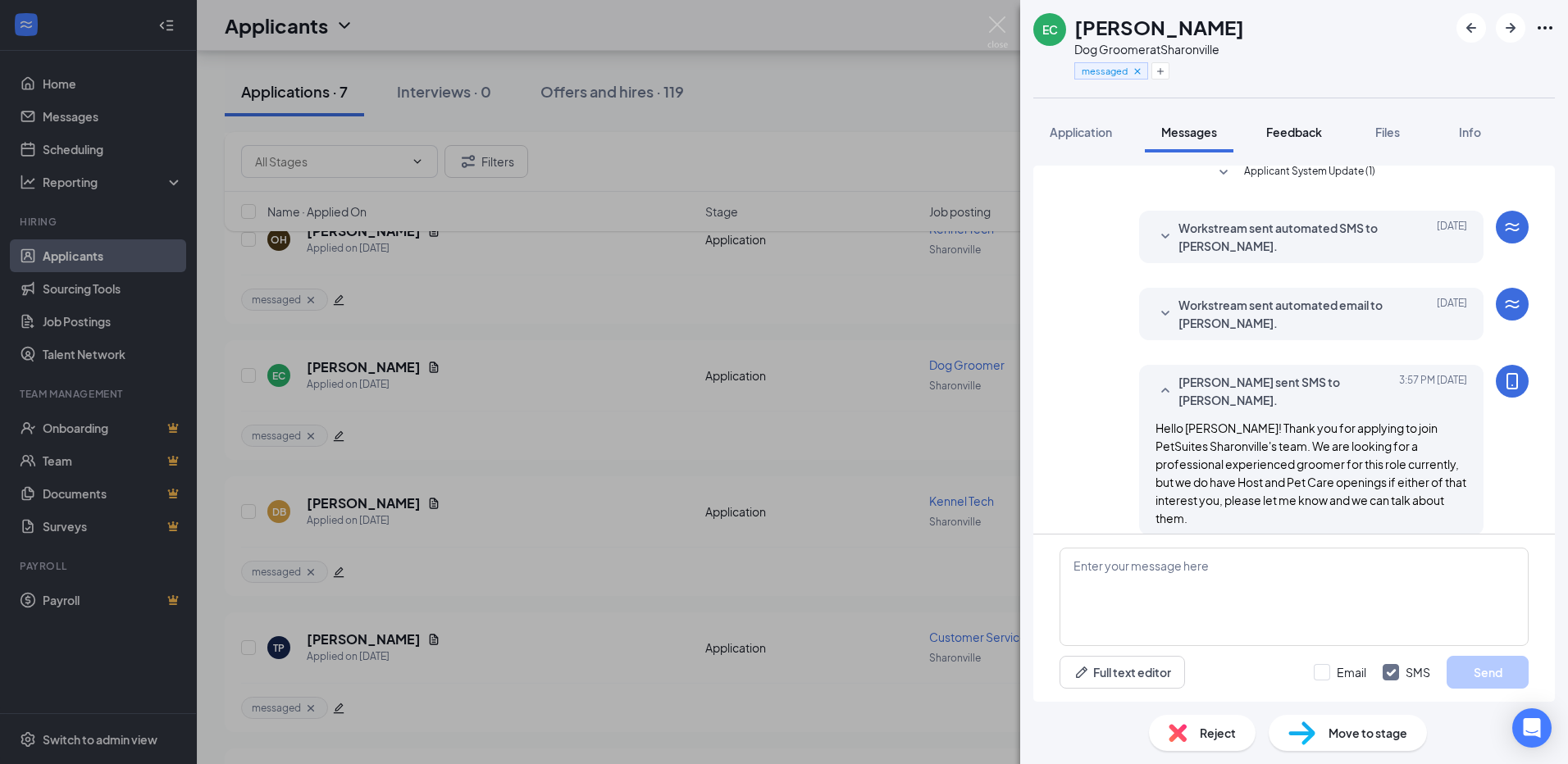
click at [1298, 125] on span "Feedback" at bounding box center [1294, 132] width 55 height 15
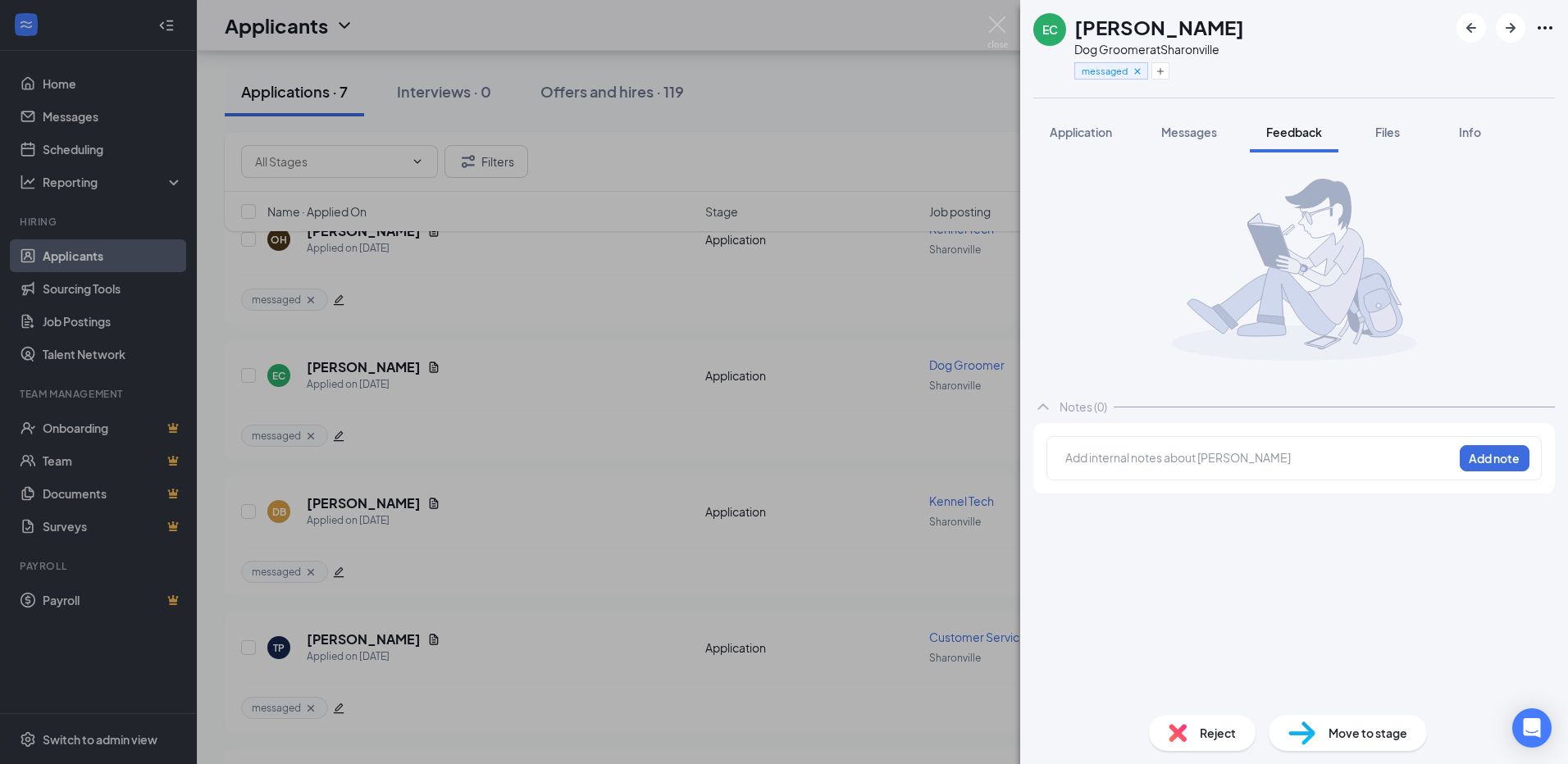
click at [1127, 461] on div at bounding box center [1259, 458] width 386 height 17
click at [1483, 459] on button "Add note" at bounding box center [1495, 458] width 70 height 26
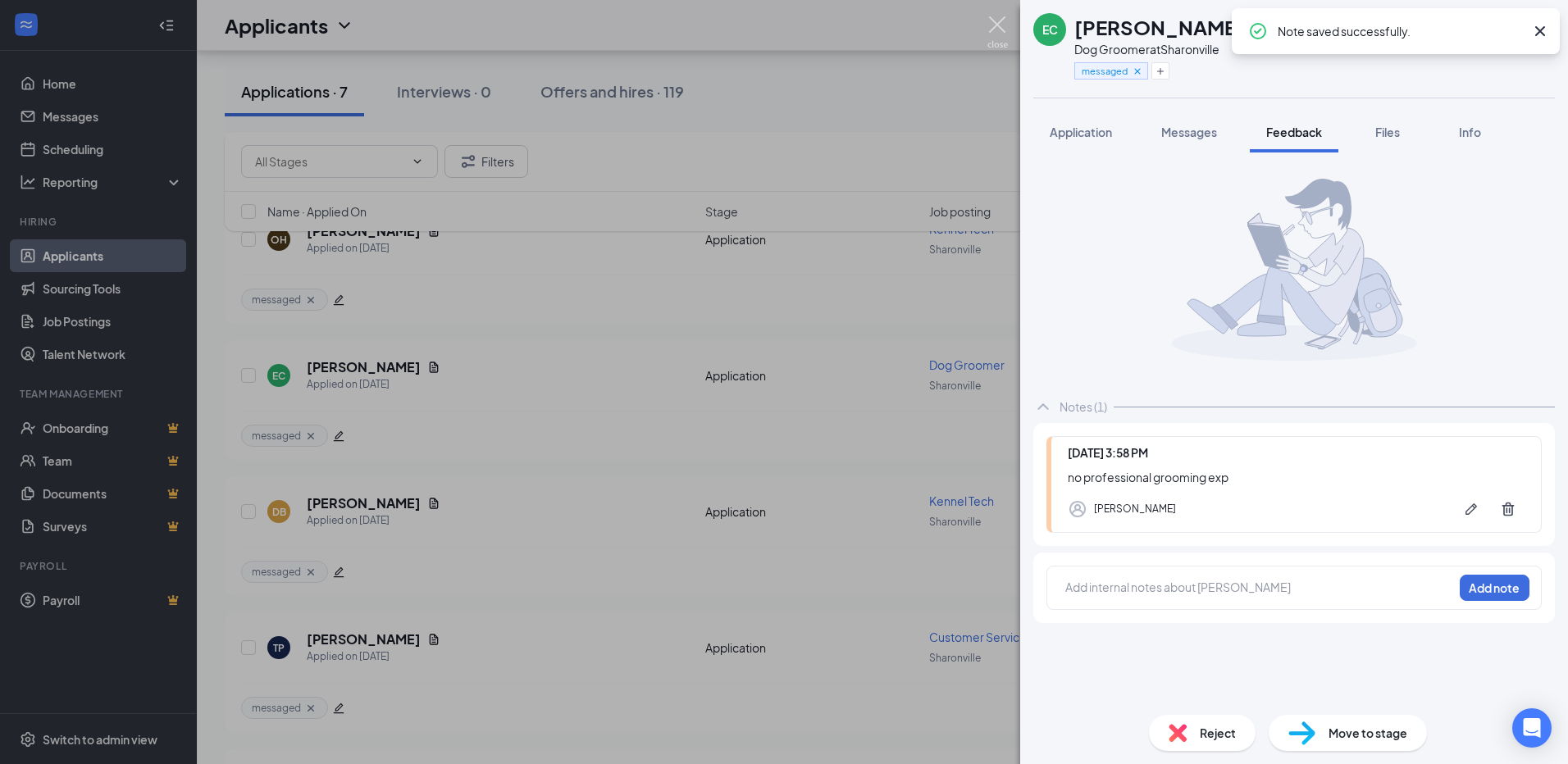
click at [1000, 29] on img at bounding box center [997, 32] width 21 height 32
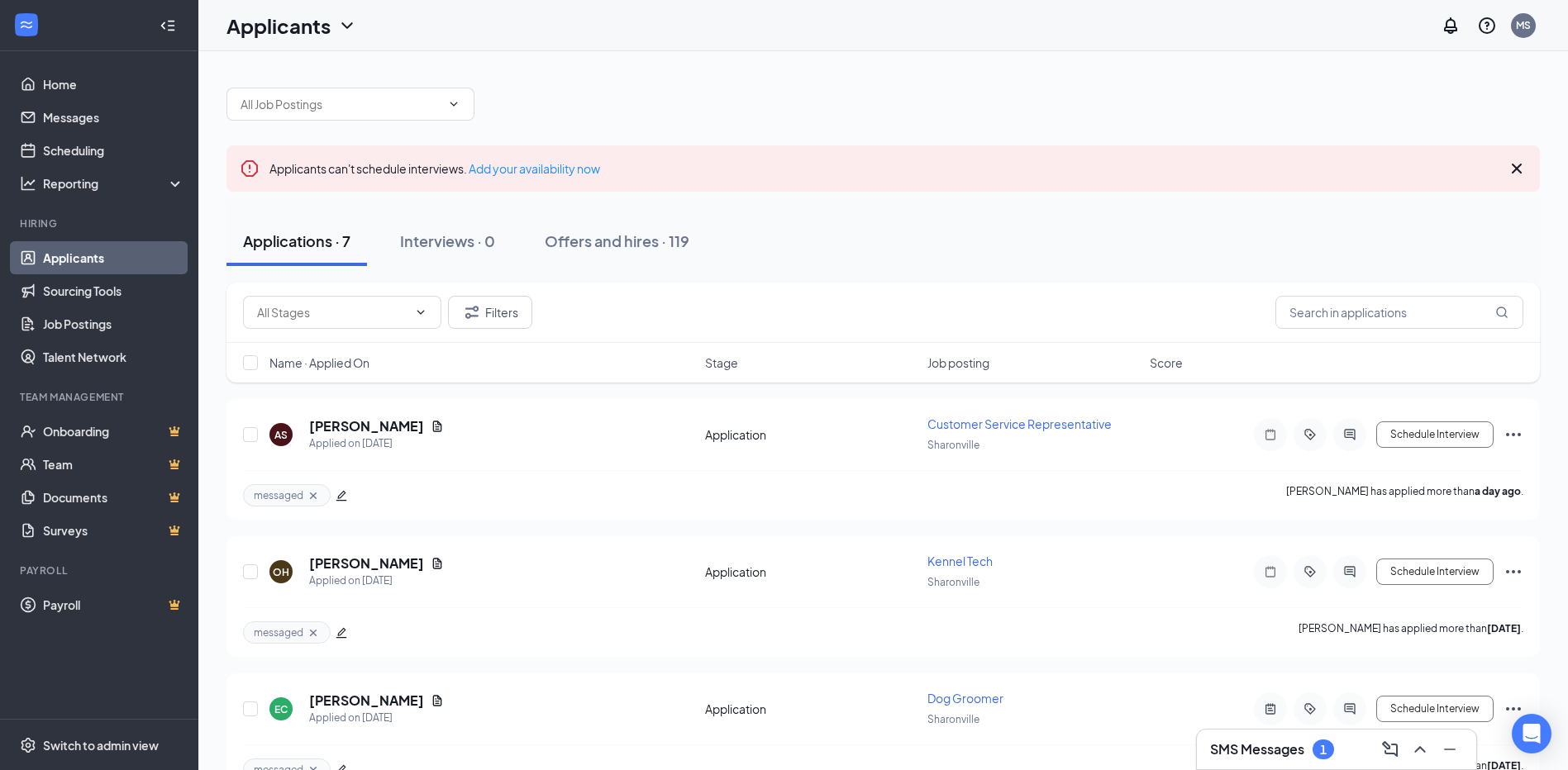
click at [1246, 755] on h3 "SMS Messages" at bounding box center [1257, 749] width 94 height 18
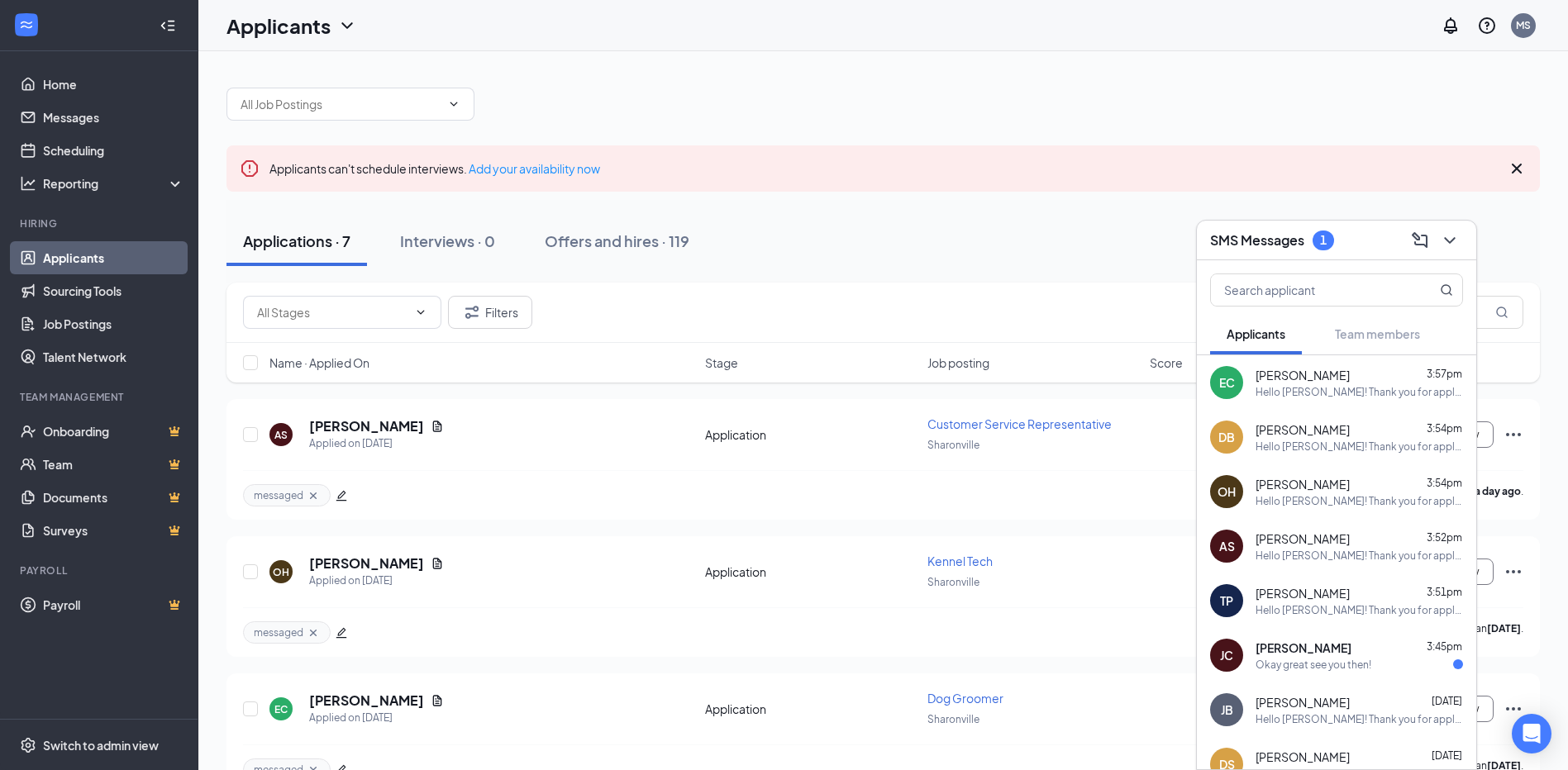
click at [1293, 669] on div "Okay great see you then!" at bounding box center [1313, 666] width 116 height 14
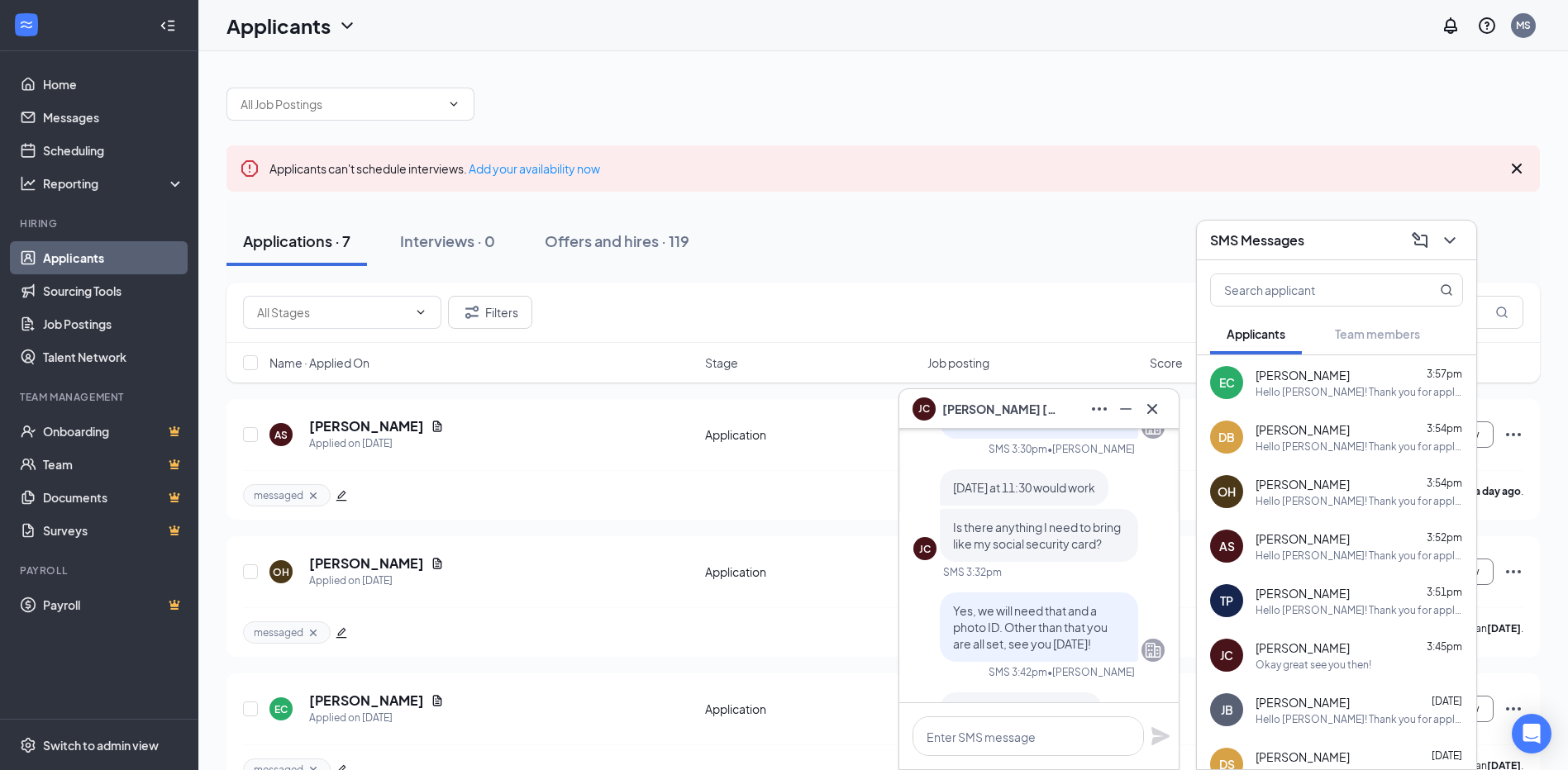
scroll to position [-83, 0]
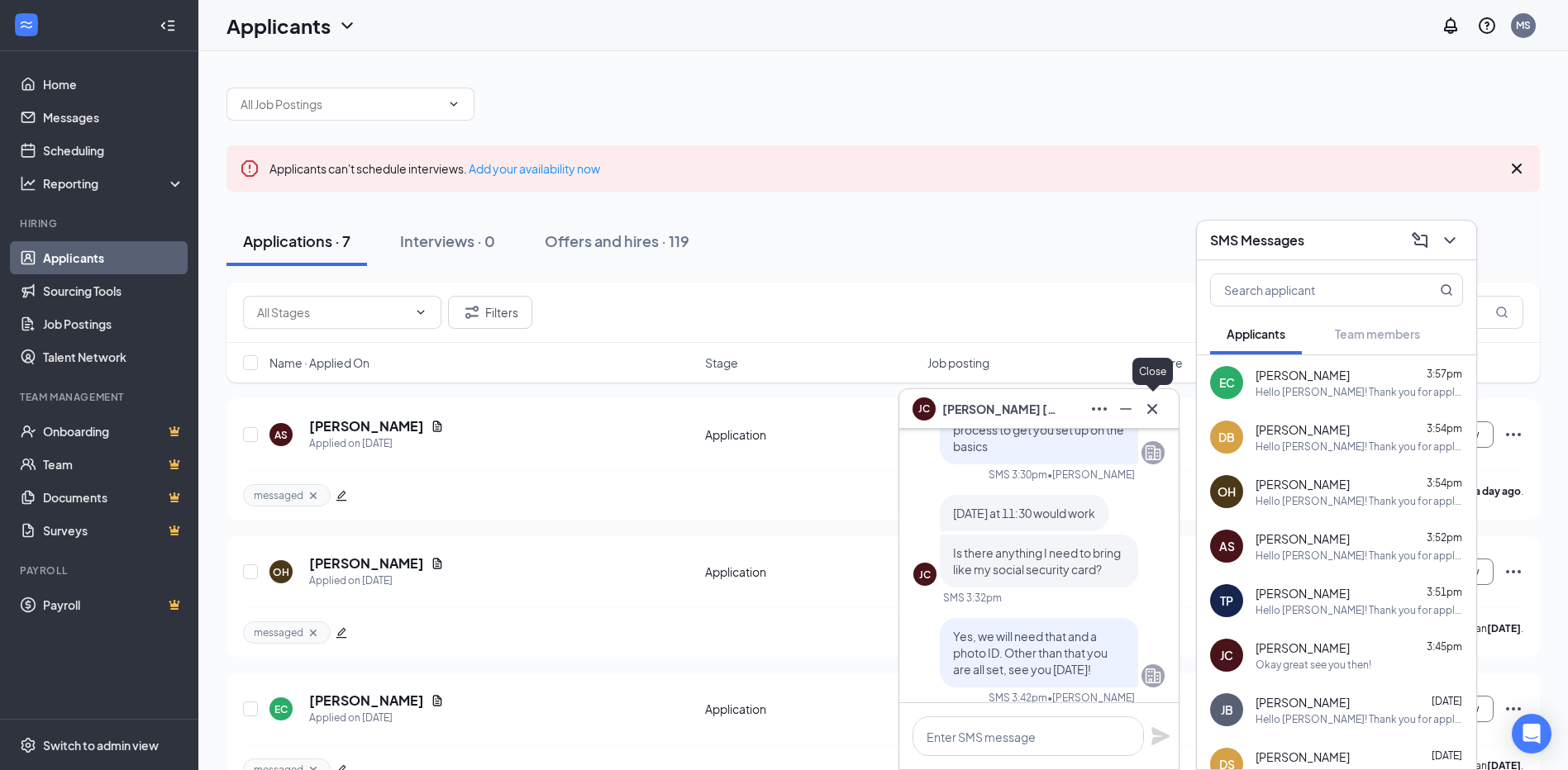
click at [1156, 410] on icon "Cross" at bounding box center [1152, 409] width 20 height 20
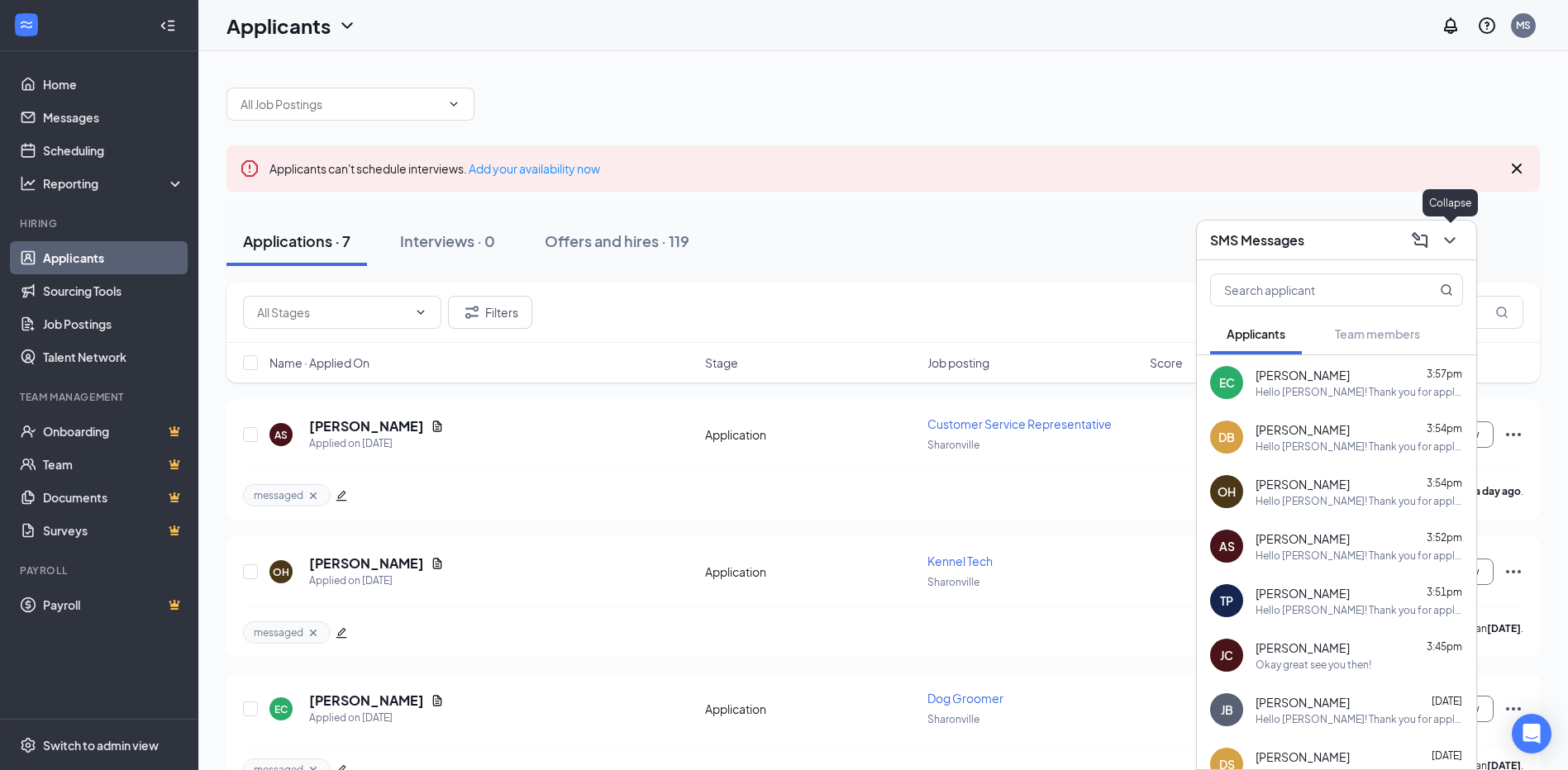
click at [1452, 243] on icon "ChevronDown" at bounding box center [1450, 240] width 20 height 20
